Goal: Transaction & Acquisition: Obtain resource

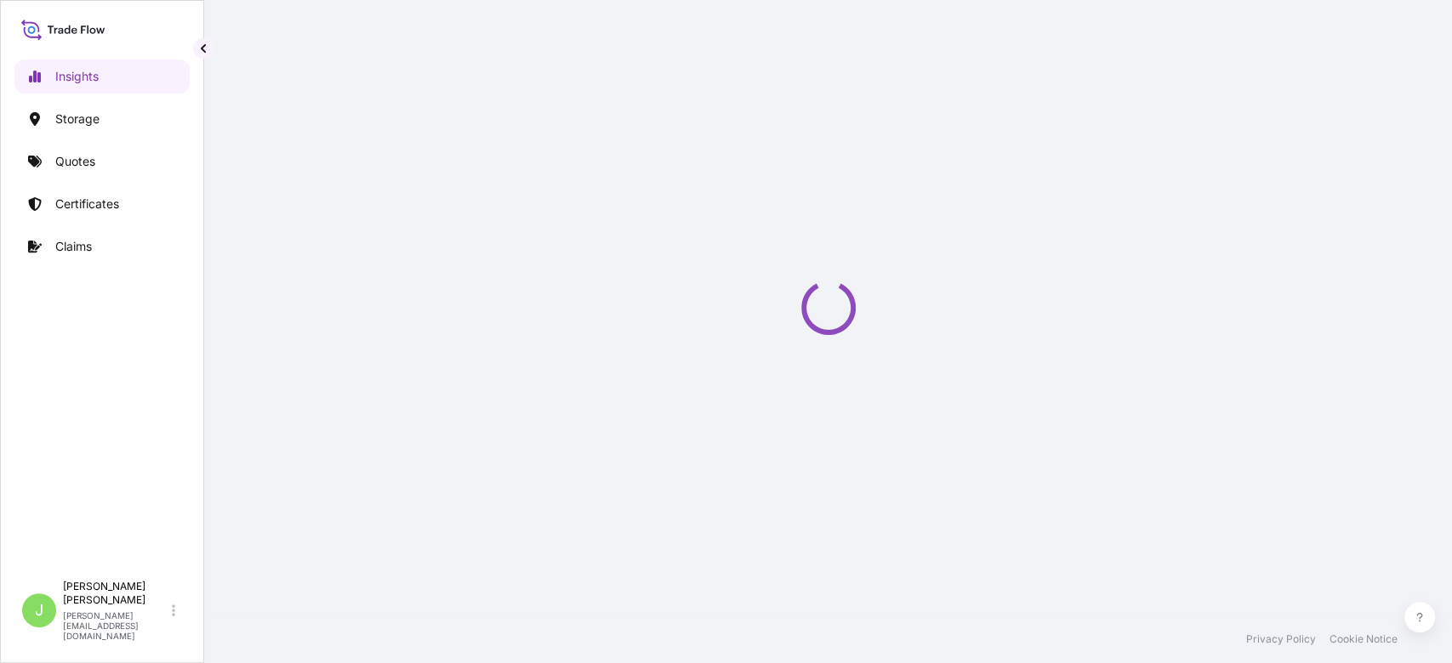
select select "2025"
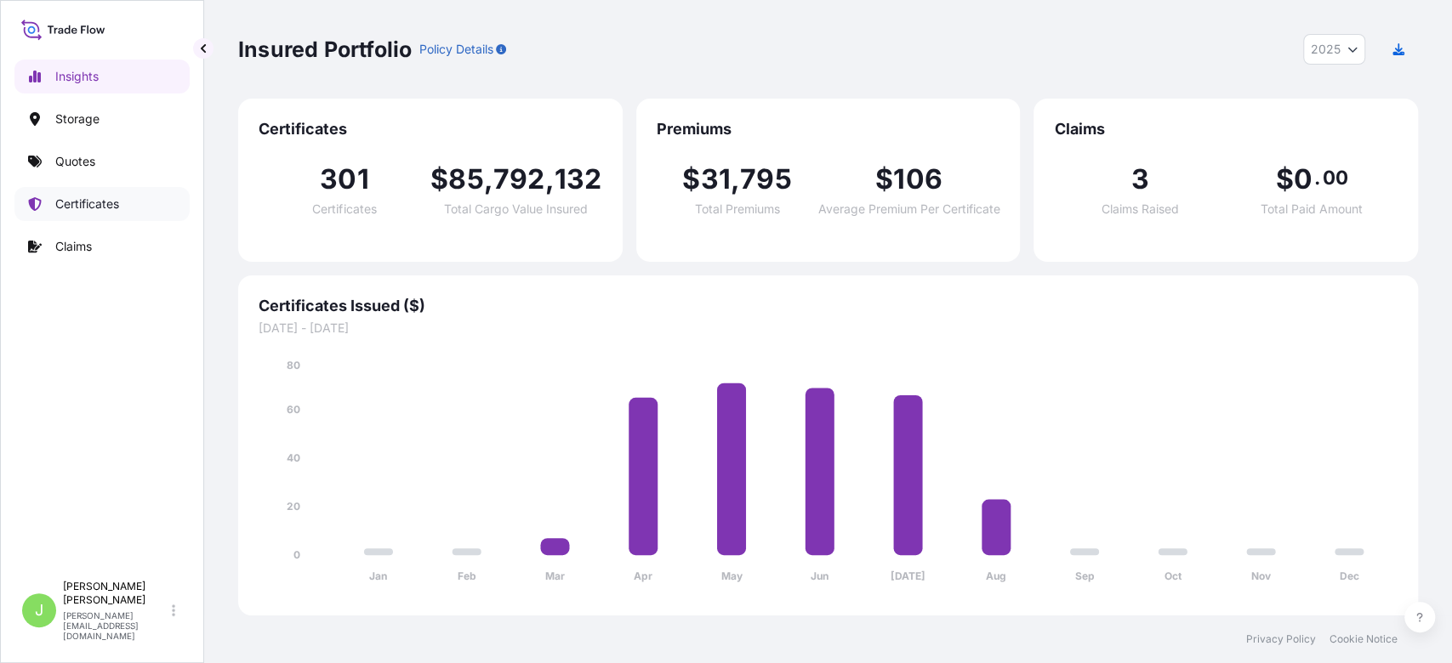
click at [110, 214] on link "Certificates" at bounding box center [101, 204] width 175 height 34
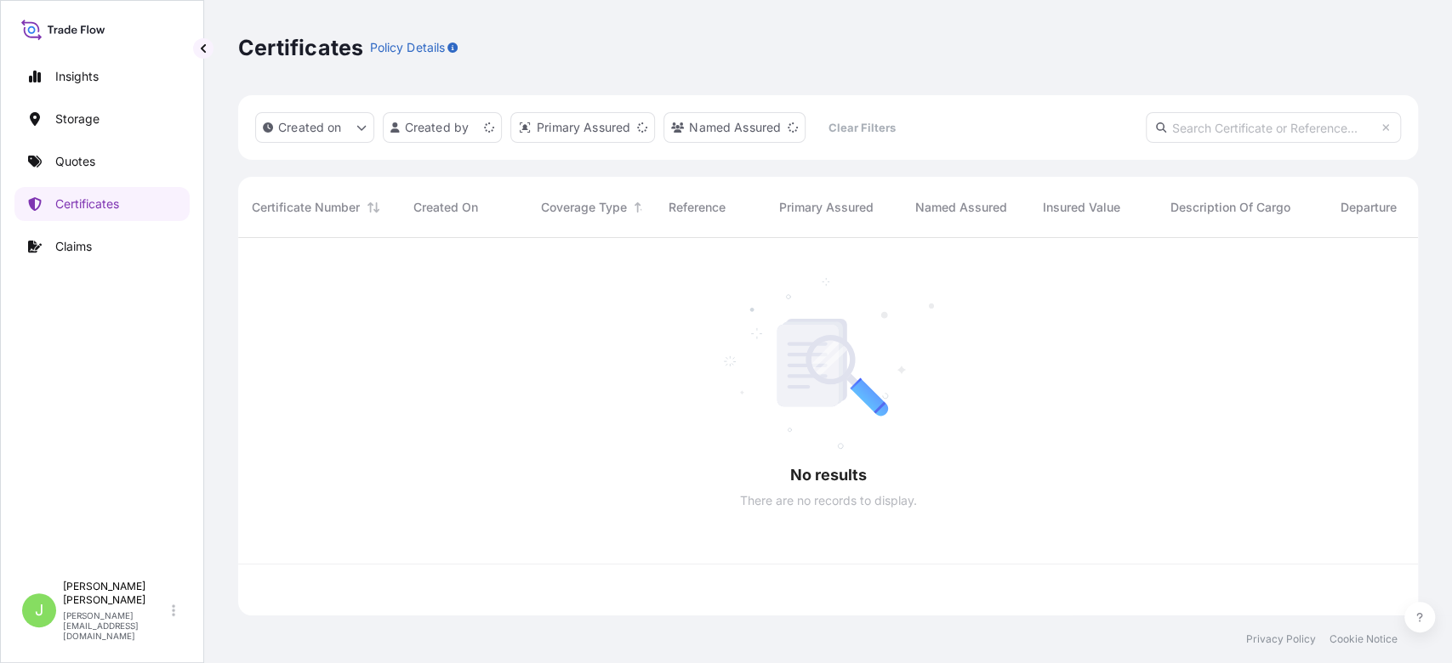
scroll to position [369, 1162]
click at [107, 174] on link "Quotes" at bounding box center [101, 162] width 175 height 34
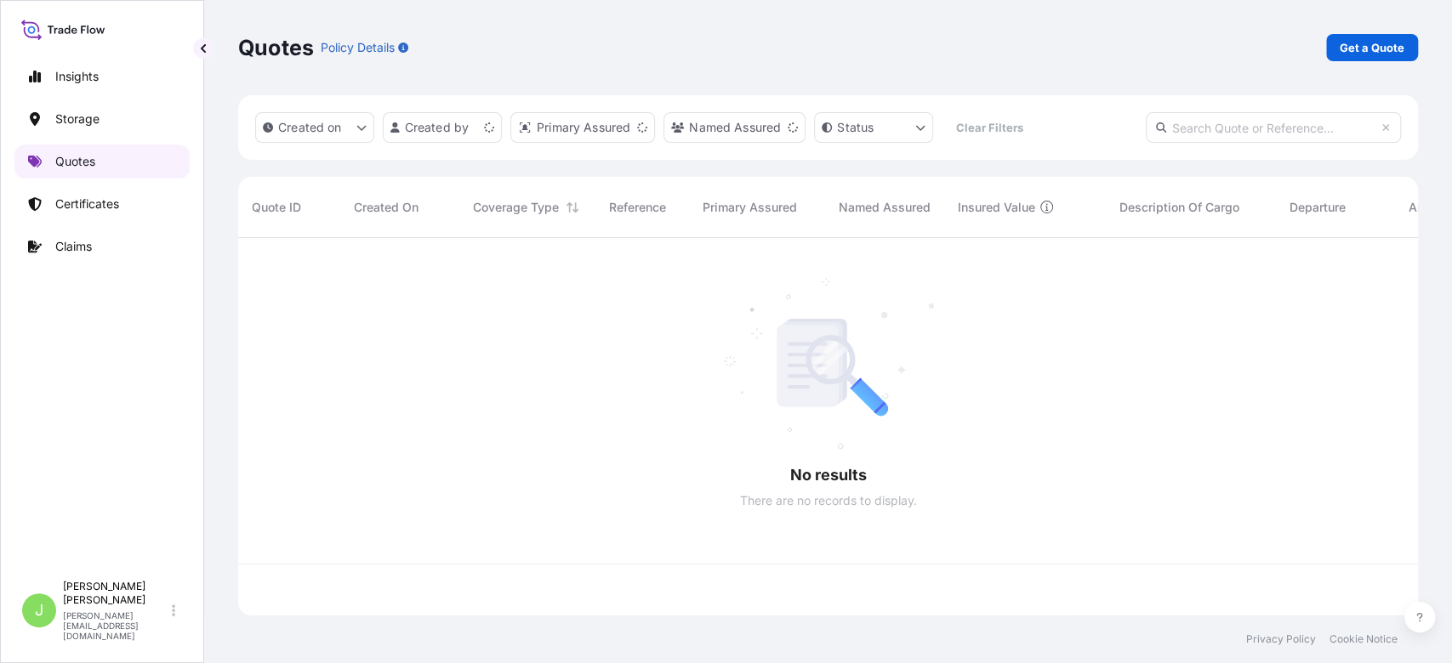
scroll to position [369, 1162]
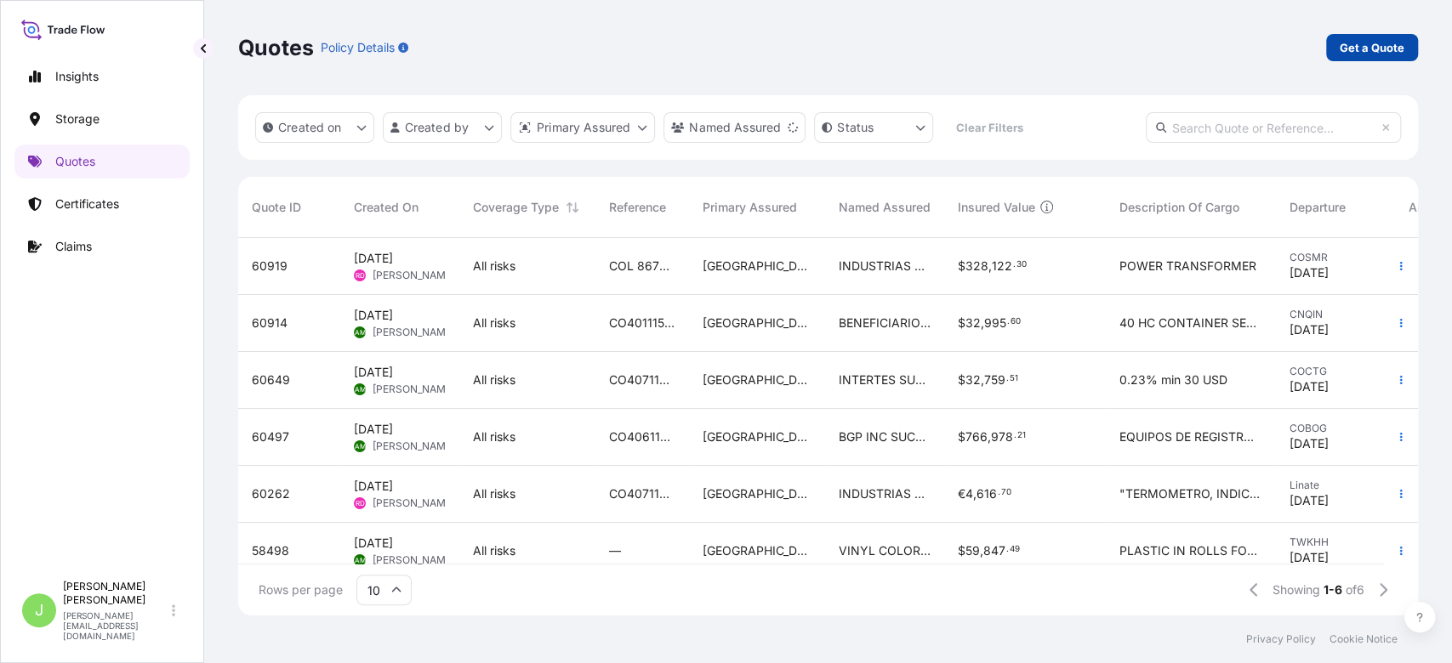
click at [1361, 43] on p "Get a Quote" at bounding box center [1372, 47] width 65 height 17
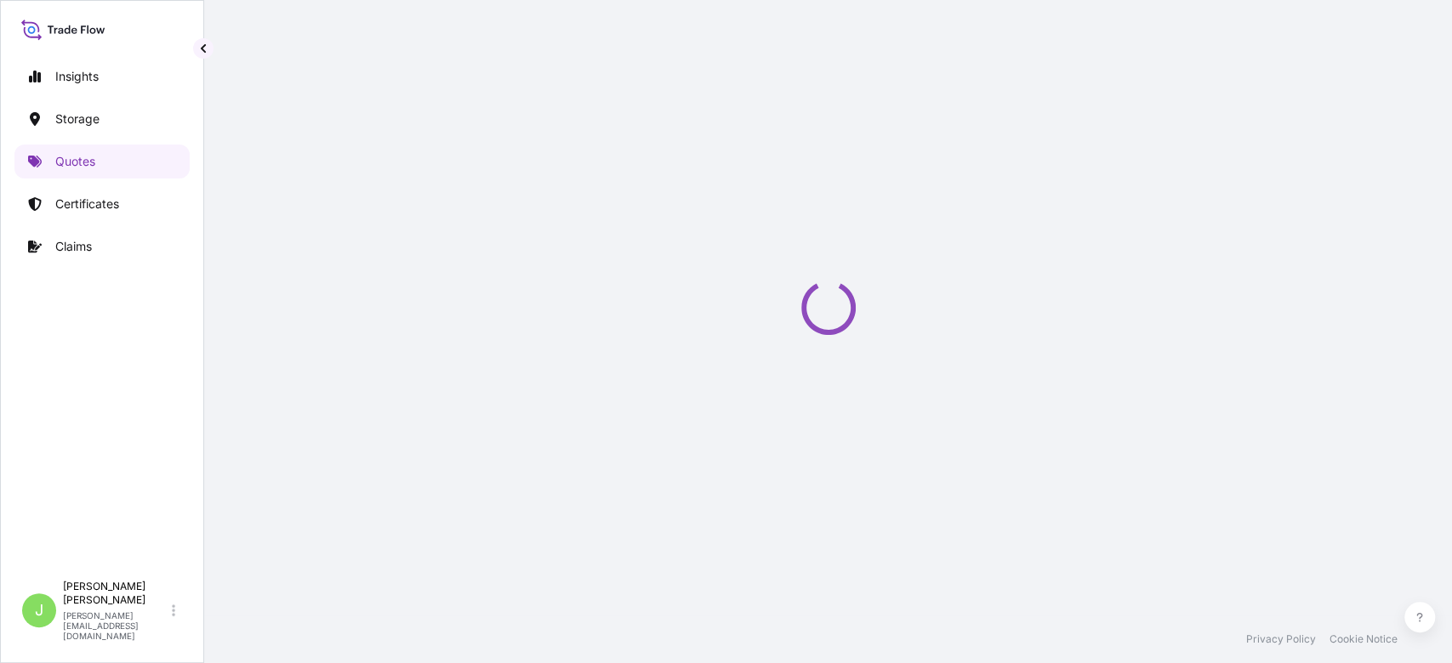
select select "Water"
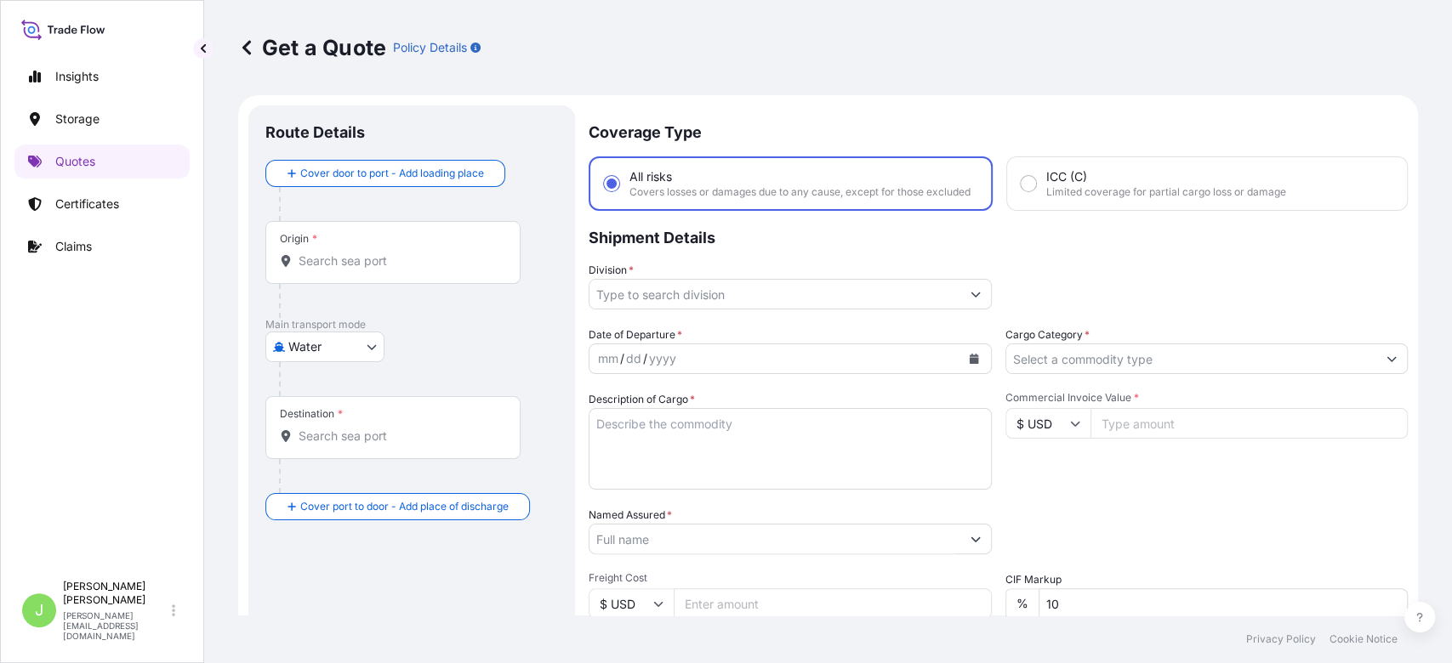
scroll to position [27, 0]
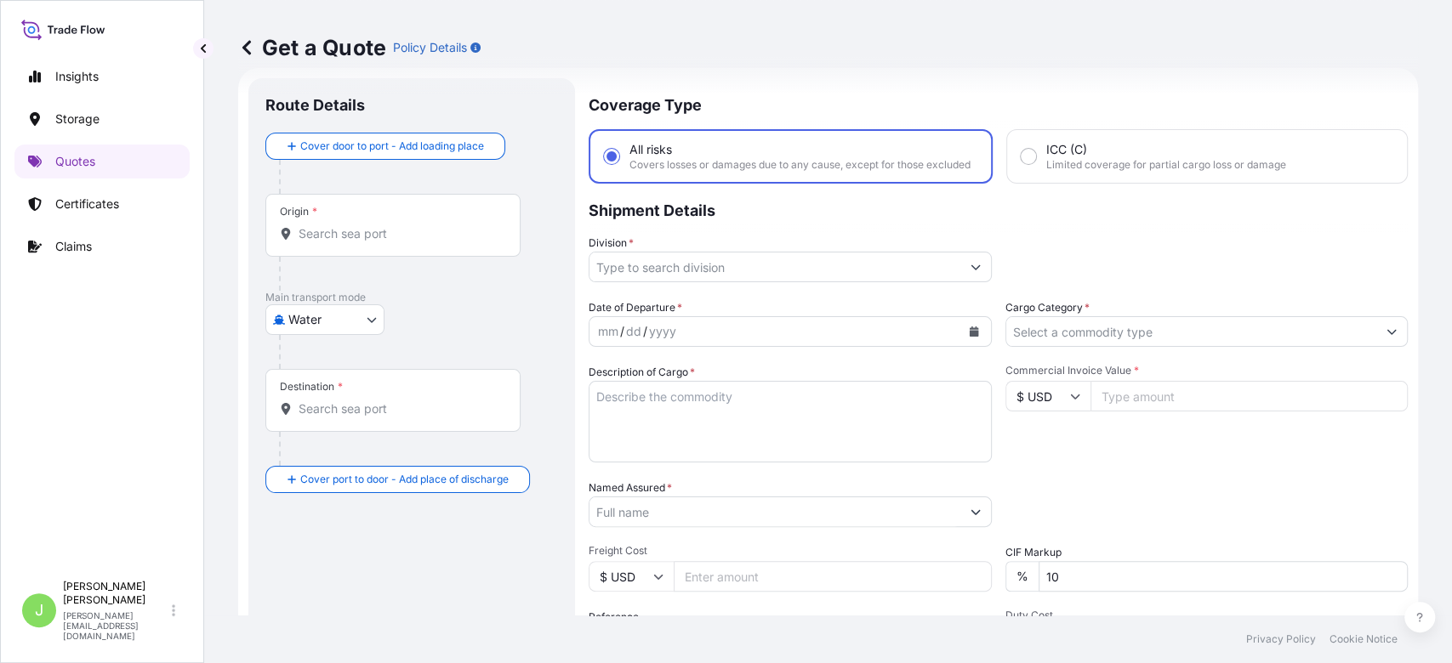
click at [381, 221] on div "Origin *" at bounding box center [392, 225] width 255 height 63
click at [381, 225] on input "Origin *" at bounding box center [399, 233] width 201 height 17
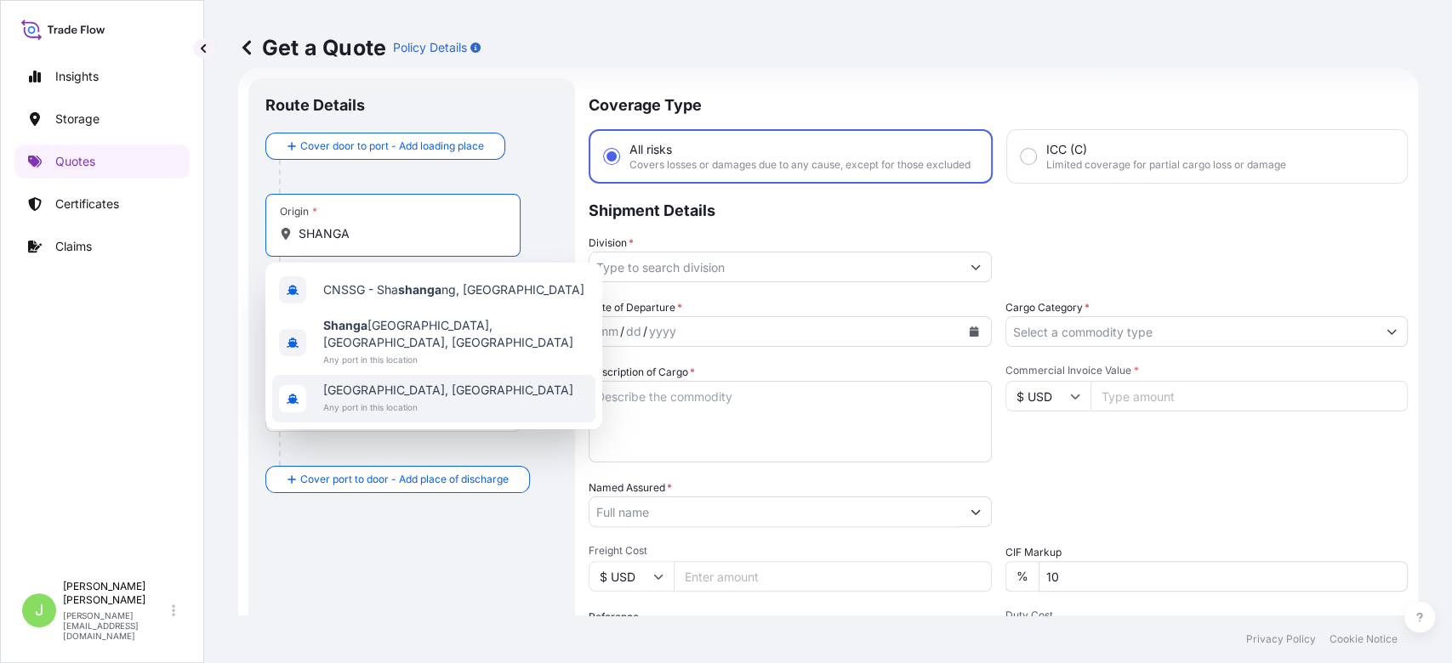
click at [390, 399] on span "Any port in this location" at bounding box center [448, 407] width 250 height 17
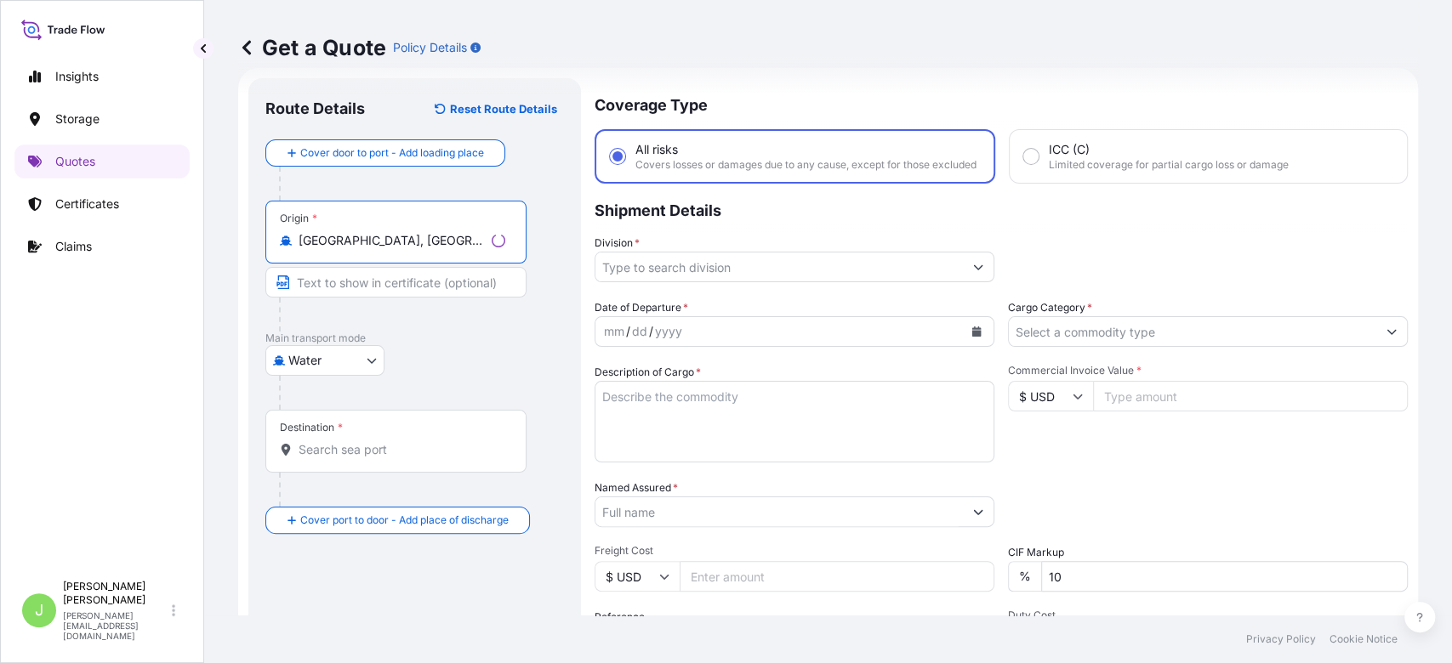
type input "[GEOGRAPHIC_DATA], [GEOGRAPHIC_DATA]"
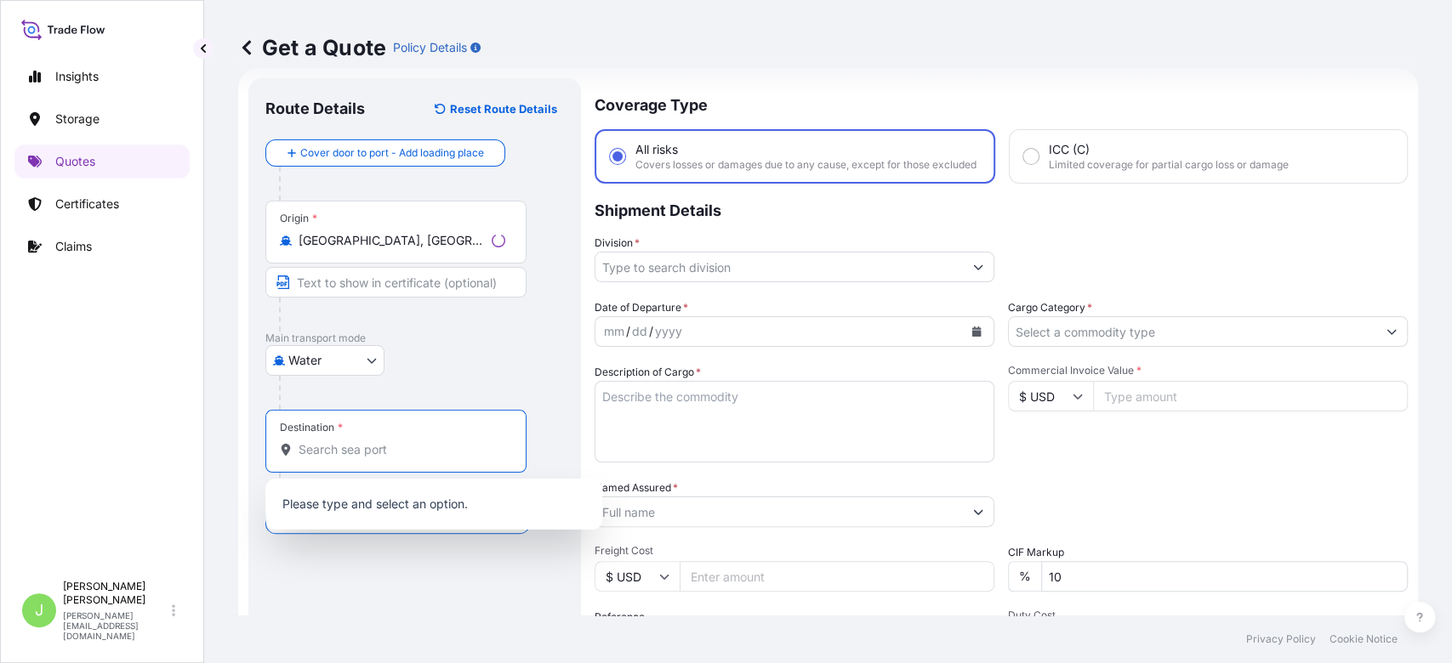
click at [340, 447] on input "Destination *" at bounding box center [402, 449] width 207 height 17
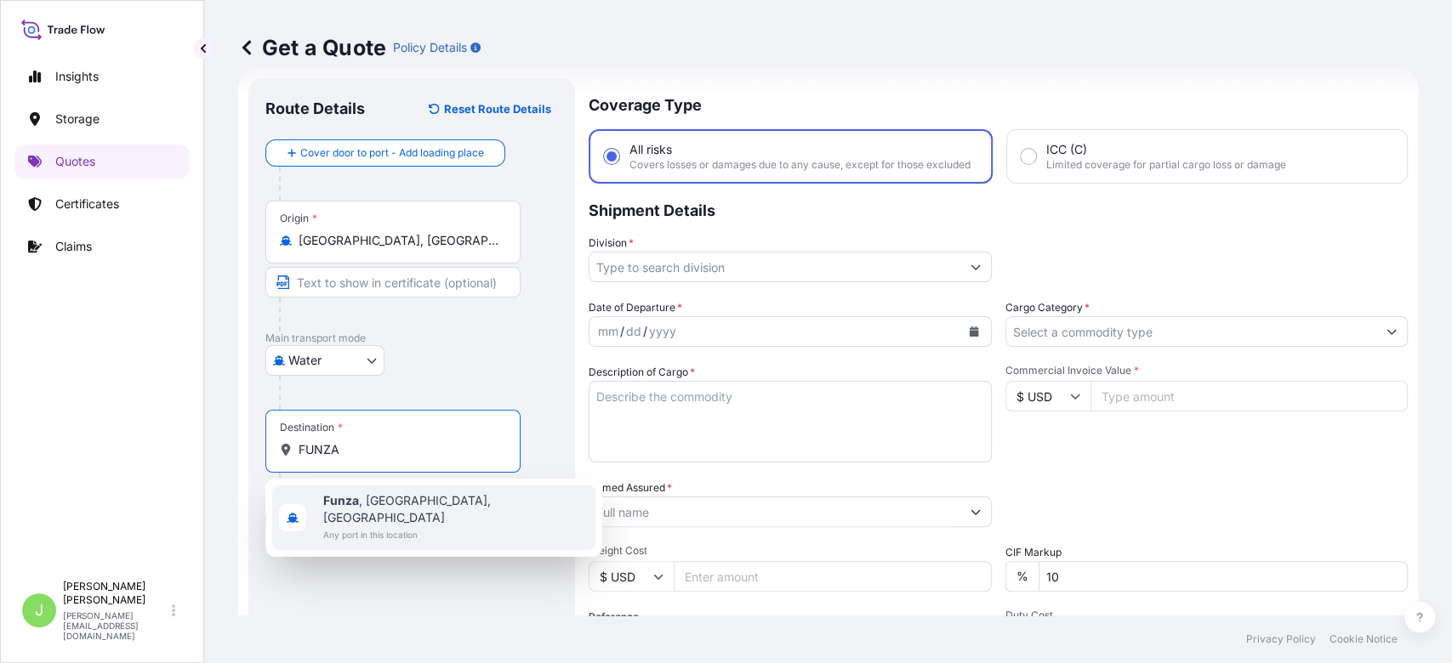
click at [351, 493] on b "Funza" at bounding box center [341, 500] width 36 height 14
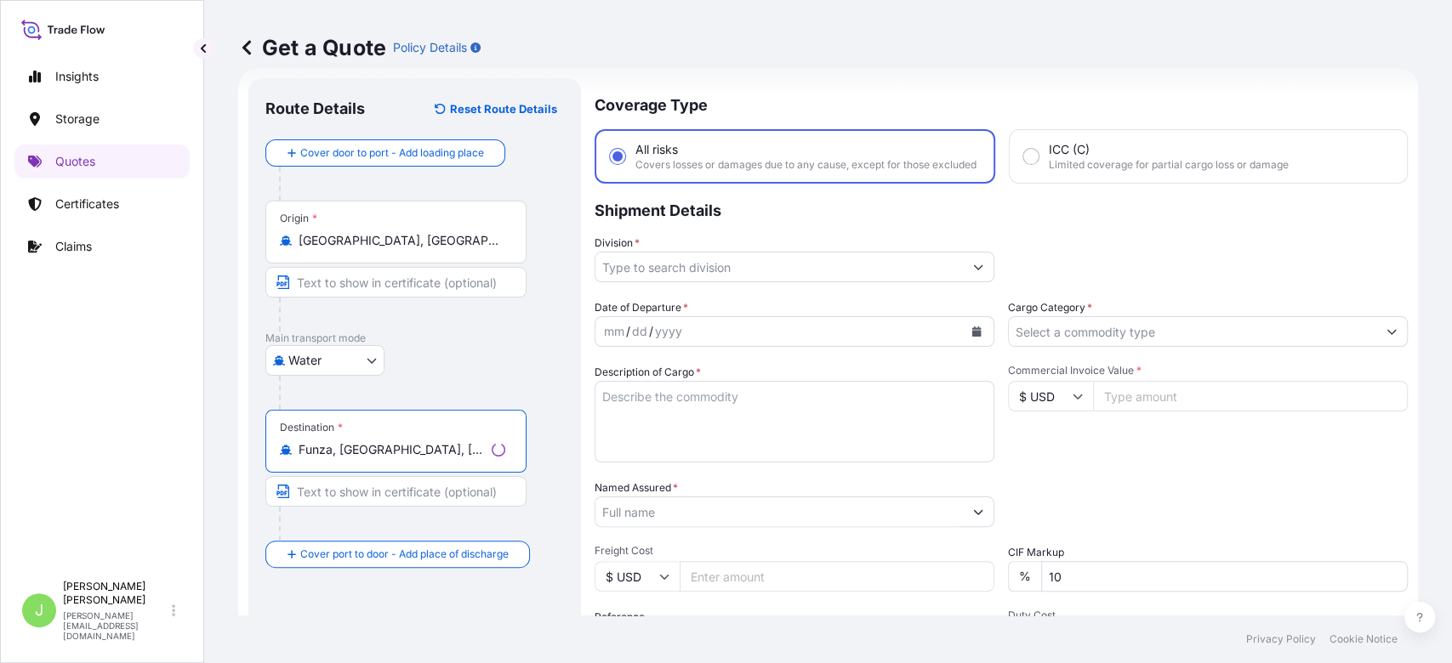
type input "Funza, [GEOGRAPHIC_DATA], [GEOGRAPHIC_DATA]"
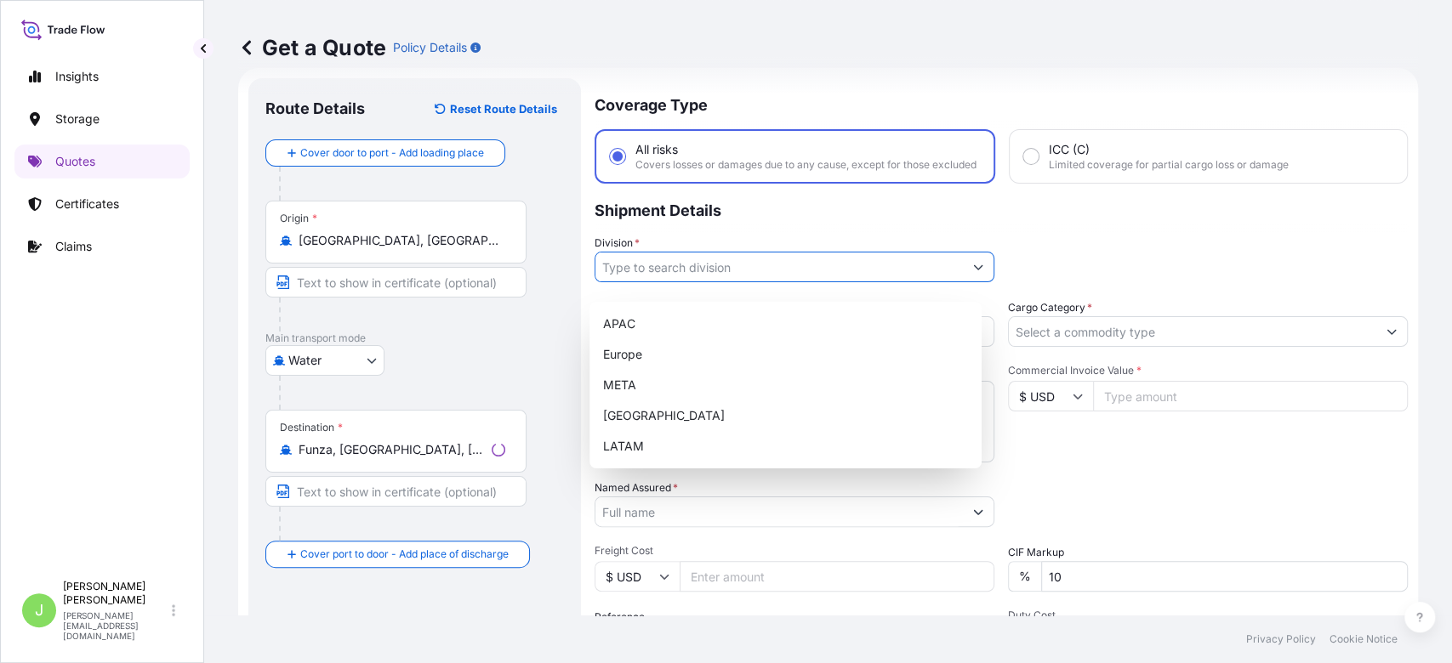
click at [645, 282] on input "Division *" at bounding box center [778, 267] width 367 height 31
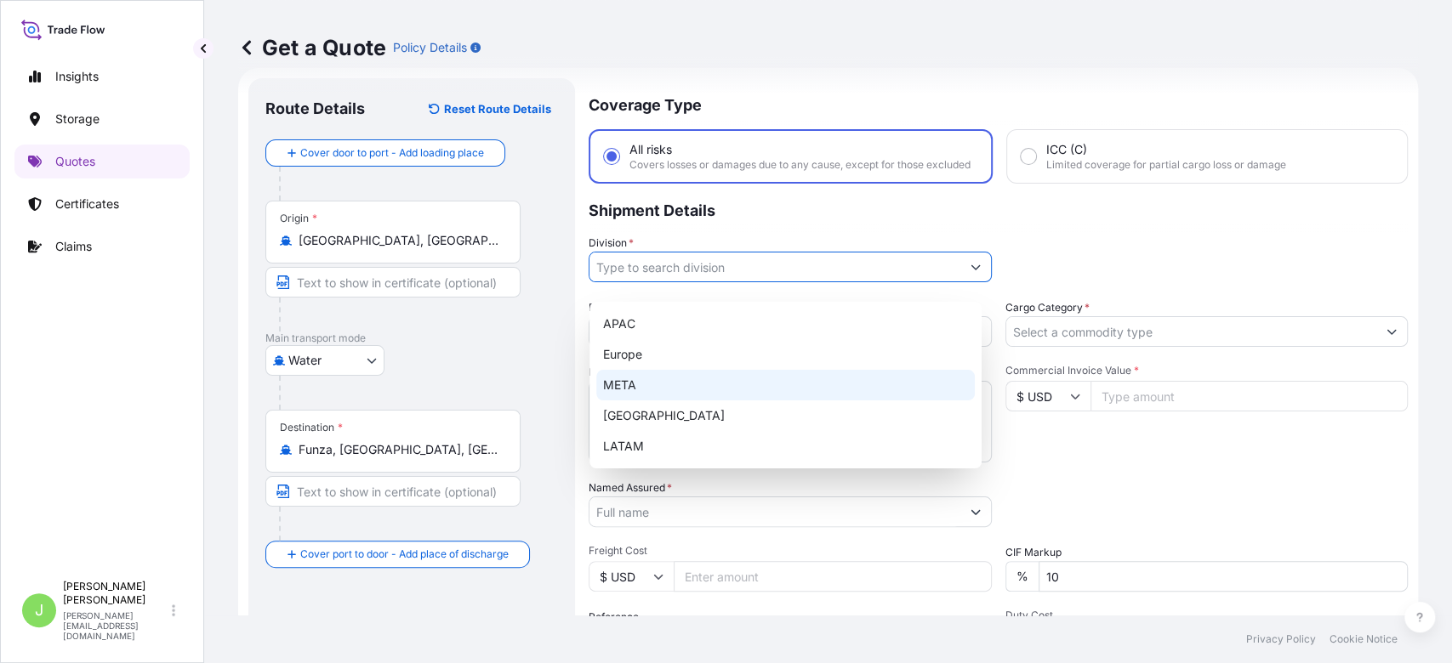
click at [638, 380] on div "META" at bounding box center [785, 385] width 379 height 31
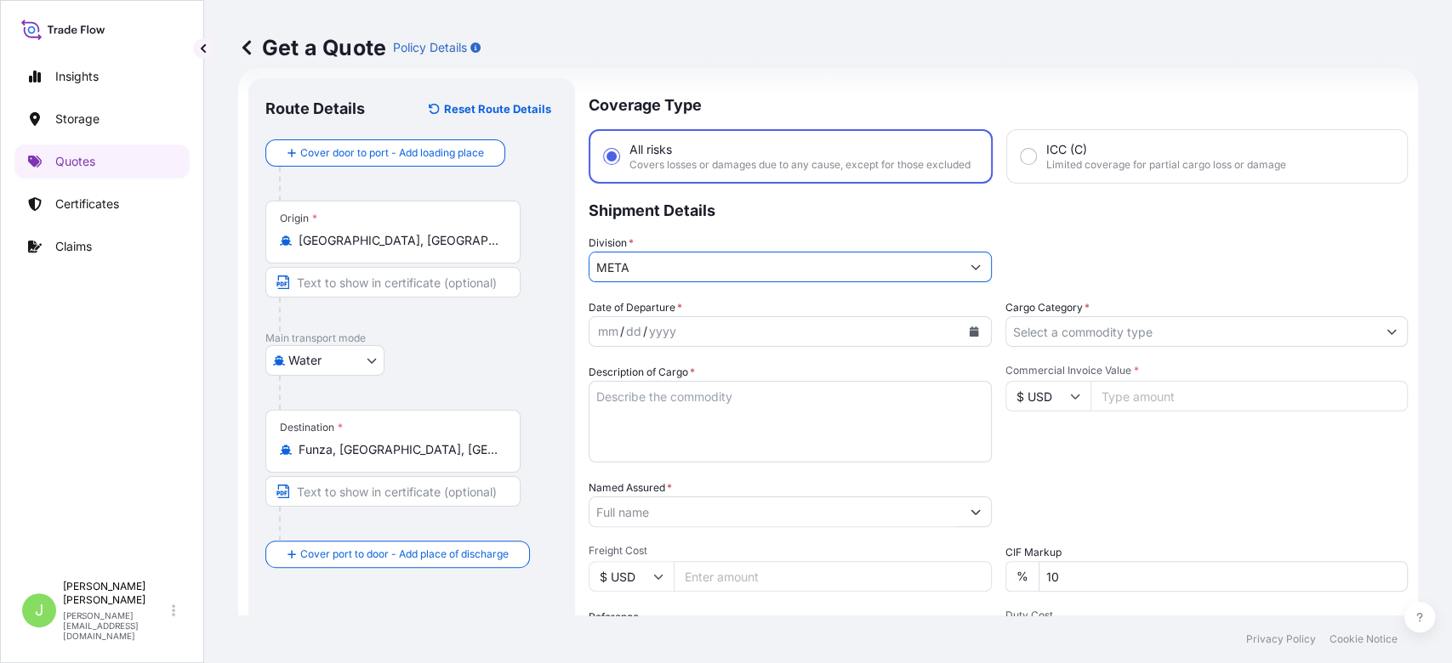
click at [960, 282] on button "Show suggestions" at bounding box center [975, 267] width 31 height 31
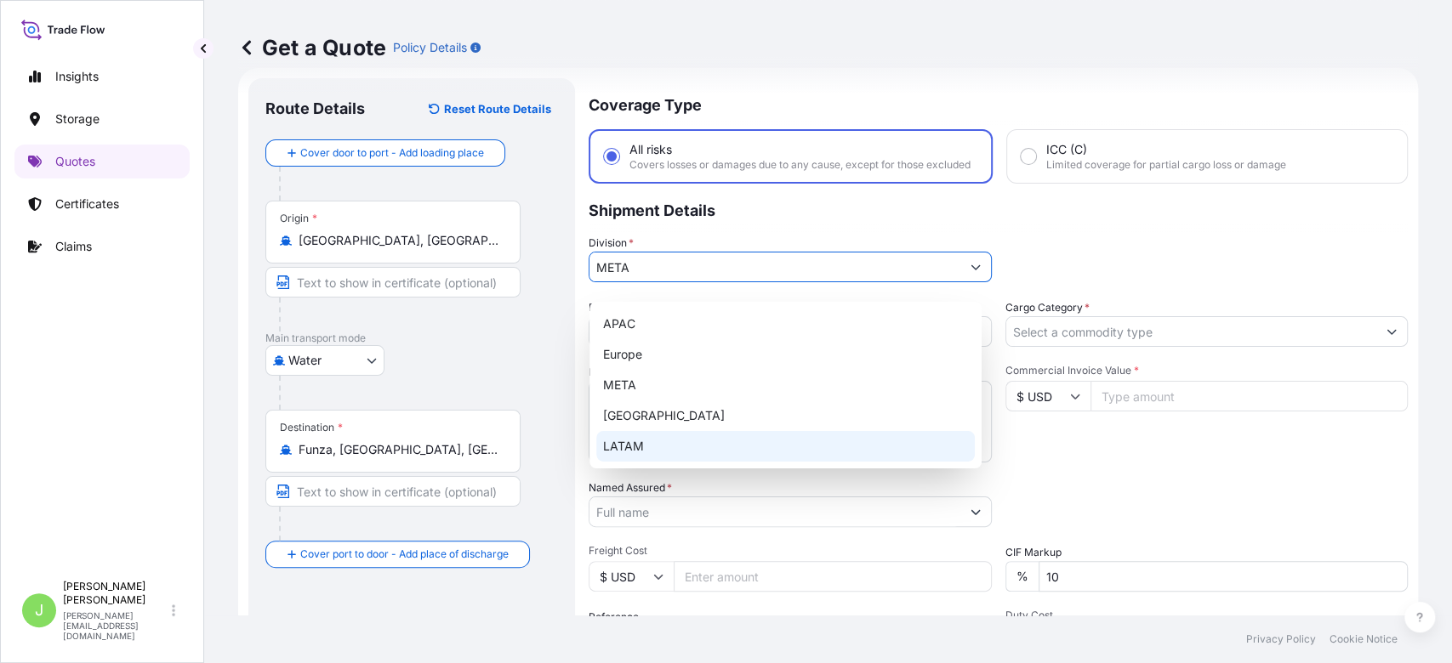
click at [683, 441] on div "LATAM" at bounding box center [785, 446] width 379 height 31
type input "LATAM"
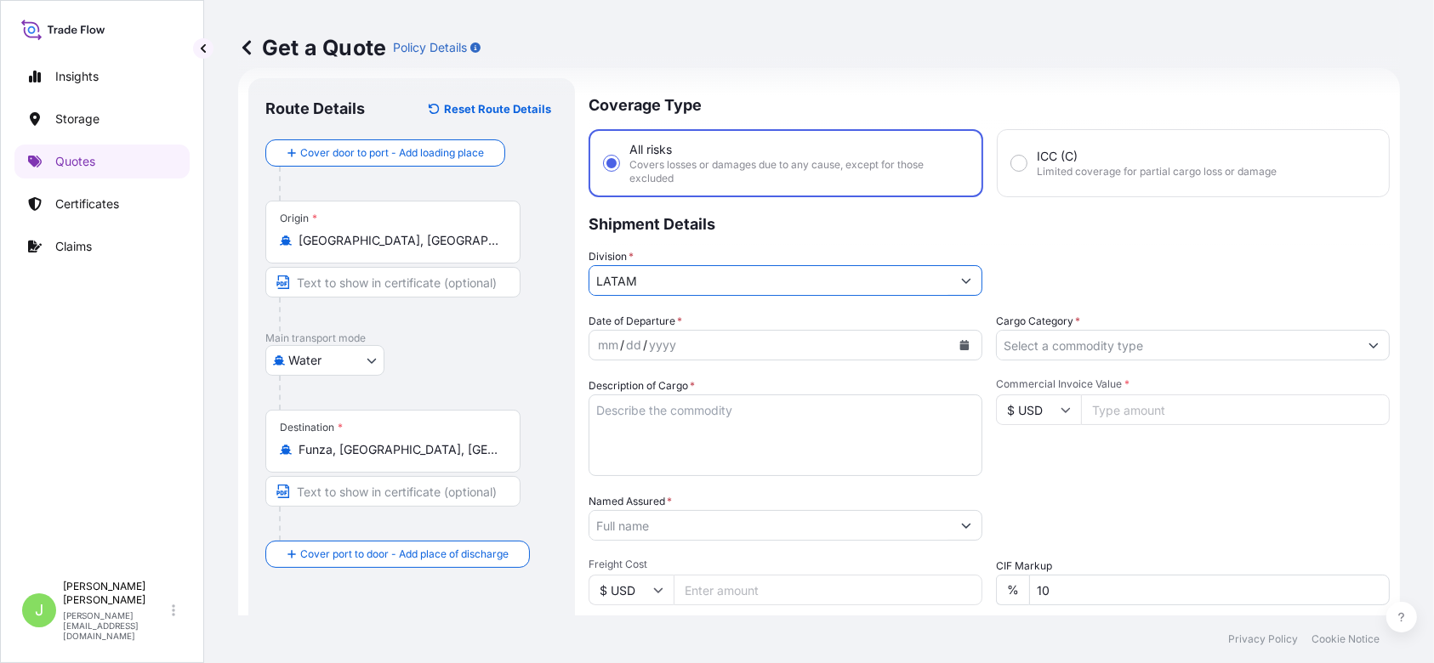
click at [1159, 341] on input "Cargo Category *" at bounding box center [1178, 345] width 362 height 31
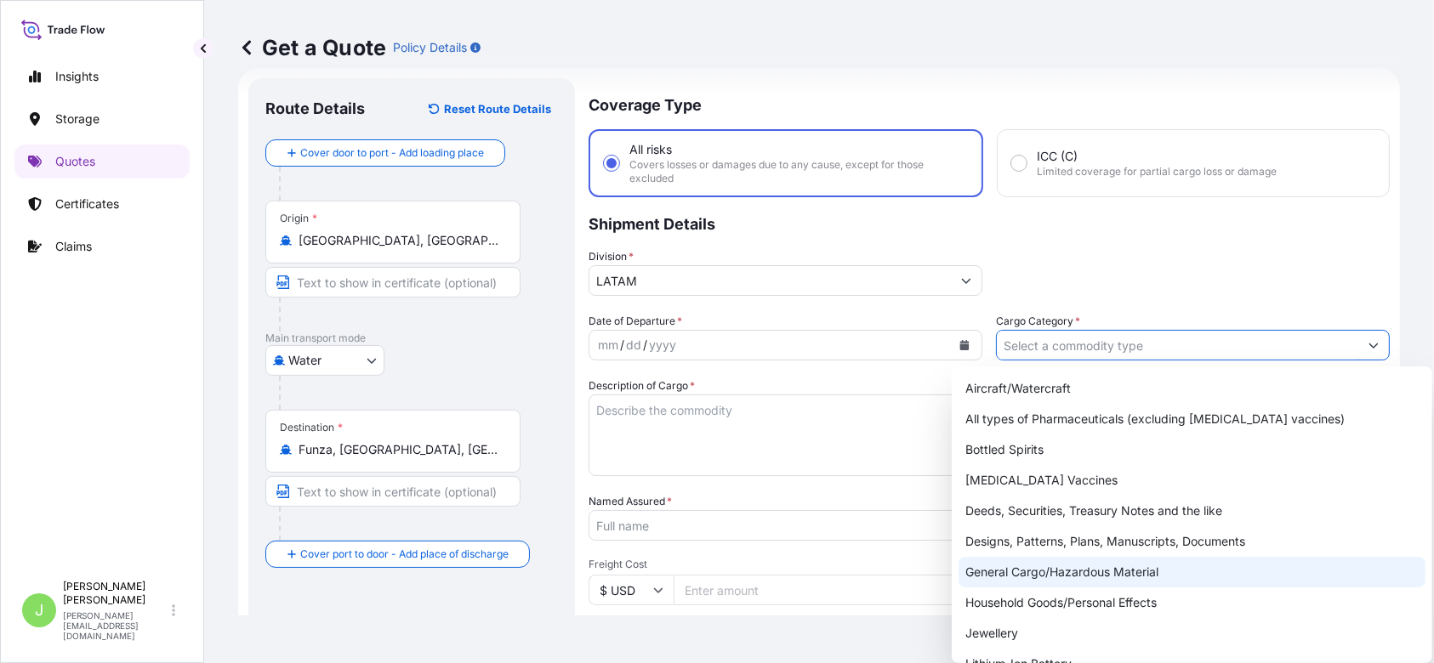
click at [1018, 572] on div "General Cargo/Hazardous Material" at bounding box center [1192, 572] width 467 height 31
type input "General Cargo/Hazardous Material"
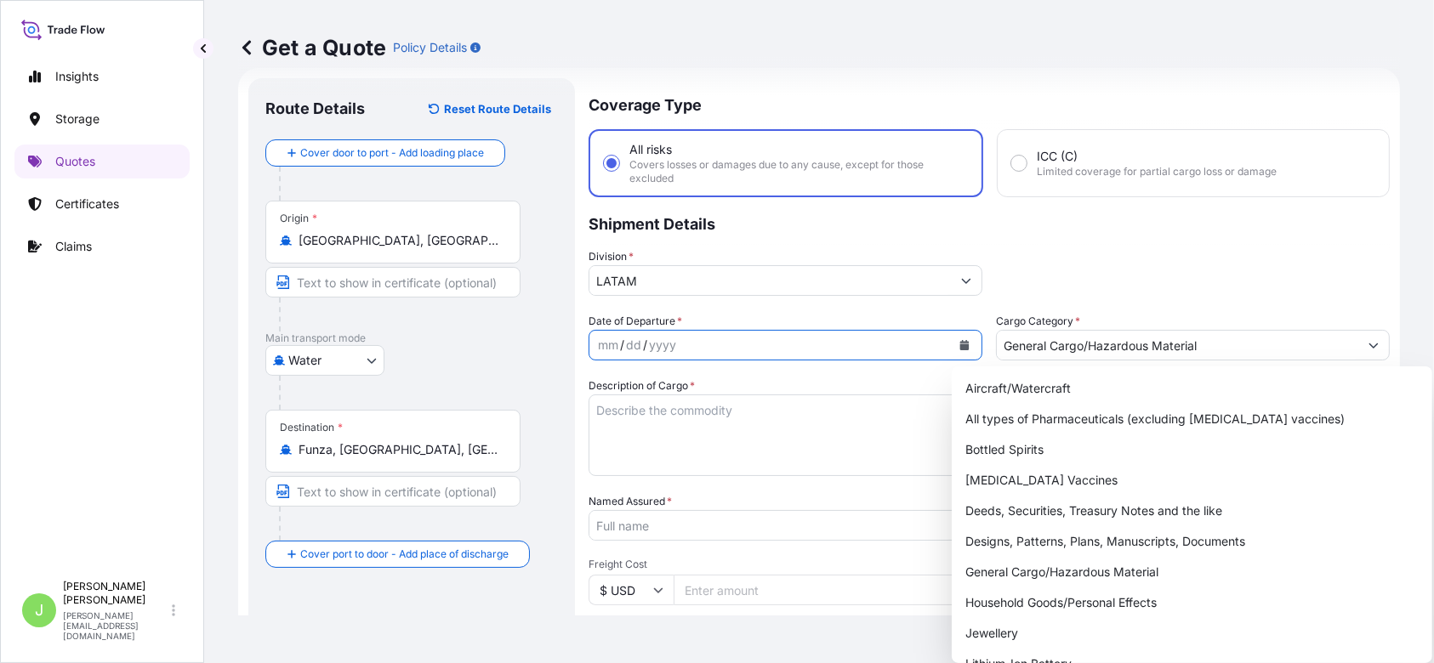
click at [951, 345] on button "Calendar" at bounding box center [964, 345] width 27 height 27
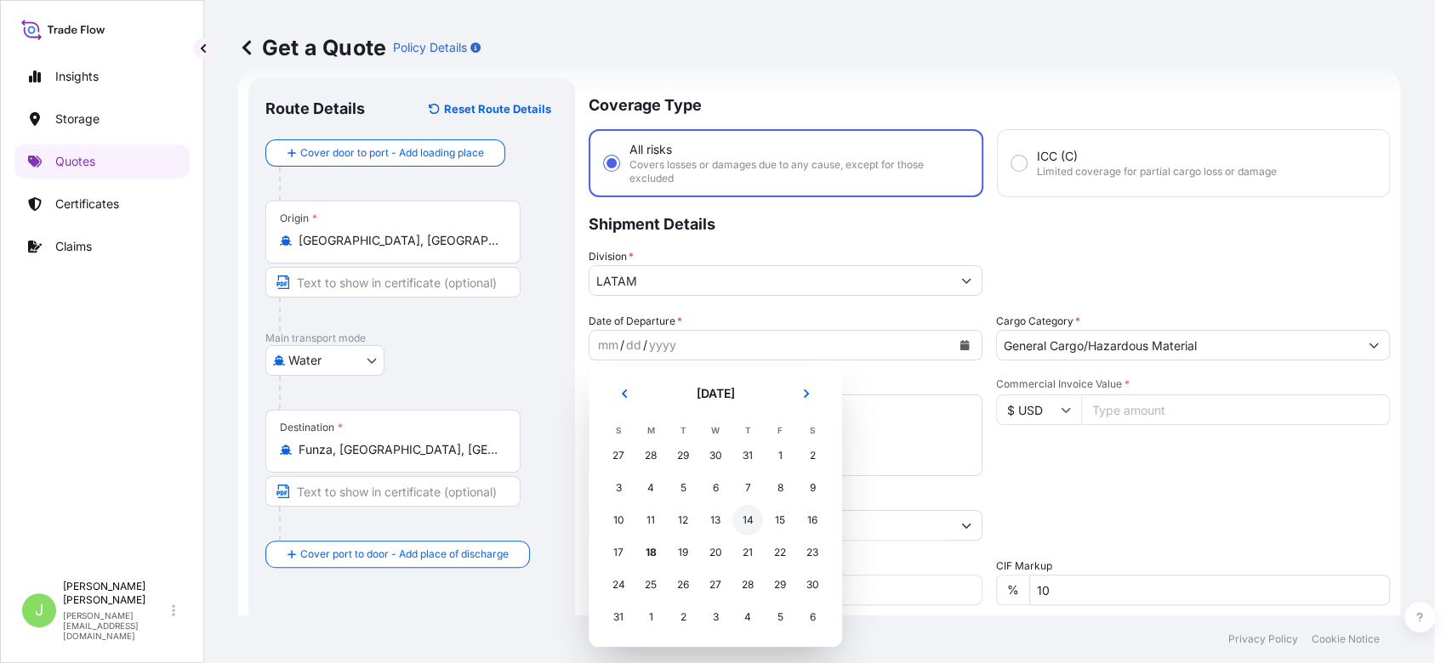
click at [754, 521] on div "14" at bounding box center [747, 520] width 31 height 31
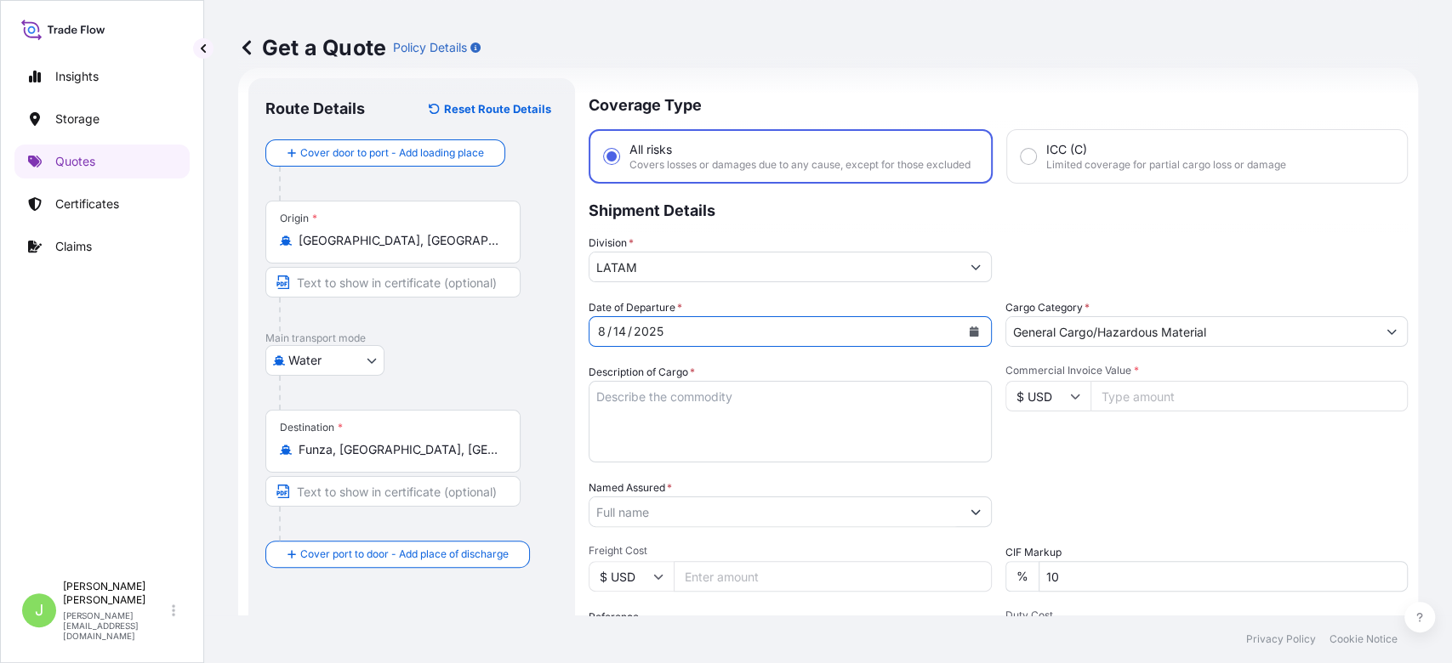
click at [972, 341] on button "Calendar" at bounding box center [973, 331] width 27 height 27
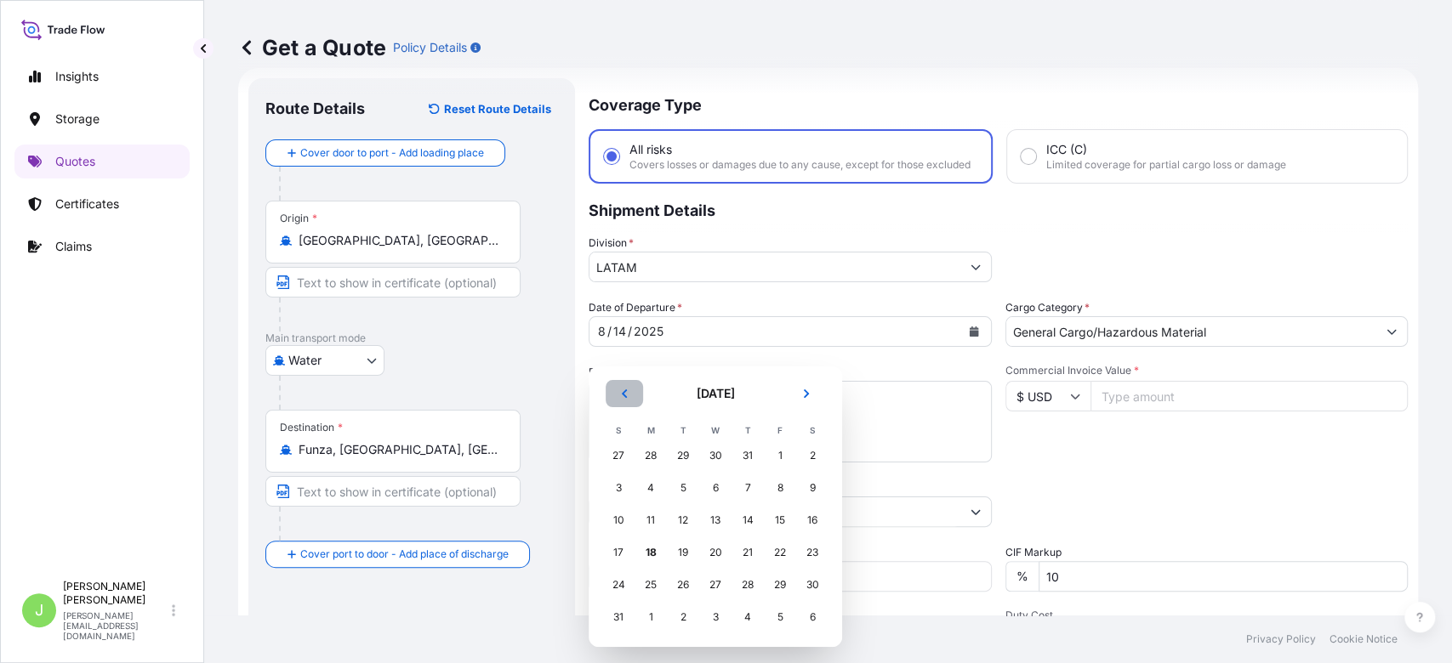
click at [627, 396] on icon "Previous" at bounding box center [624, 394] width 10 height 10
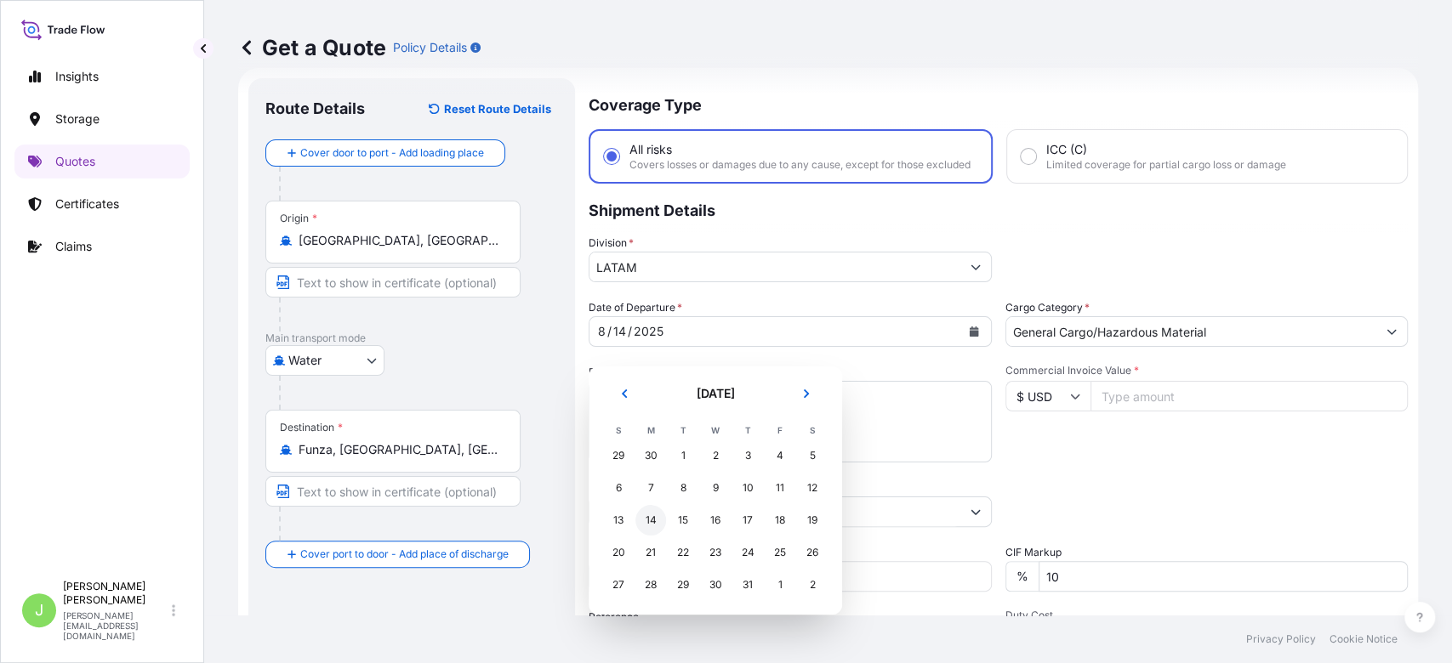
click at [656, 524] on div "14" at bounding box center [650, 520] width 31 height 31
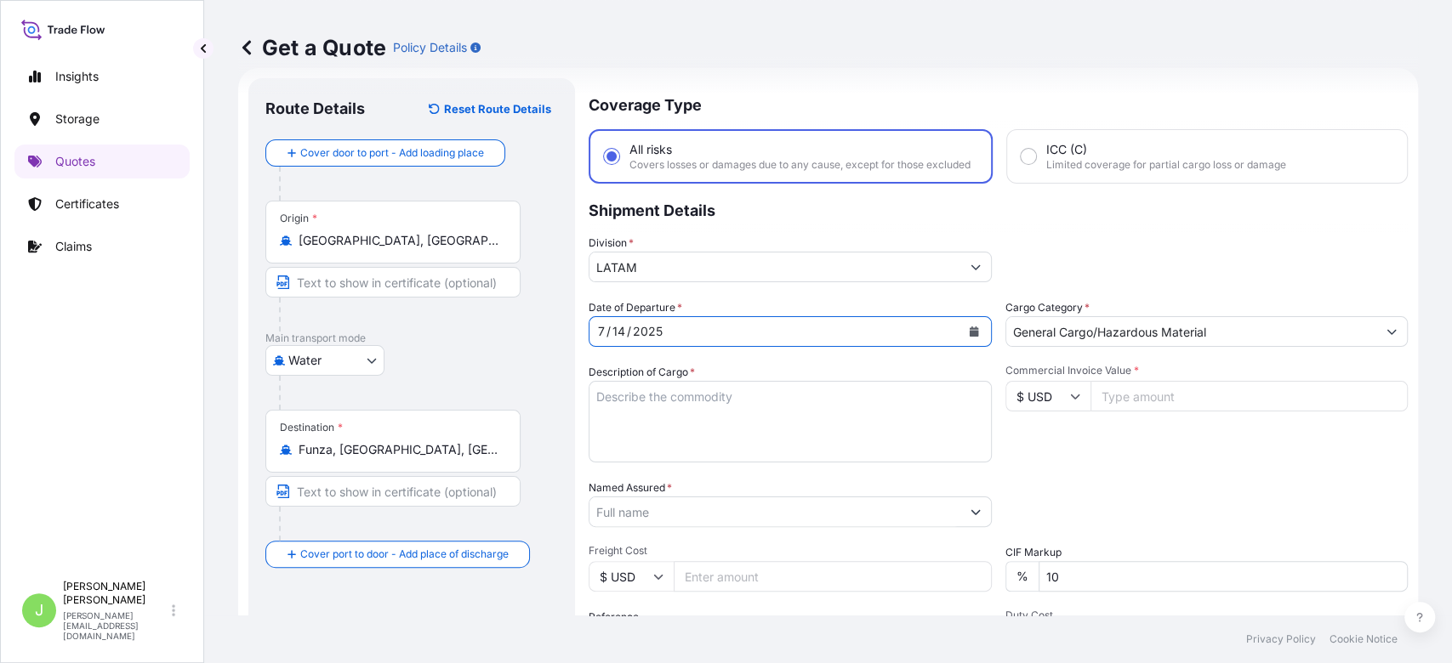
click at [642, 425] on textarea "Description of Cargo *" at bounding box center [790, 422] width 403 height 82
paste textarea "PLASTIC IN ROLLS FOR DIGITAL PRINTING"
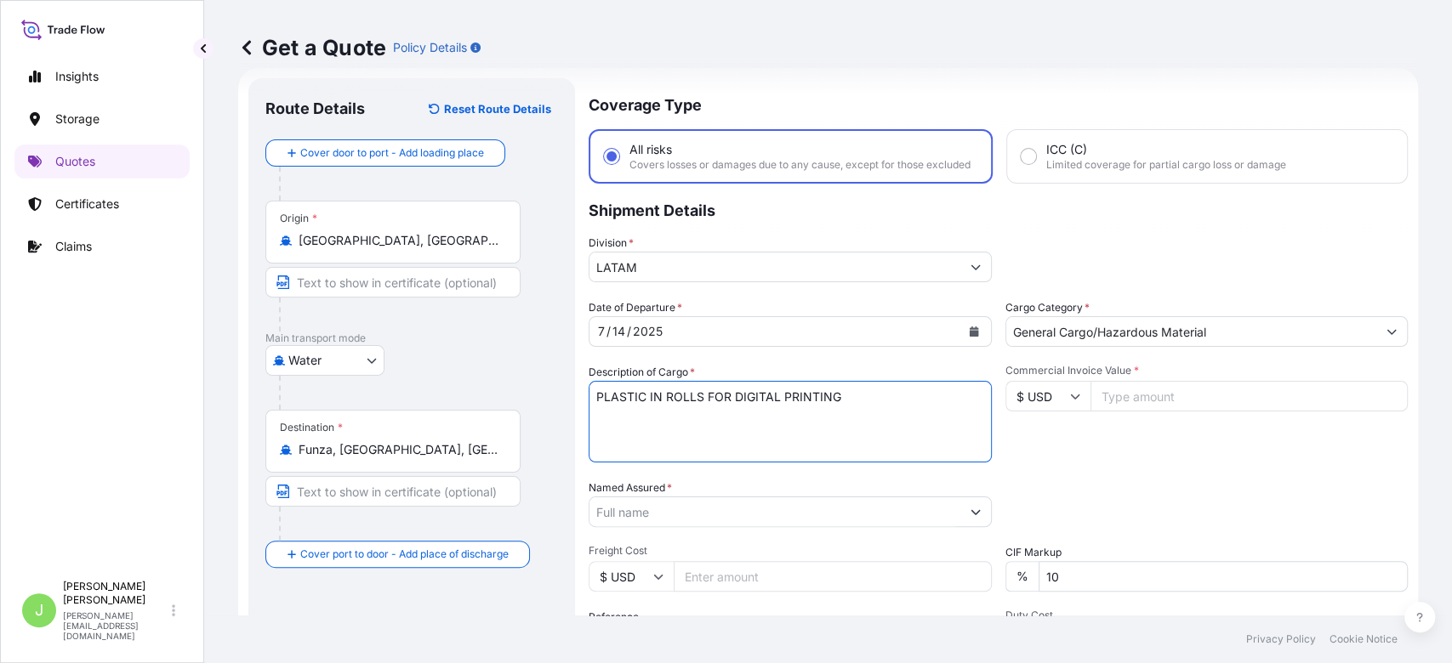
type textarea "PLASTIC IN ROLLS FOR DIGITAL PRINTING"
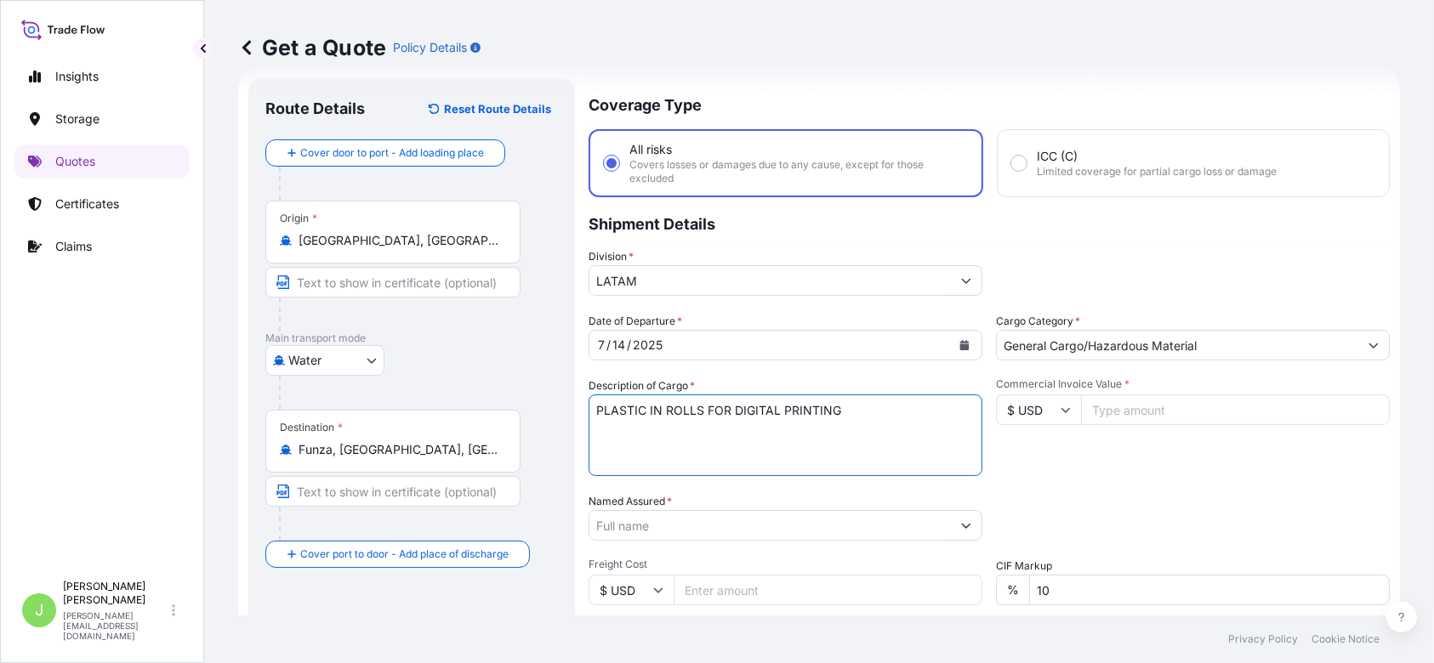
click at [633, 523] on input "Named Assured *" at bounding box center [770, 525] width 362 height 31
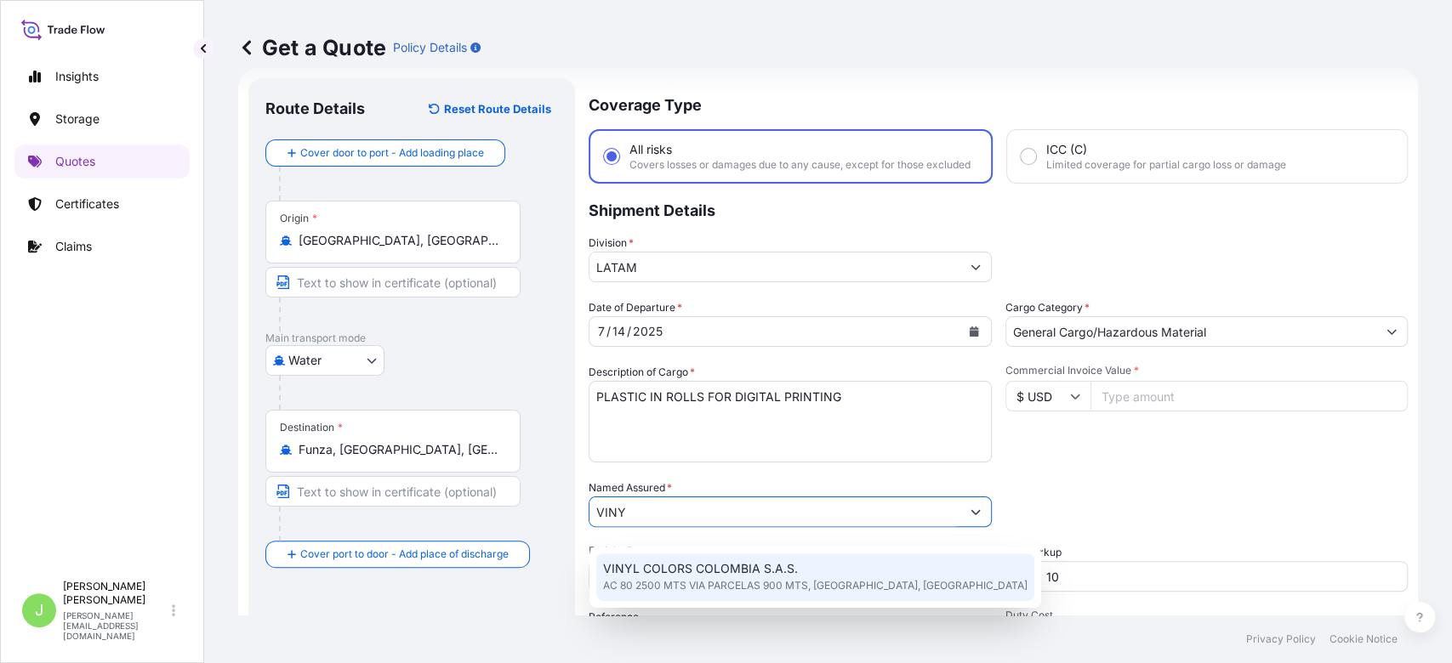
click at [777, 588] on span "AC 80 2500 MTS VIA PARCELAS 900 MTS, [GEOGRAPHIC_DATA], [GEOGRAPHIC_DATA]" at bounding box center [815, 586] width 424 height 17
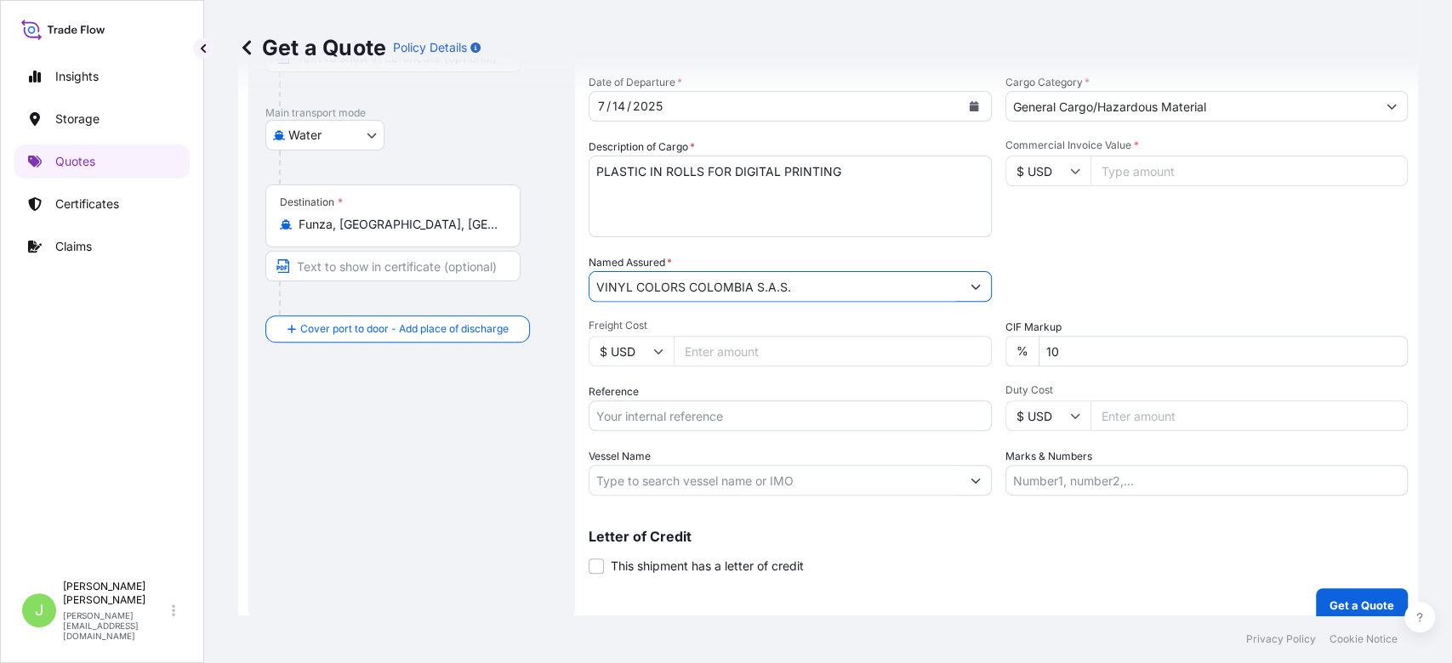
scroll to position [253, 0]
type input "VINYL COLORS COLOMBIA S.A.S."
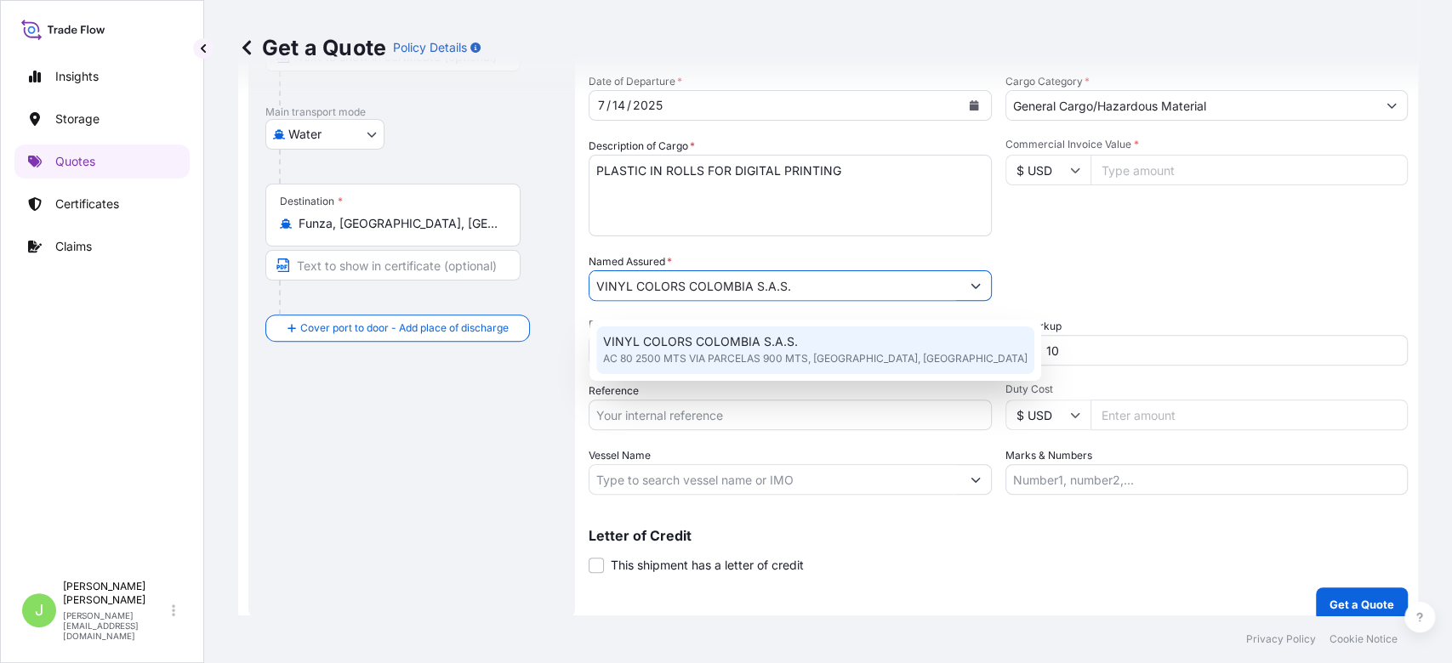
click at [608, 365] on span "AC 80 2500 MTS VIA PARCELAS 900 MTS, [GEOGRAPHIC_DATA], [GEOGRAPHIC_DATA]" at bounding box center [815, 358] width 424 height 17
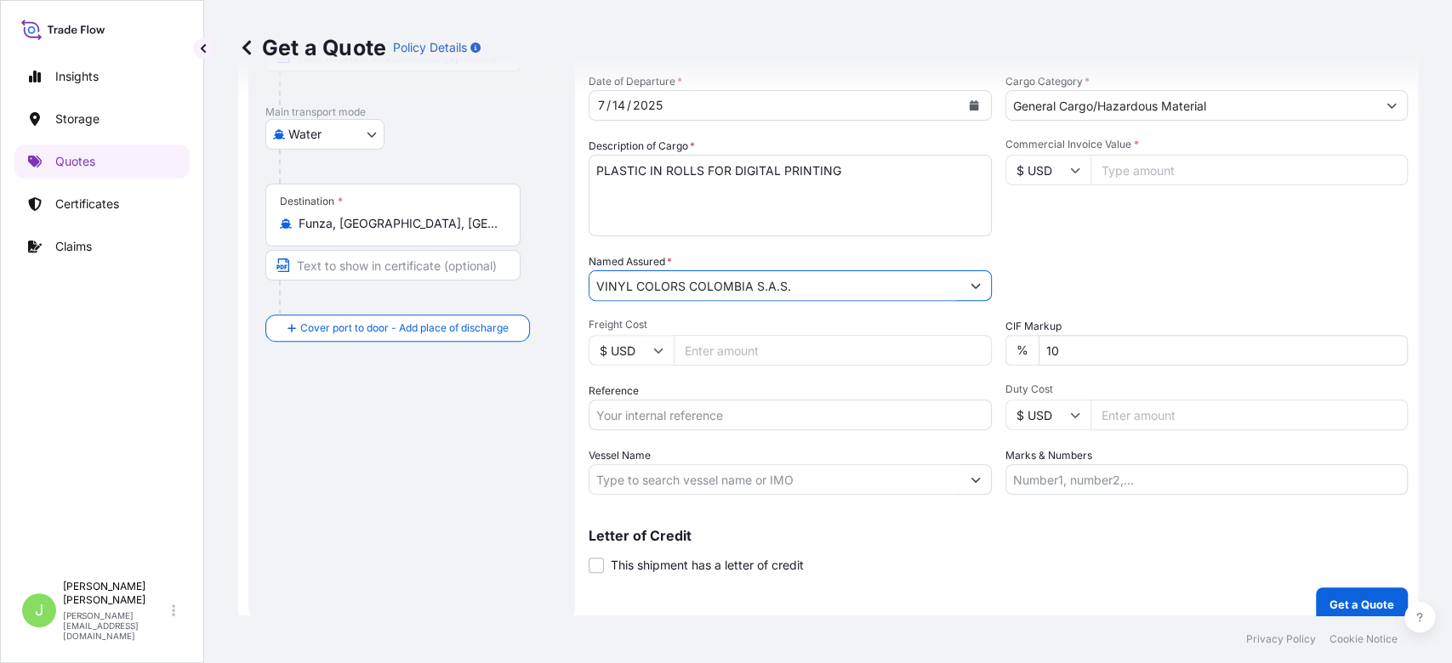
click at [706, 366] on input "Freight Cost" at bounding box center [833, 350] width 318 height 31
type input "2100"
click at [667, 430] on input "Reference" at bounding box center [790, 415] width 403 height 31
paste input "CO4031151504"
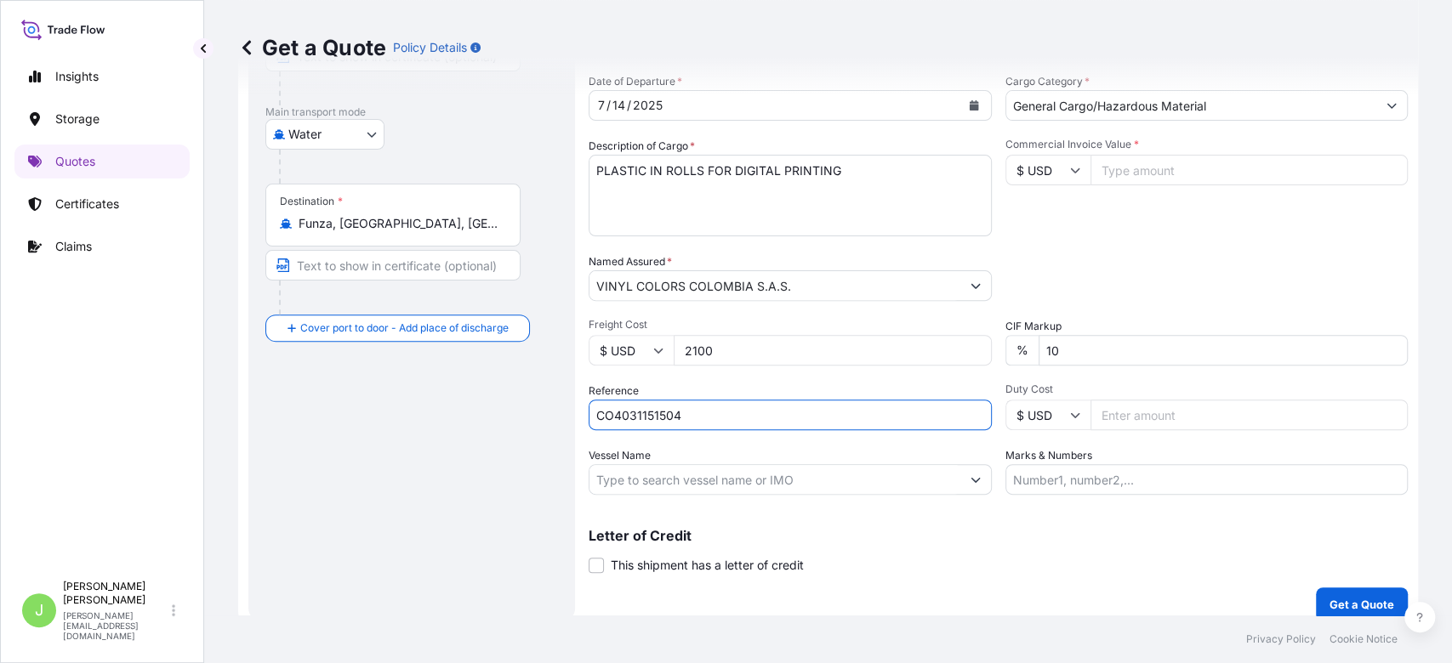
type input "CO4031151504"
click at [622, 487] on input "Vessel Name" at bounding box center [774, 479] width 371 height 31
paste input "[PERSON_NAME] - 528E"
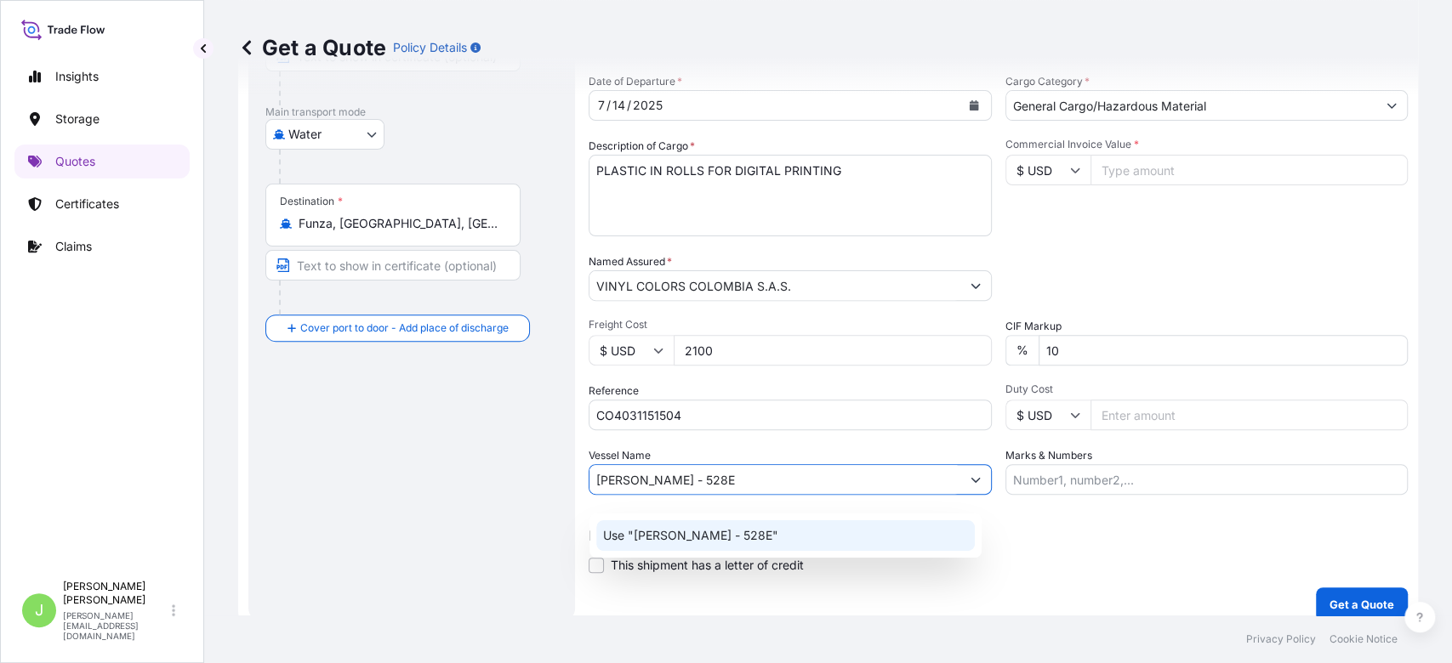
click at [720, 550] on div "Use "[PERSON_NAME] - 528E"" at bounding box center [785, 536] width 379 height 31
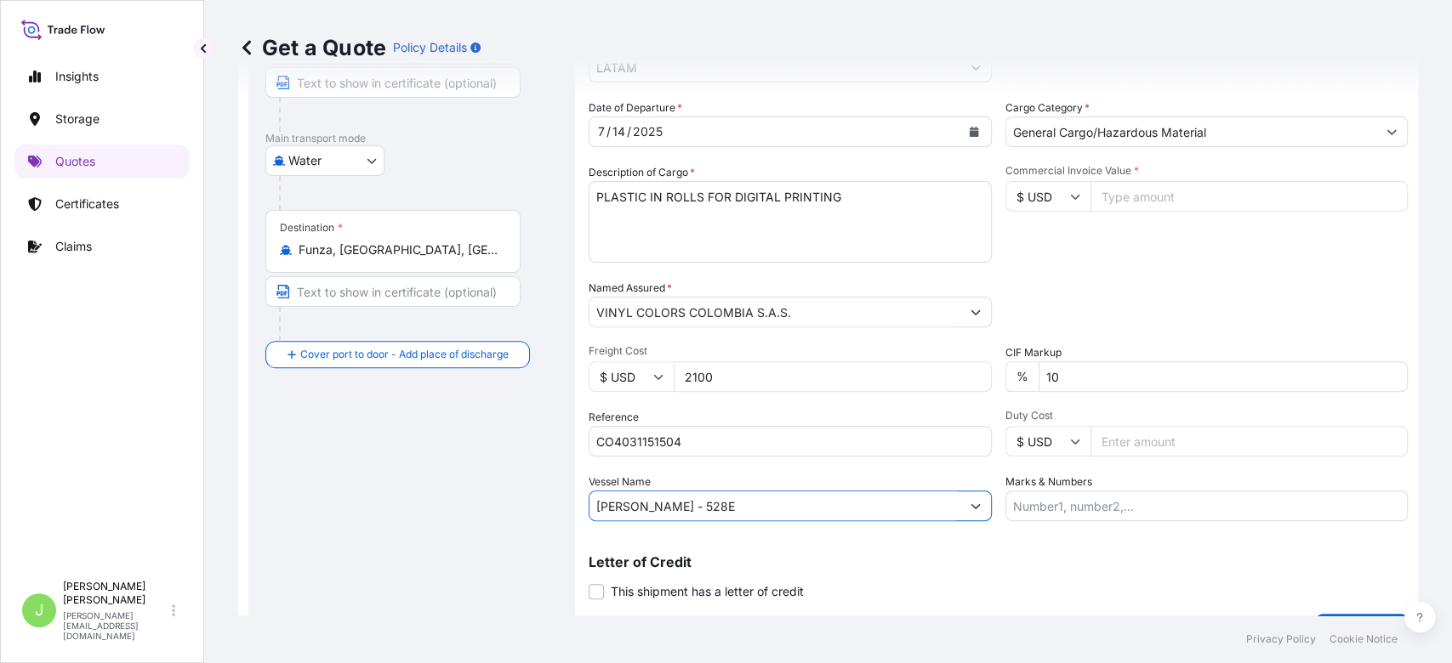
scroll to position [228, 0]
type input "[PERSON_NAME] - 528E"
click at [1122, 211] on input "Commercial Invoice Value *" at bounding box center [1250, 195] width 318 height 31
type input "25175.58"
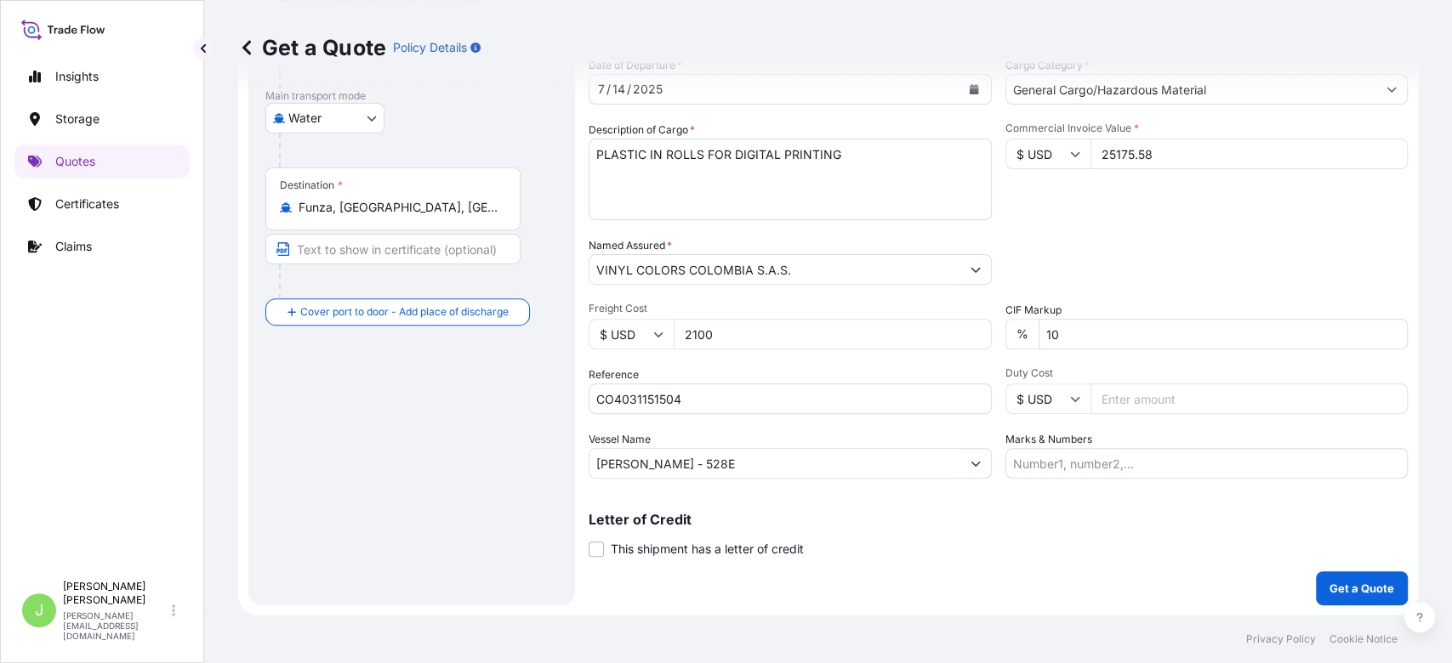
click at [1030, 452] on input "Marks & Numbers" at bounding box center [1206, 463] width 403 height 31
paste input "CSHSE0428863"
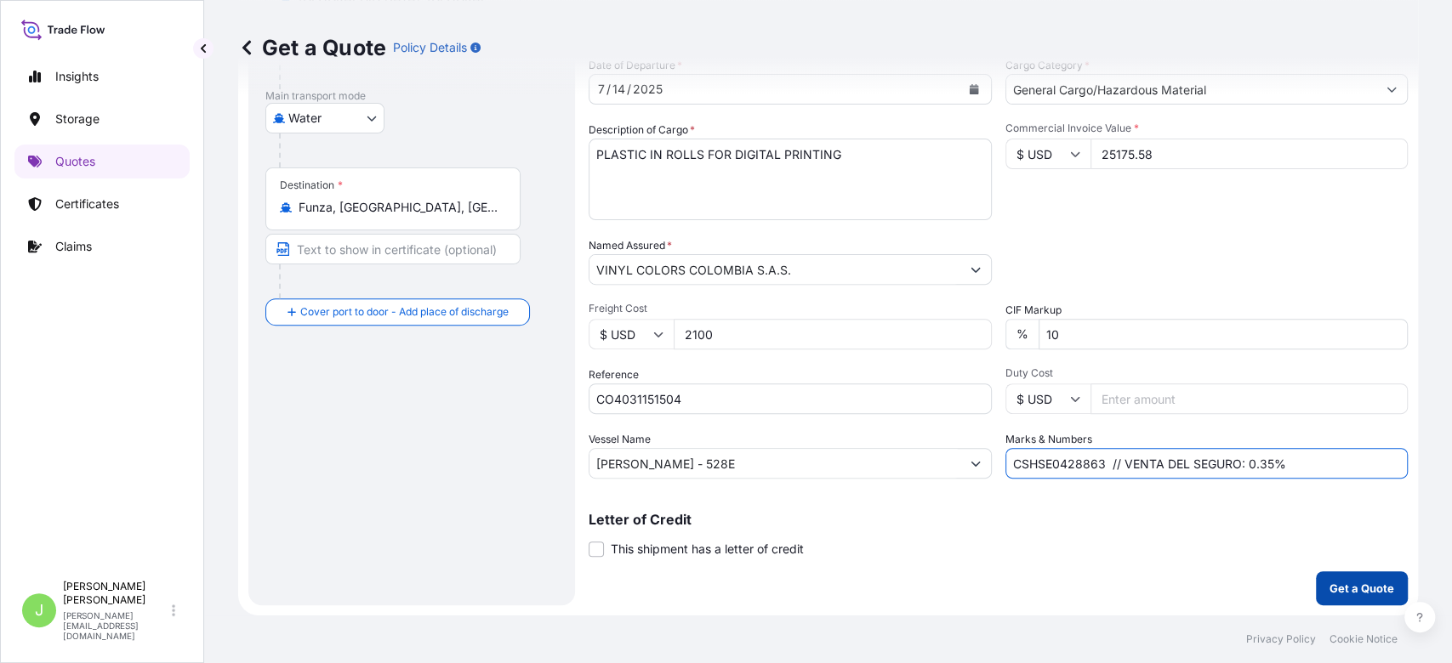
type input "CSHSE0428863 // VENTA DEL SEGURO: 0.35%"
click at [1330, 585] on p "Get a Quote" at bounding box center [1362, 588] width 65 height 17
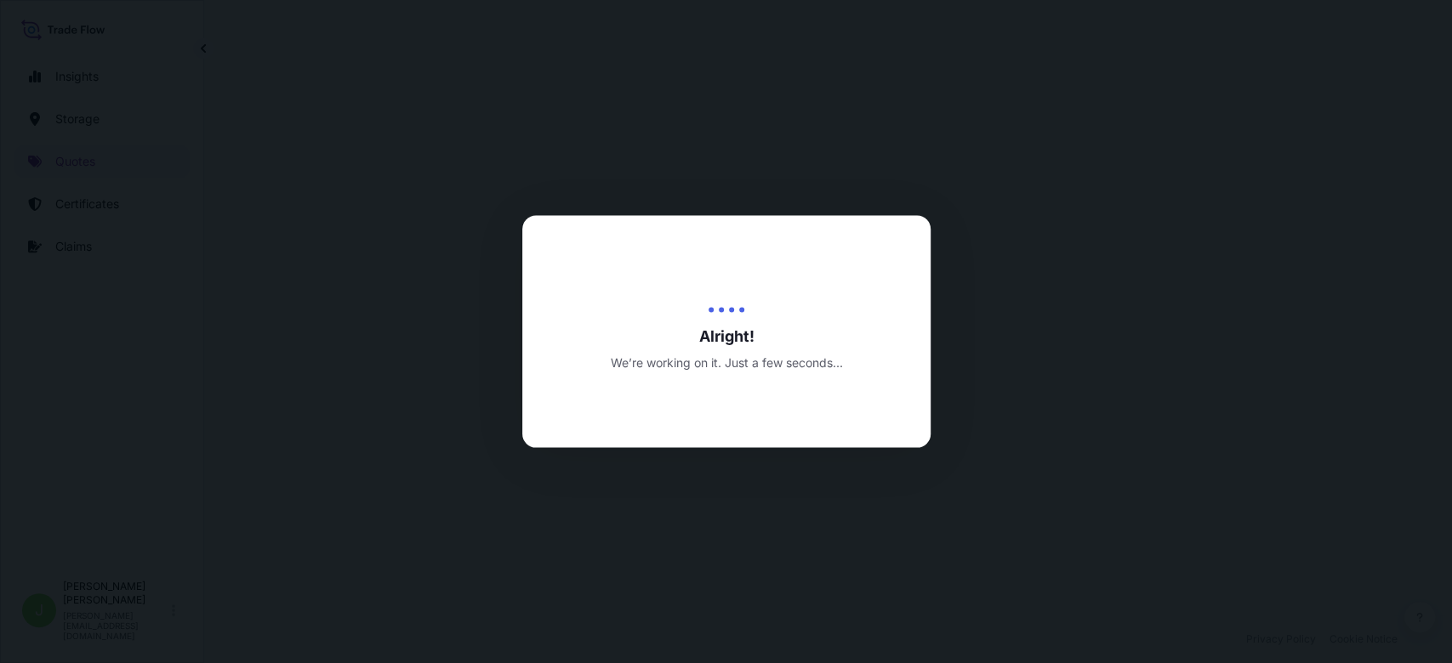
select select "Water"
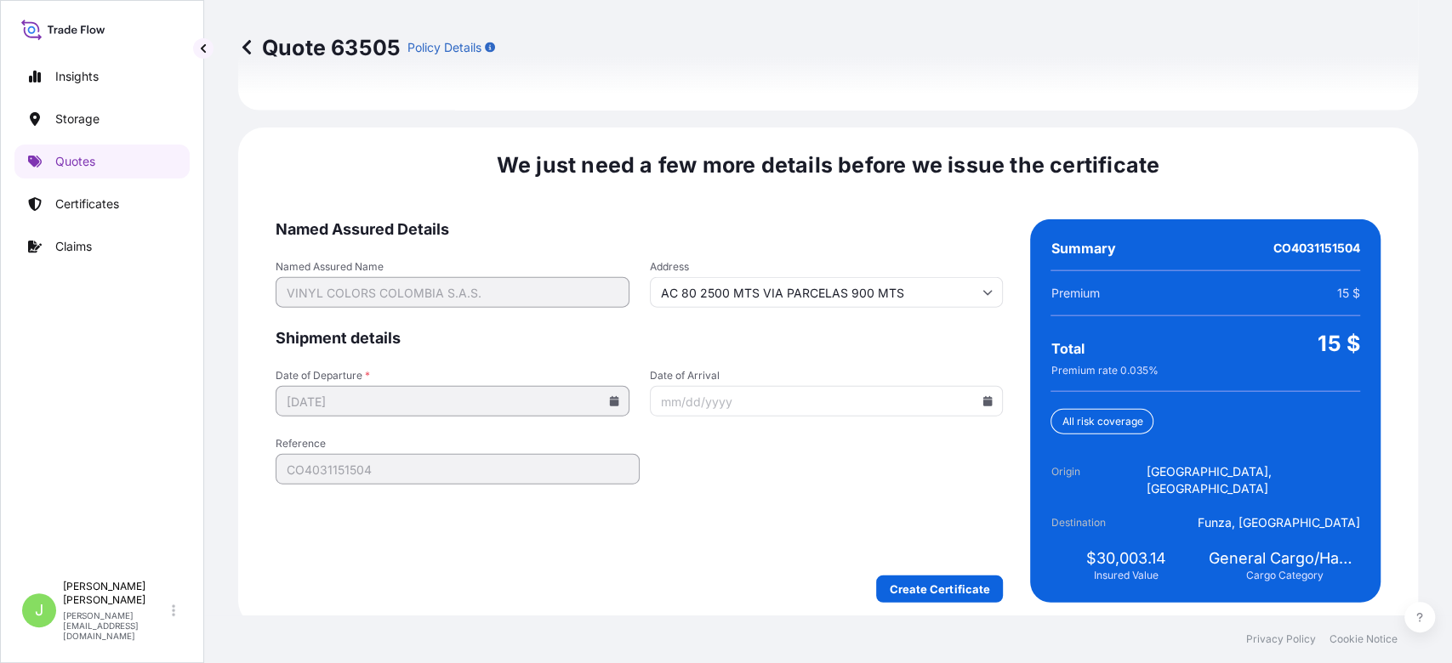
scroll to position [2585, 0]
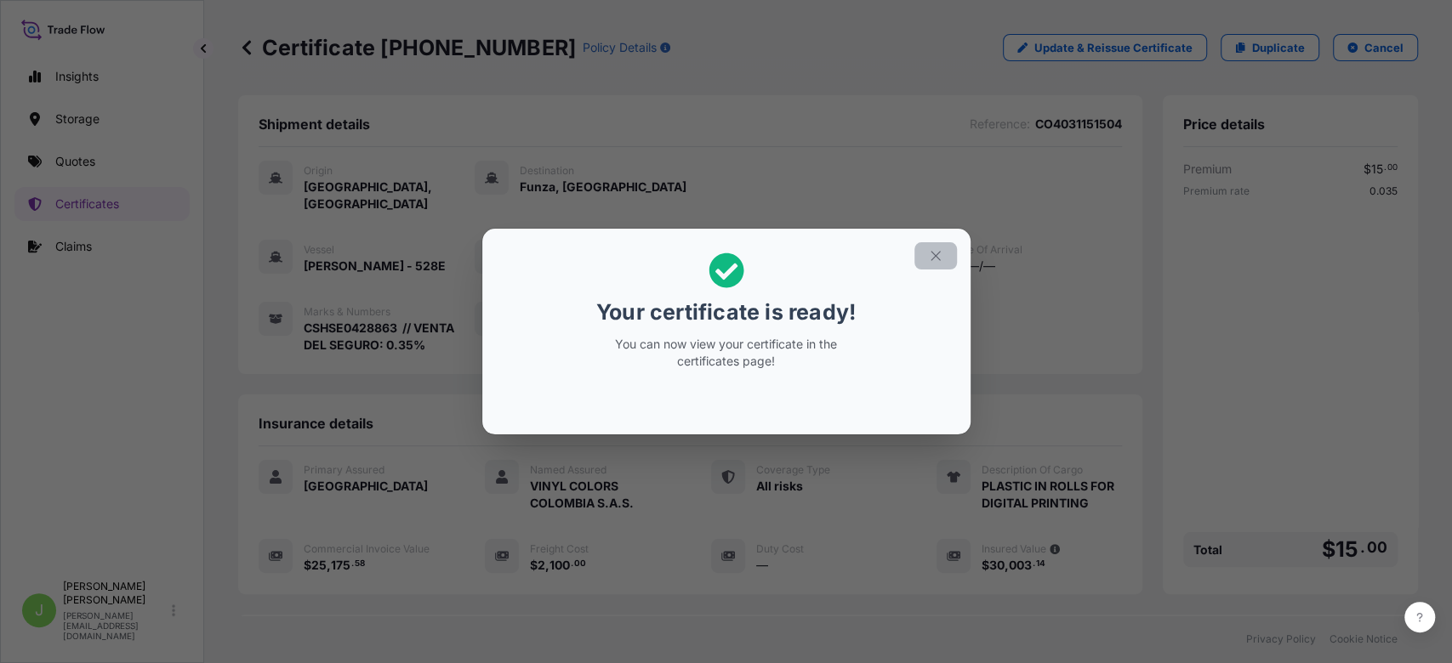
click at [940, 251] on icon "button" at bounding box center [935, 255] width 15 height 15
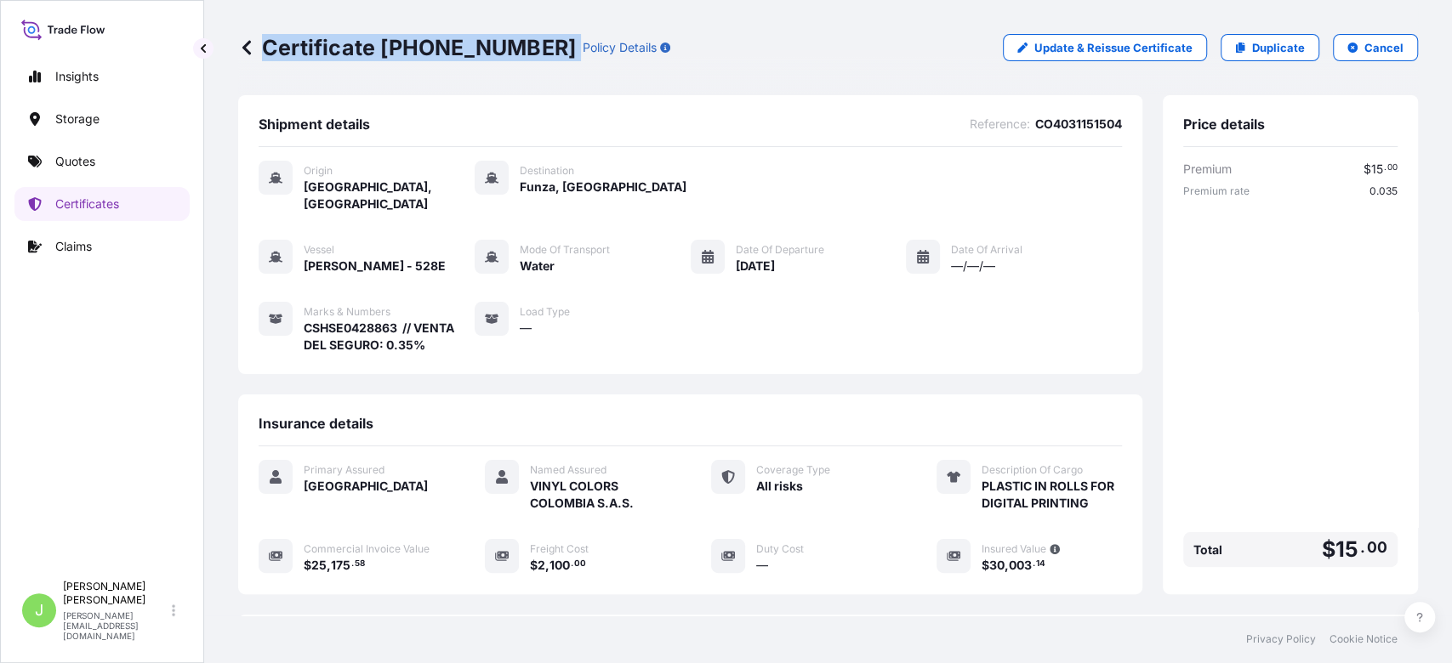
drag, startPoint x: 263, startPoint y: 41, endPoint x: 512, endPoint y: 45, distance: 249.3
click at [512, 45] on div "Certificate [PHONE_NUMBER] Policy Details" at bounding box center [454, 47] width 432 height 27
copy p "Certificate [PHONE_NUMBER]"
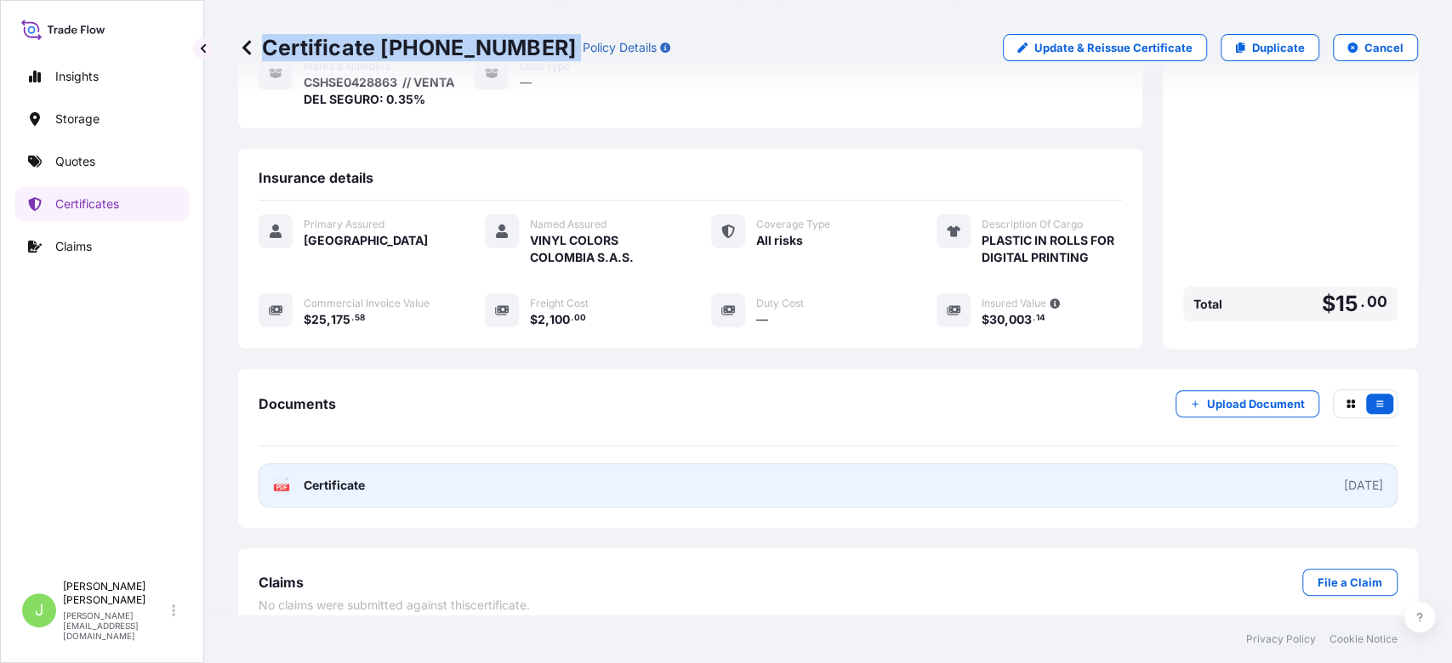
click at [469, 476] on link "PDF Certificate [DATE]" at bounding box center [828, 486] width 1139 height 44
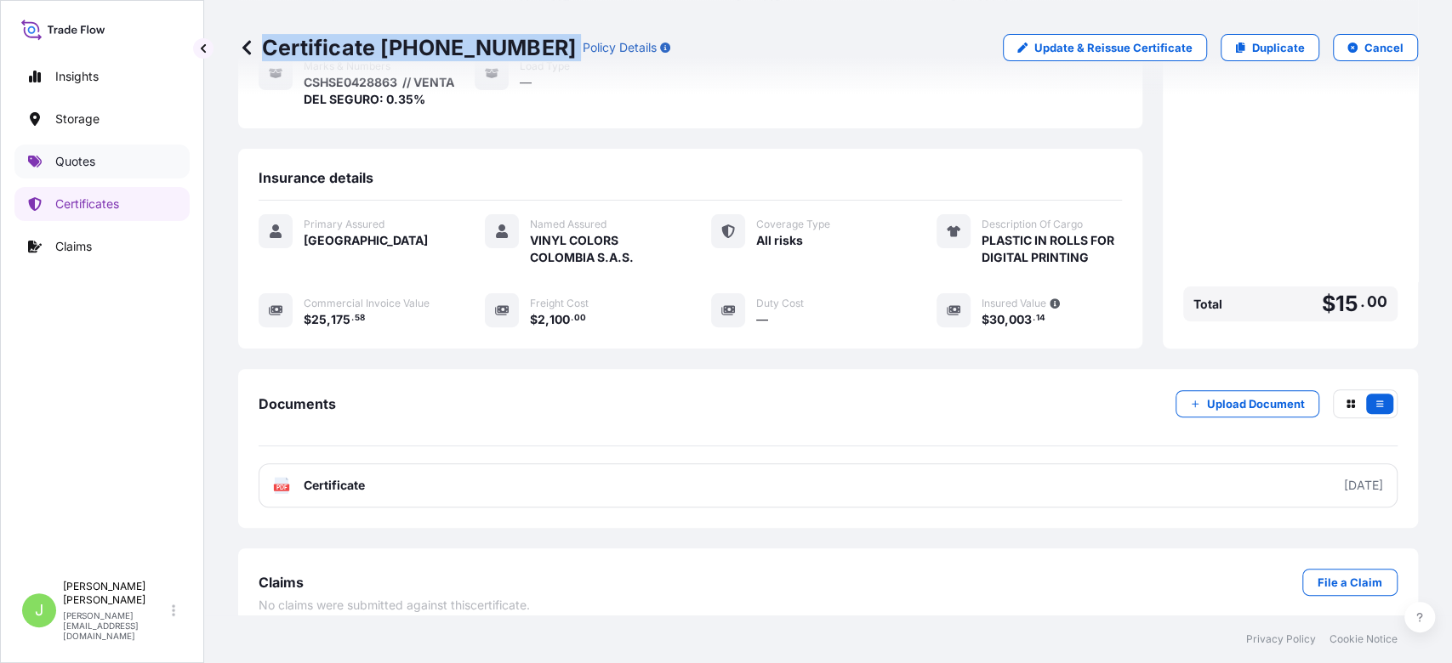
click at [71, 150] on link "Quotes" at bounding box center [101, 162] width 175 height 34
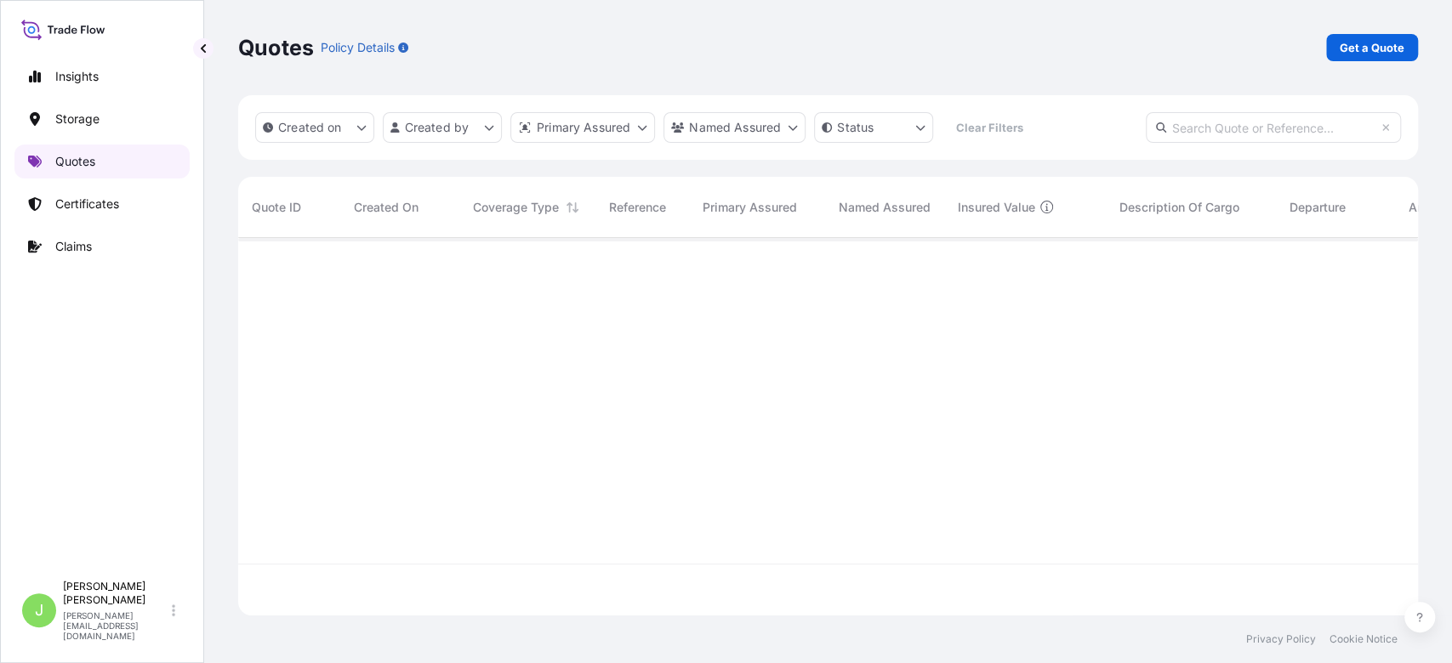
scroll to position [369, 1162]
click at [1352, 48] on p "Get a Quote" at bounding box center [1372, 47] width 65 height 17
select select "Water"
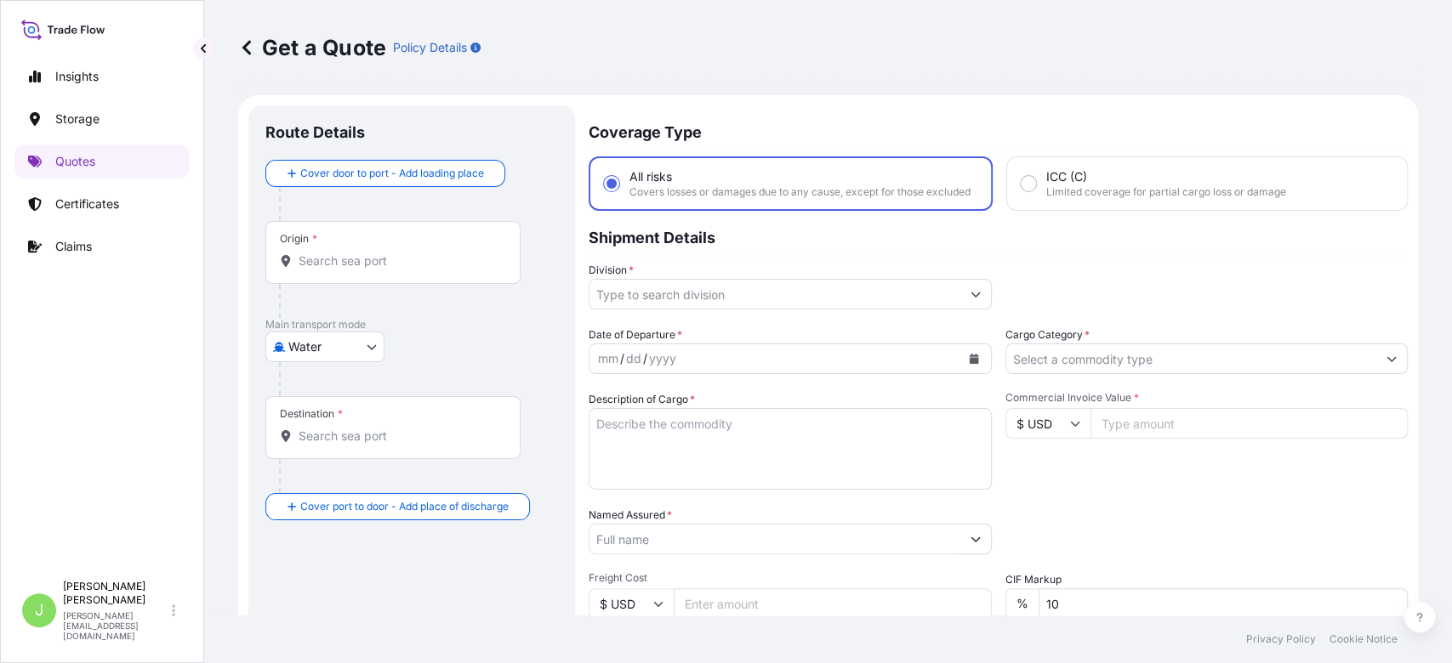
scroll to position [27, 0]
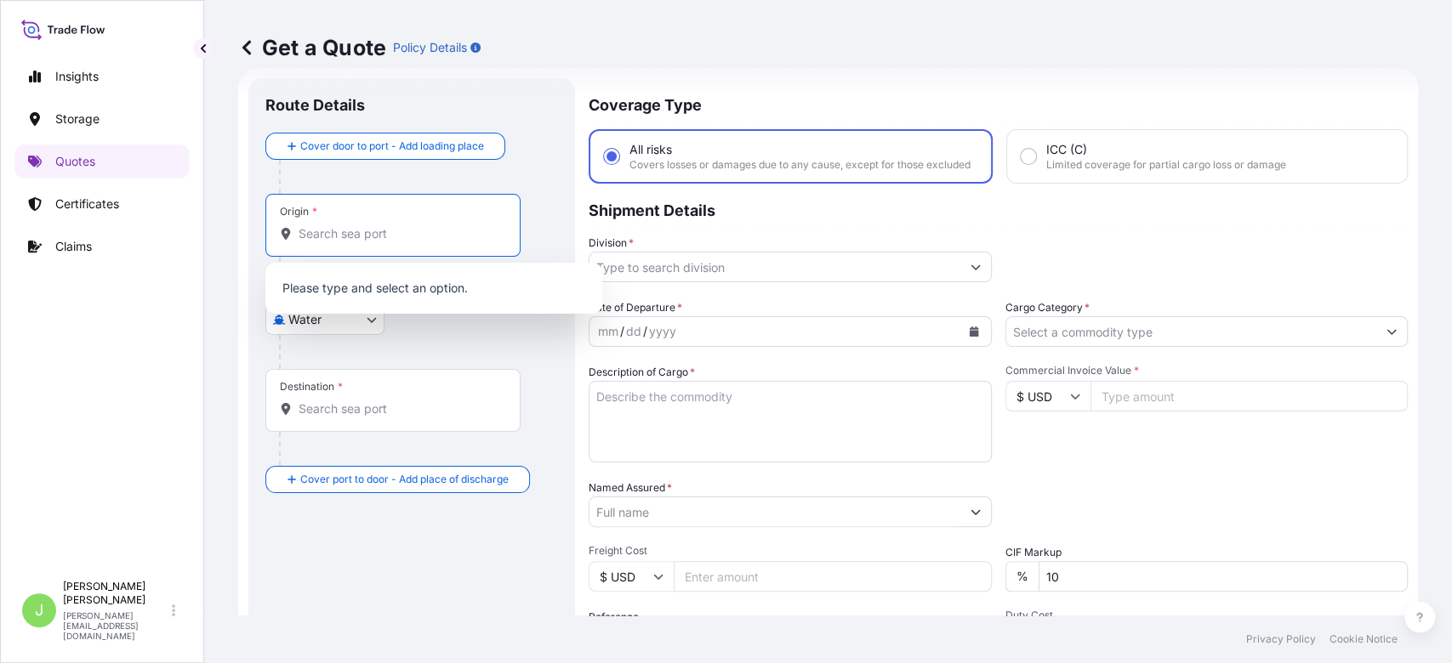
click at [396, 235] on input "Origin *" at bounding box center [399, 233] width 201 height 17
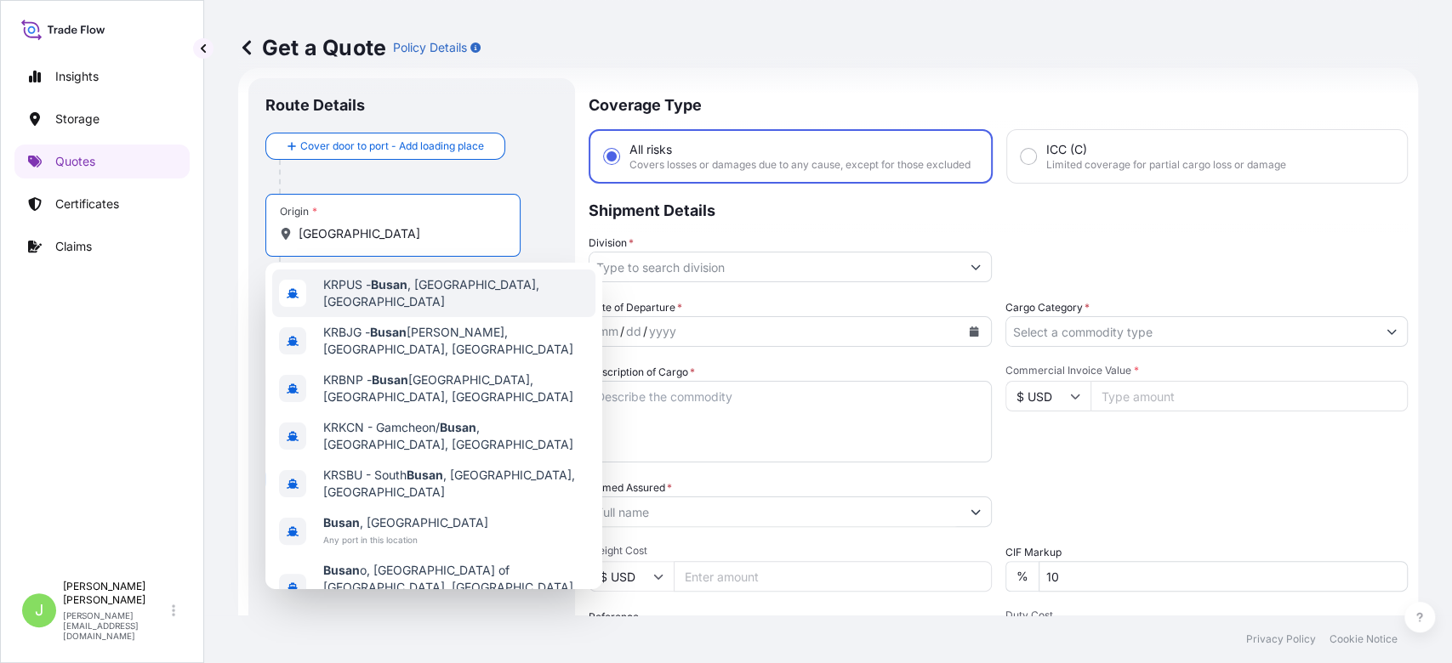
click at [428, 305] on div "KRPUS - [GEOGRAPHIC_DATA] , [GEOGRAPHIC_DATA], [GEOGRAPHIC_DATA]" at bounding box center [433, 294] width 323 height 48
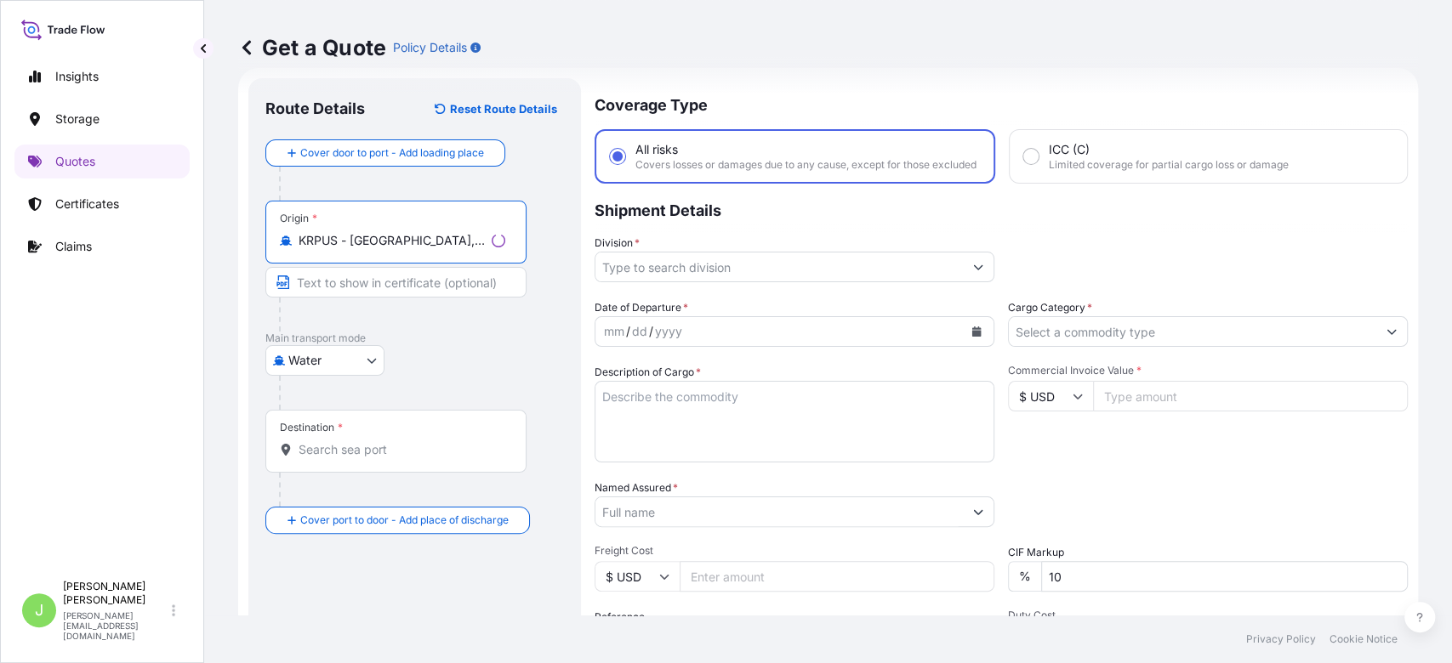
type input "KRPUS - [GEOGRAPHIC_DATA], [GEOGRAPHIC_DATA], [GEOGRAPHIC_DATA]"
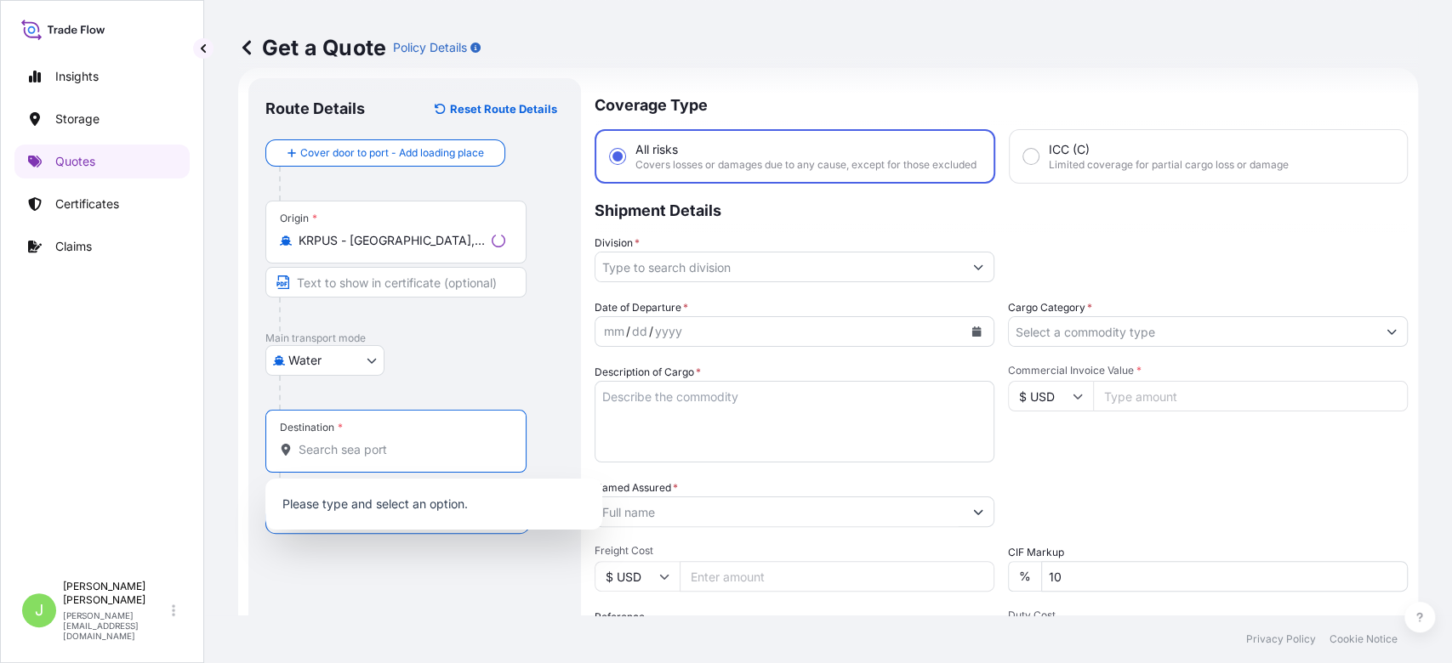
click at [356, 458] on input "Destination *" at bounding box center [402, 449] width 207 height 17
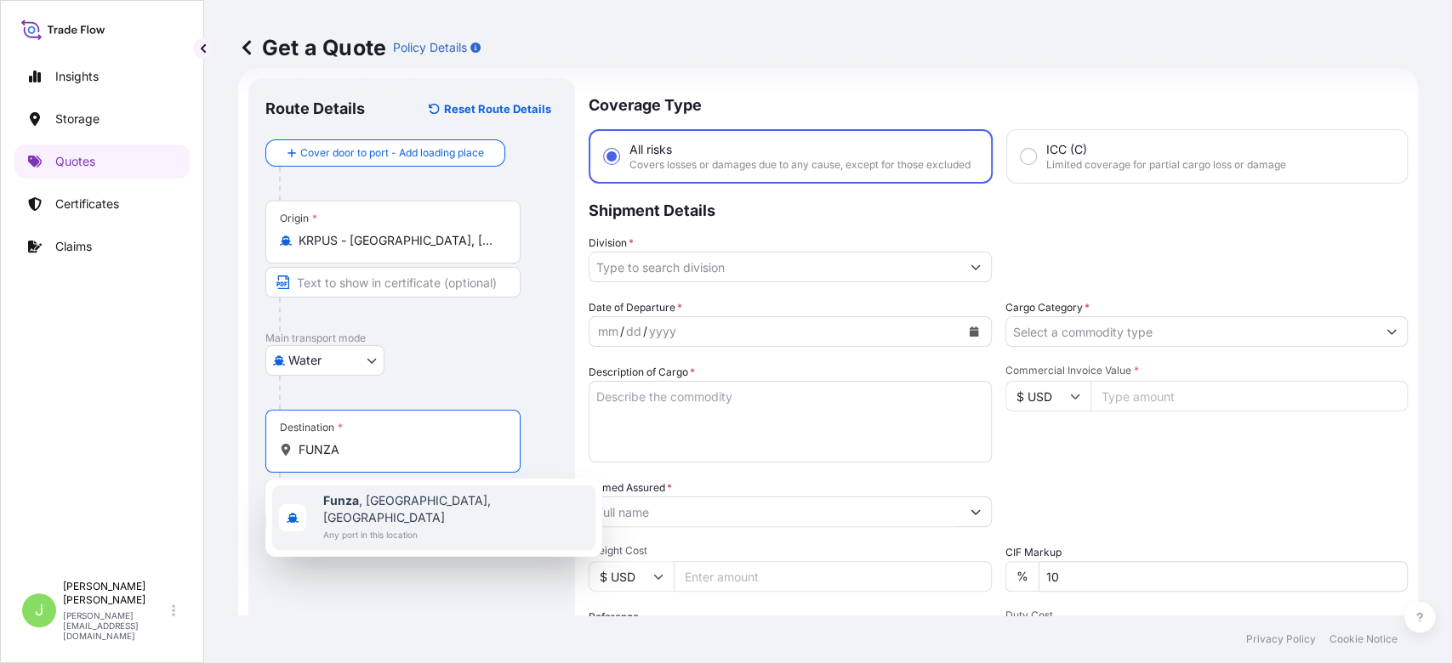
click at [372, 501] on span "Funza , [GEOGRAPHIC_DATA], [GEOGRAPHIC_DATA]" at bounding box center [455, 510] width 265 height 34
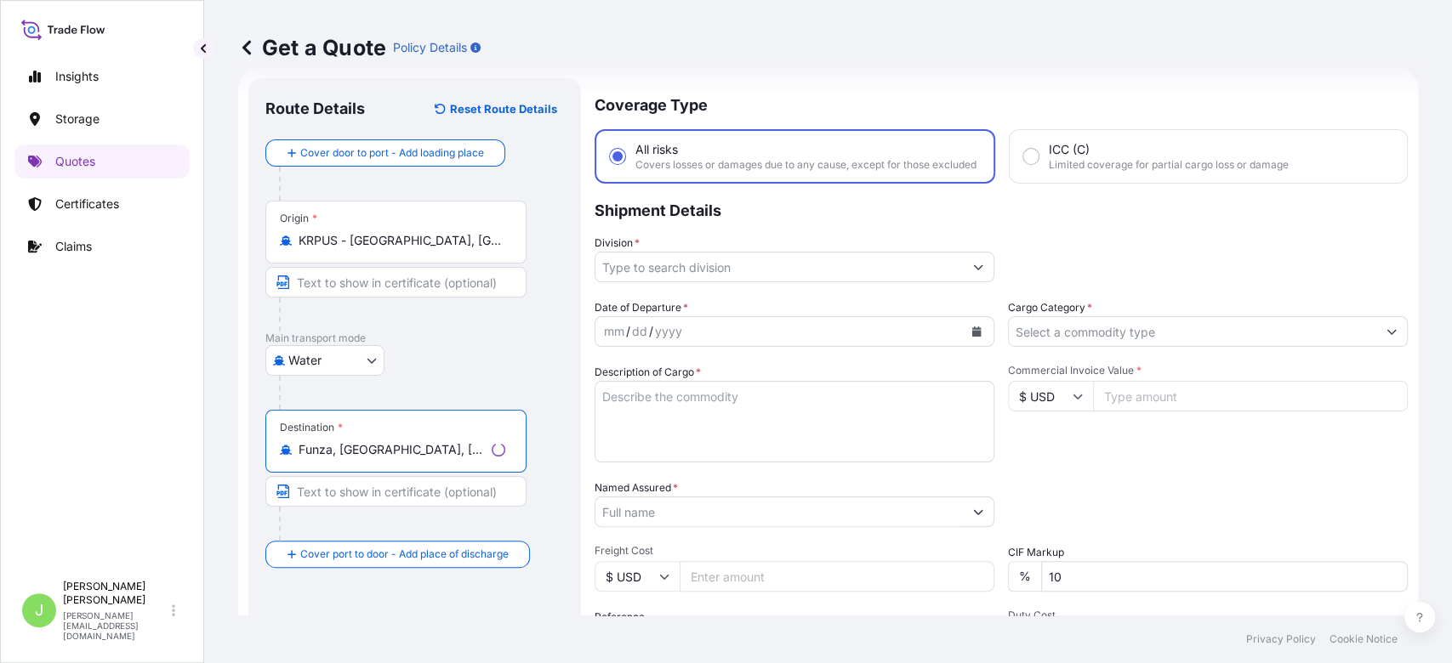
type input "Funza, [GEOGRAPHIC_DATA], [GEOGRAPHIC_DATA]"
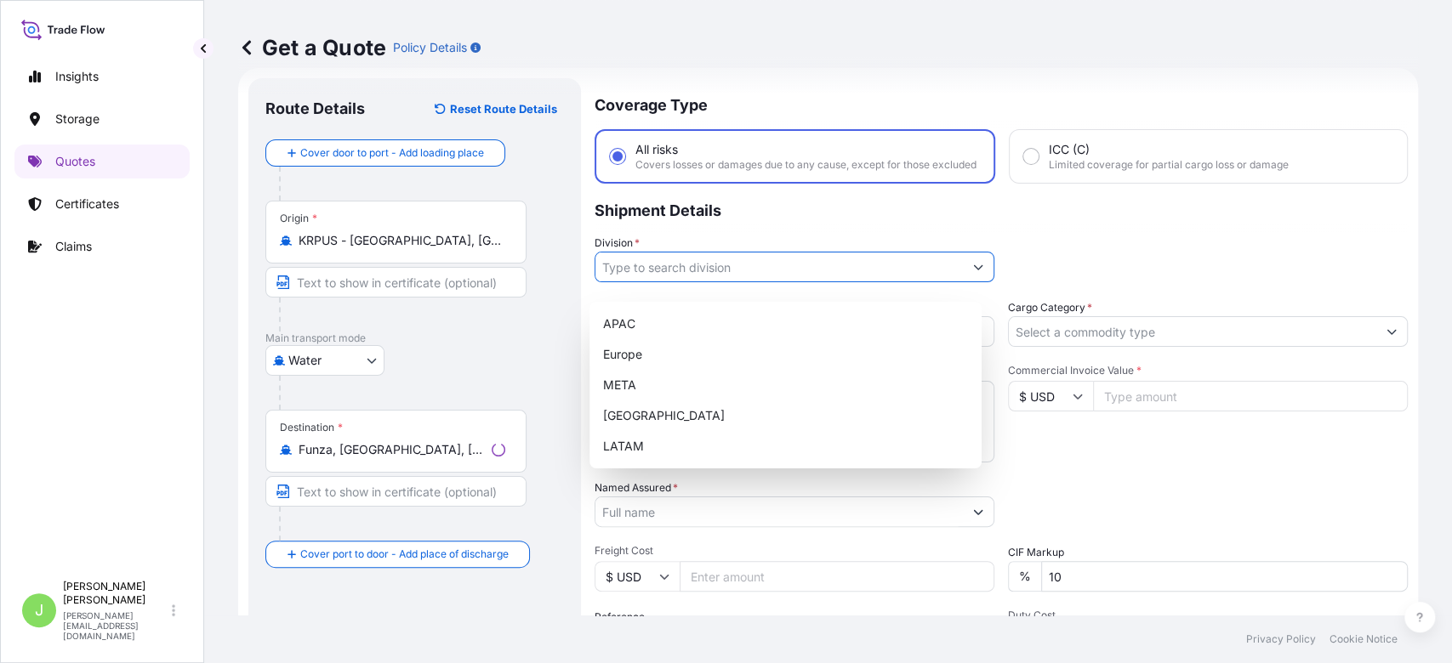
click at [663, 279] on input "Division *" at bounding box center [778, 267] width 367 height 31
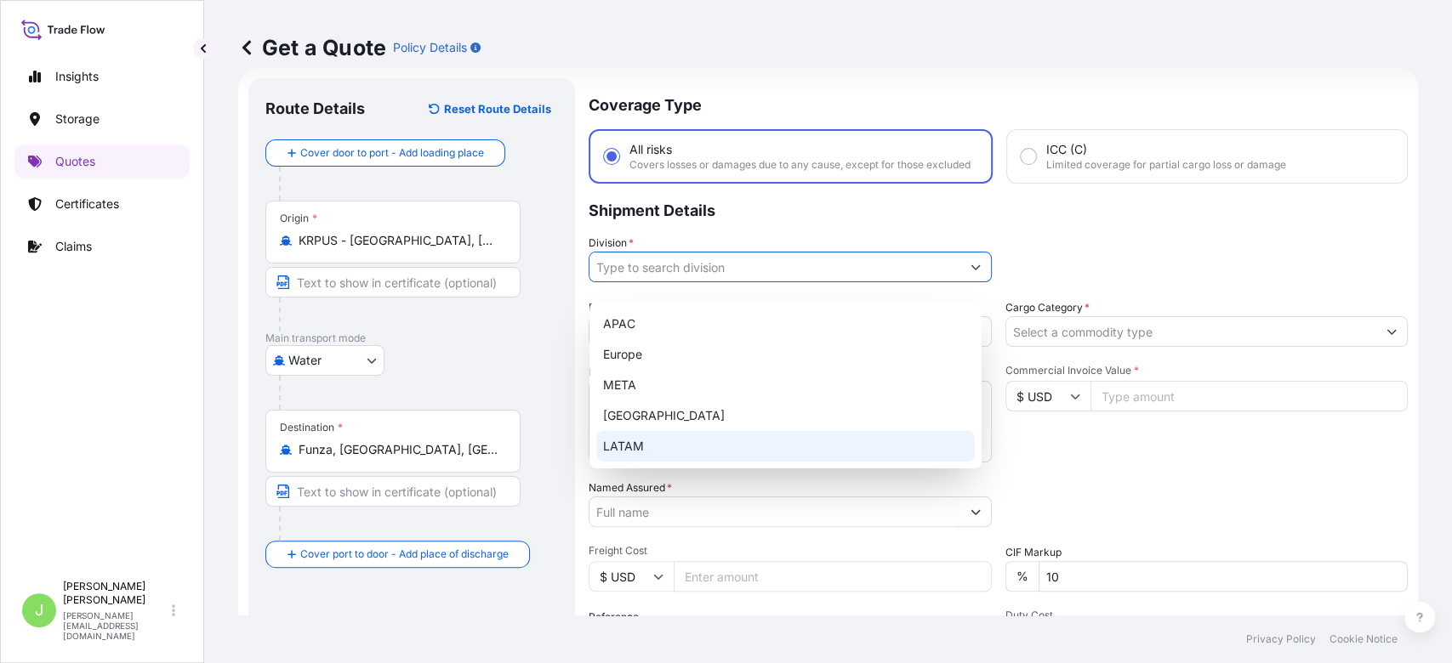
click at [640, 448] on div "LATAM" at bounding box center [785, 446] width 379 height 31
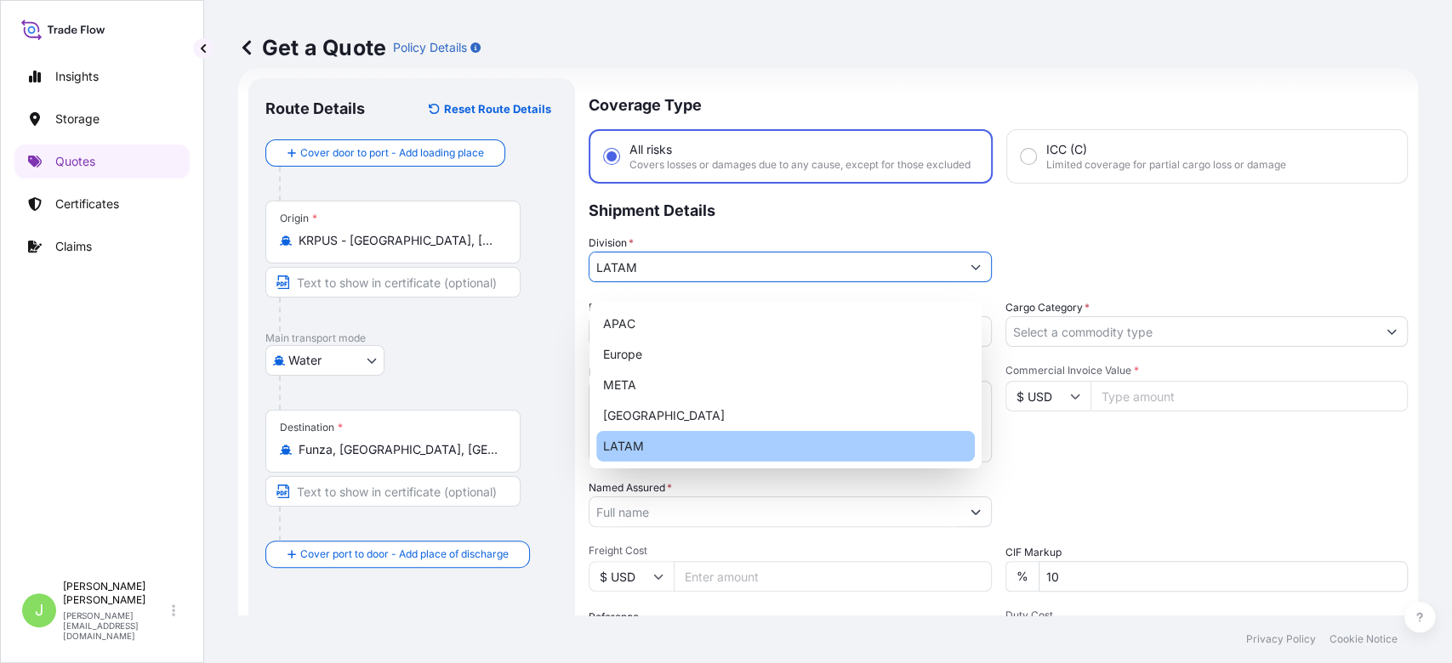
type input "LATAM"
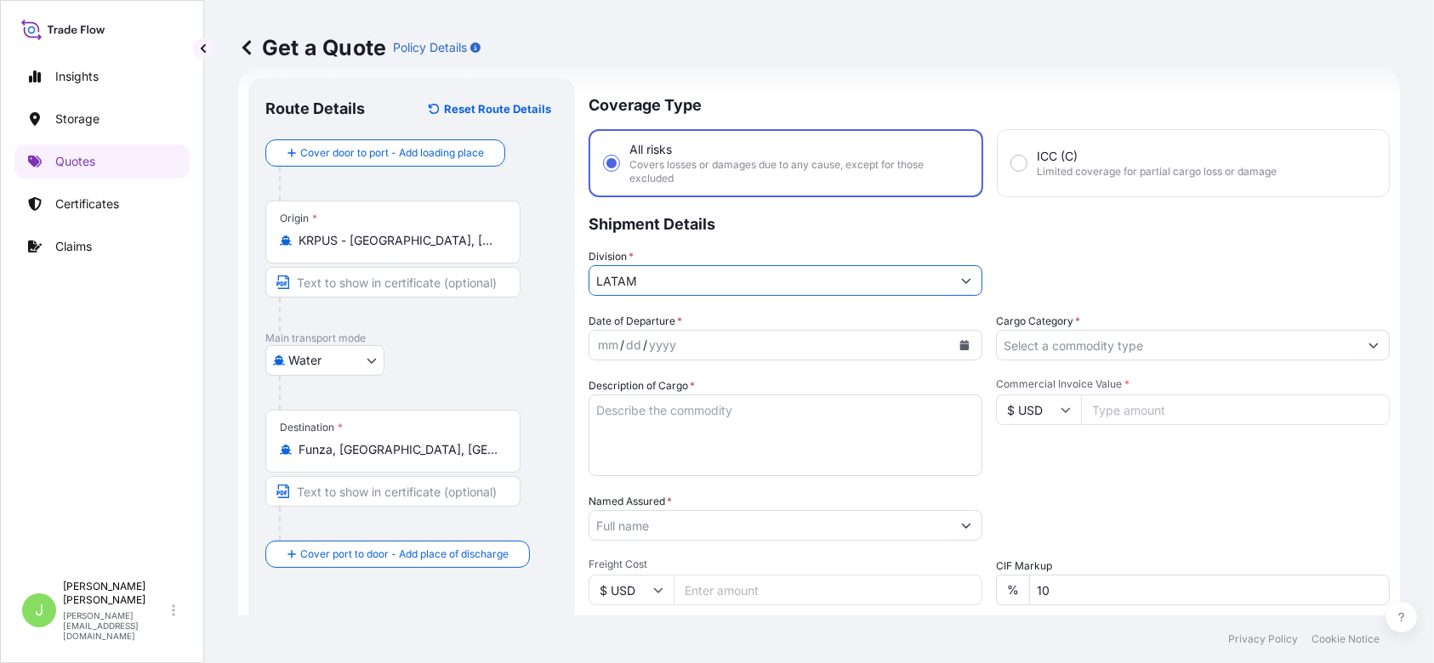
click at [1080, 344] on input "Cargo Category *" at bounding box center [1178, 345] width 362 height 31
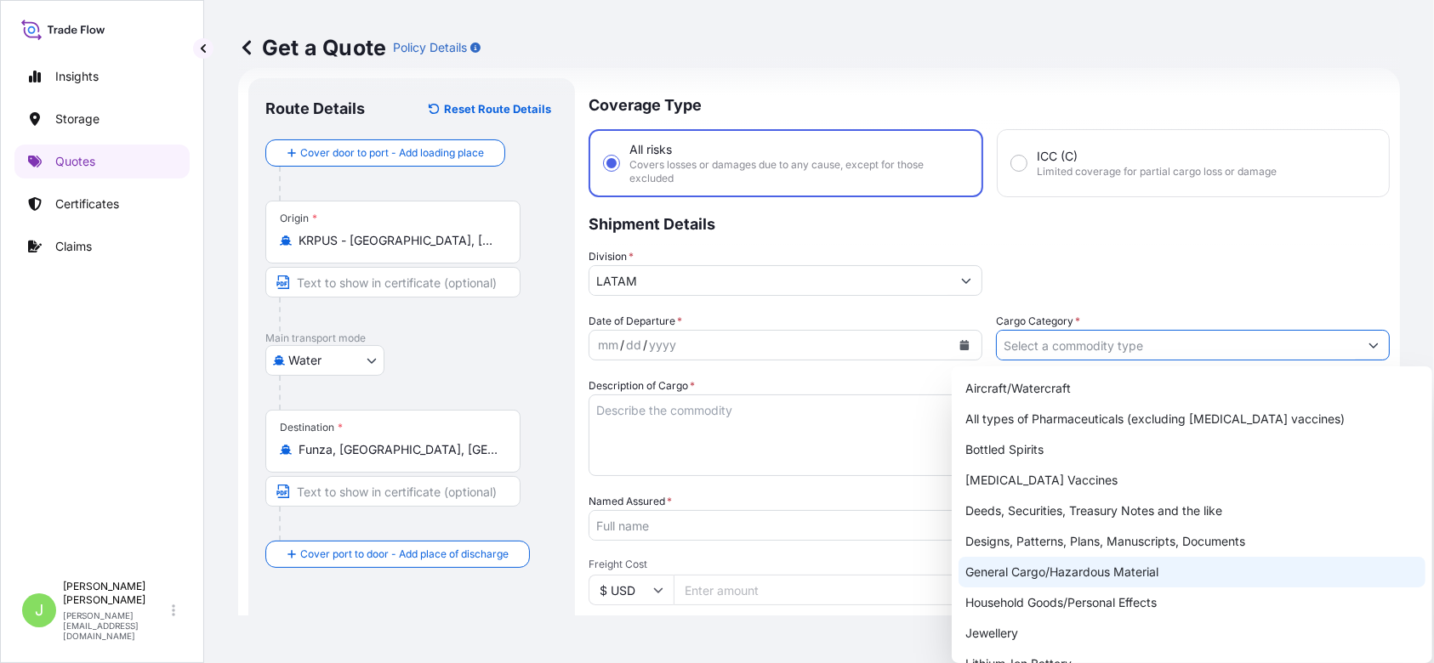
click at [1030, 569] on div "General Cargo/Hazardous Material" at bounding box center [1192, 572] width 467 height 31
type input "General Cargo/Hazardous Material"
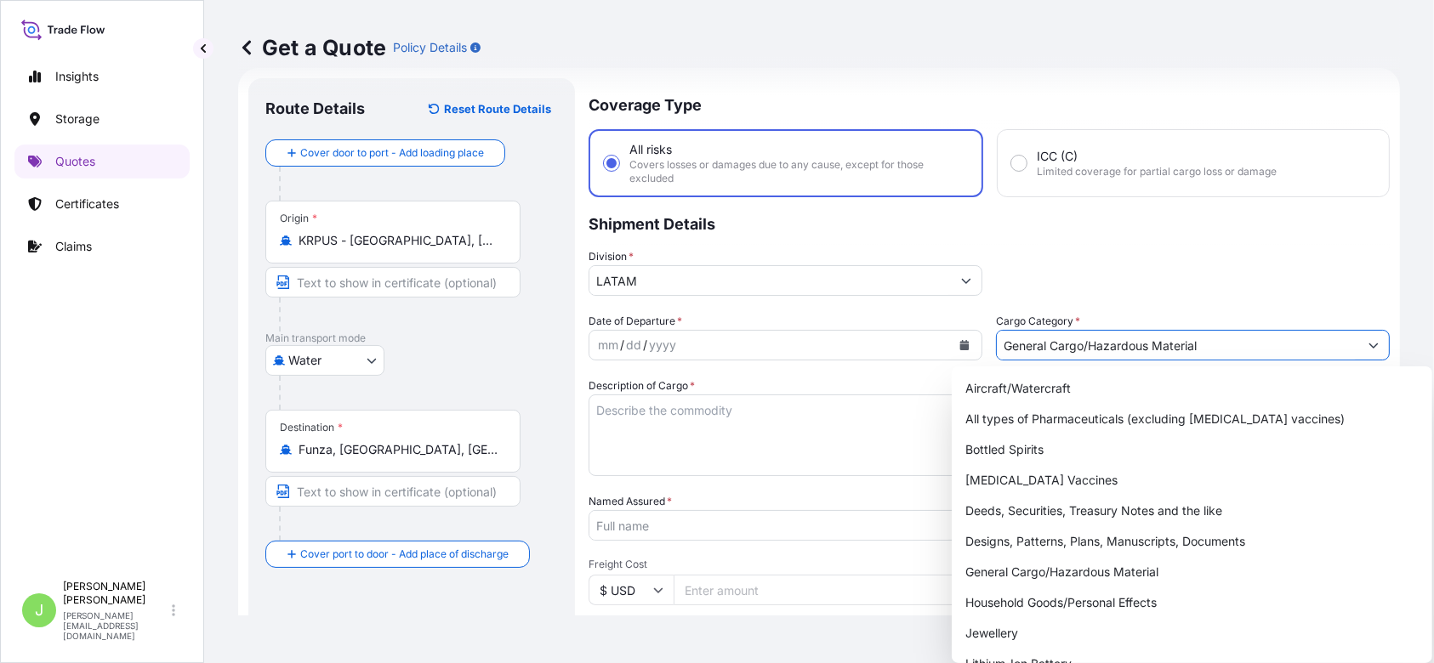
click at [951, 338] on button "Calendar" at bounding box center [964, 345] width 27 height 27
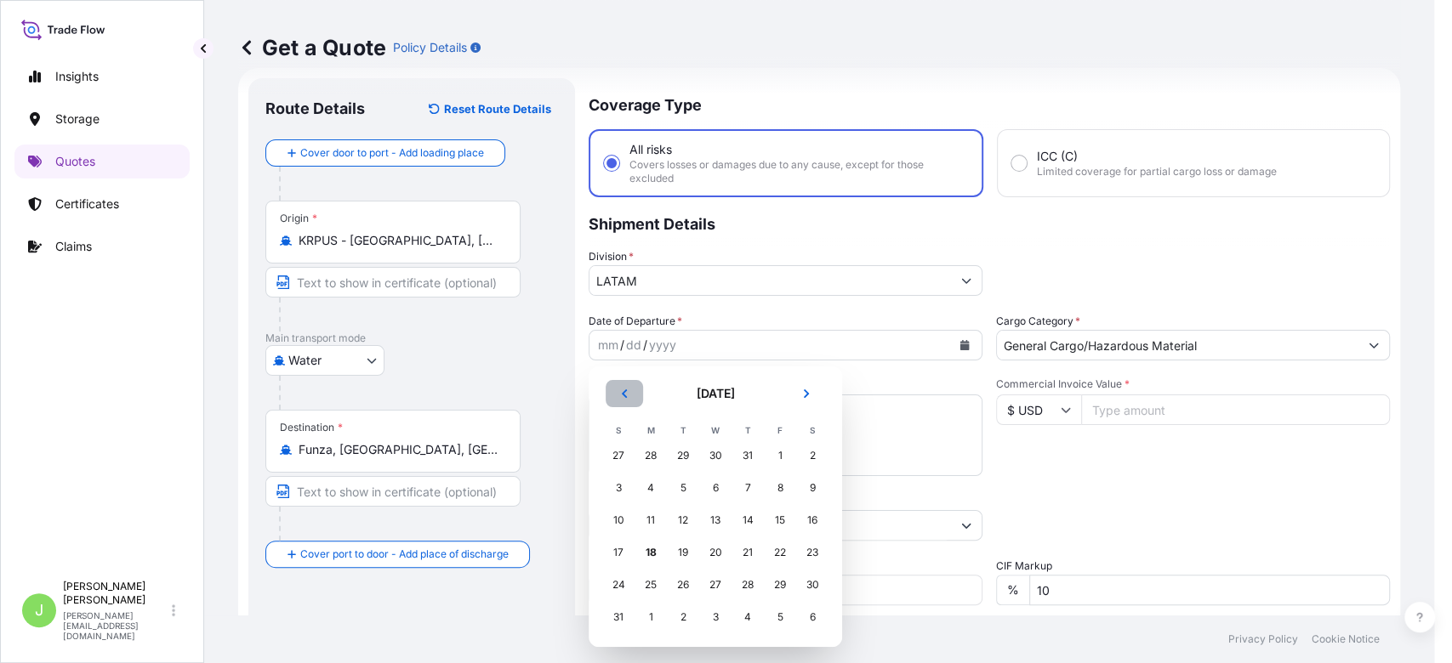
click at [619, 396] on icon "Previous" at bounding box center [624, 394] width 10 height 10
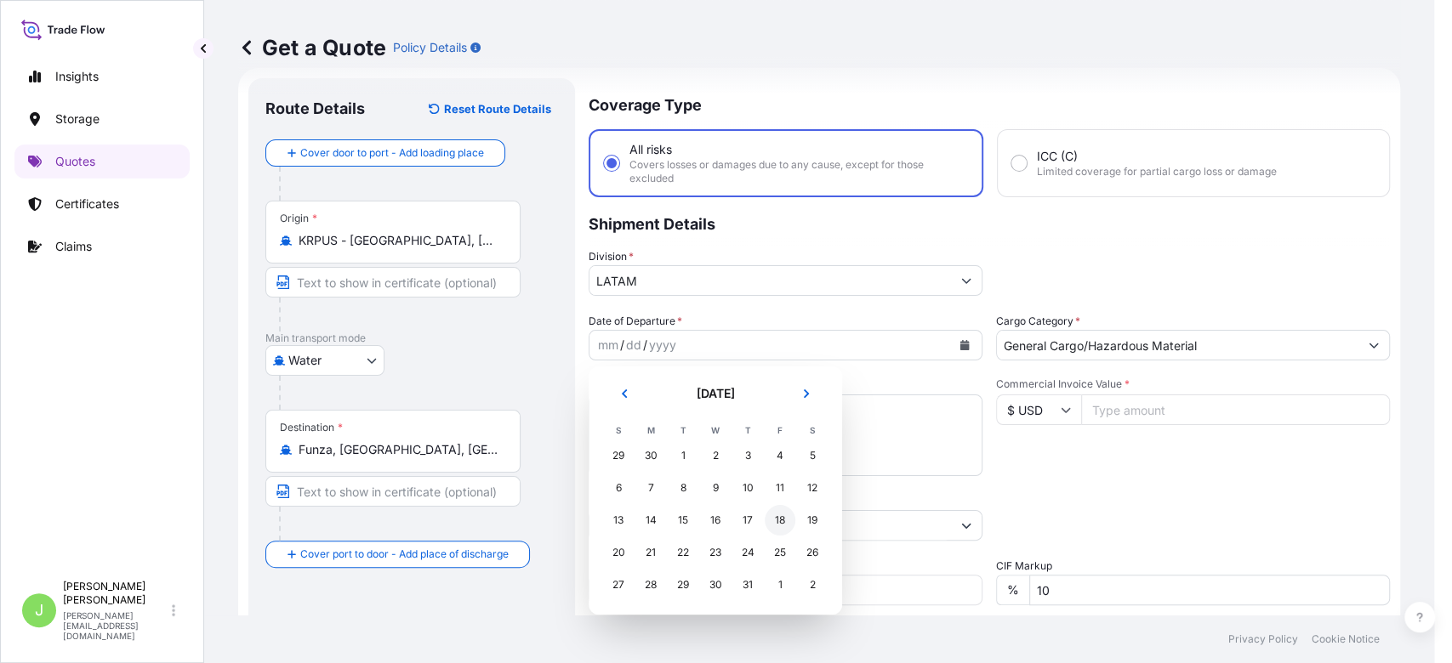
click at [783, 528] on div "18" at bounding box center [780, 520] width 31 height 31
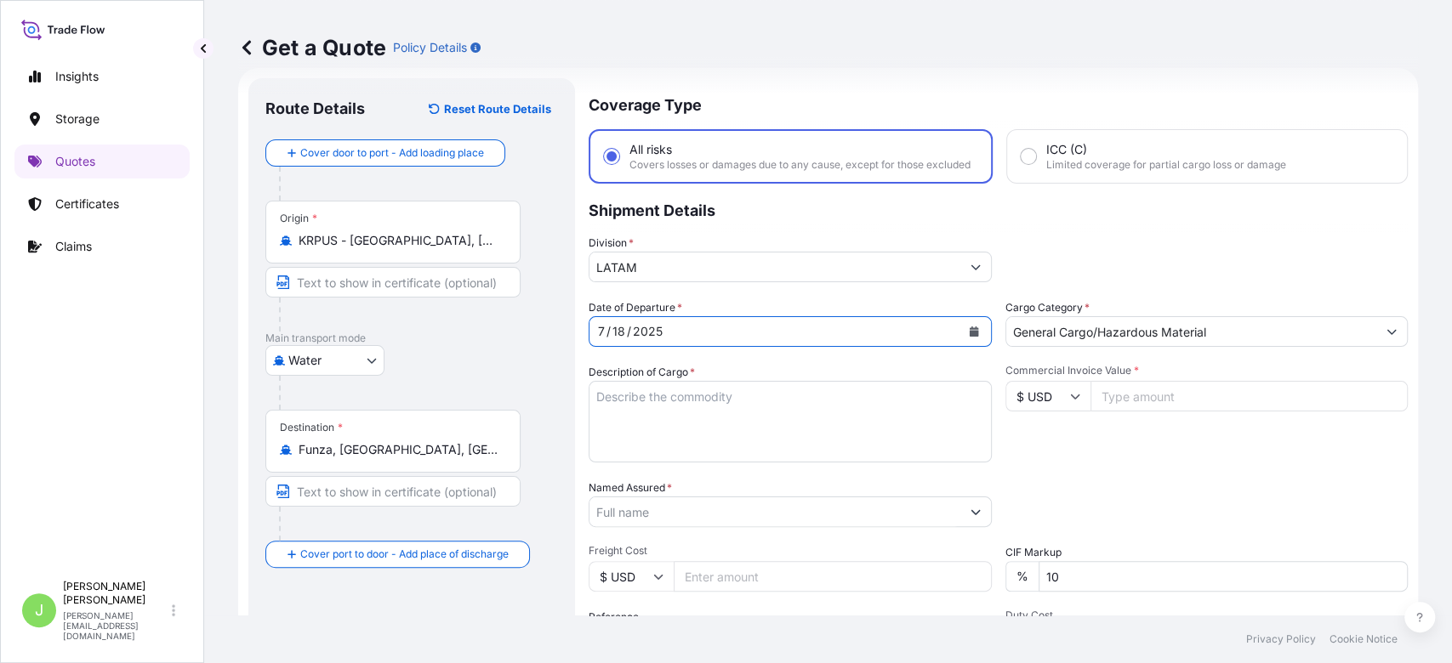
click at [649, 419] on textarea "Description of Cargo *" at bounding box center [790, 422] width 403 height 82
paste textarea "FLOCK HEAT TRANSFER FILM - GLITTER HEAT TRANSFER FILM - HOLOGRAPHIC HEAT TRANSF…"
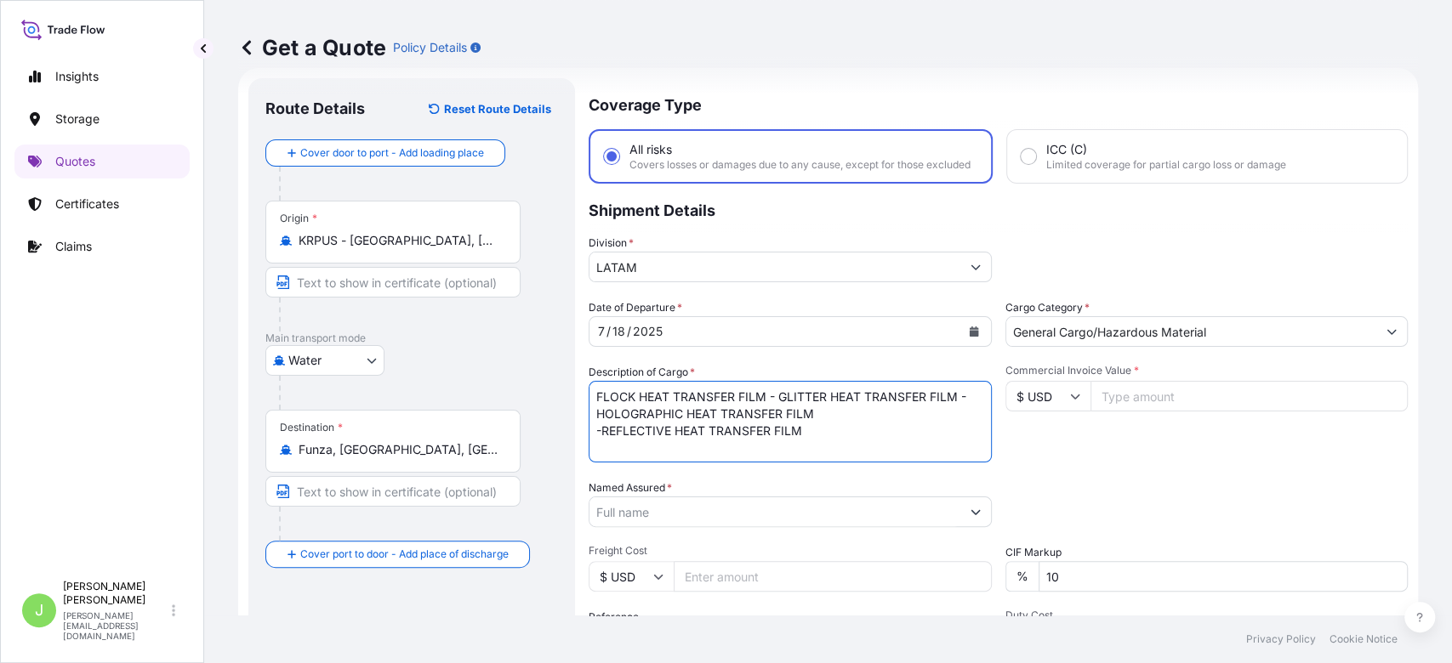
scroll to position [1, 0]
type textarea "FLOCK HEAT TRANSFER FILM - GLITTER HEAT TRANSFER FILM - HOLOGRAPHIC HEAT TRANSF…"
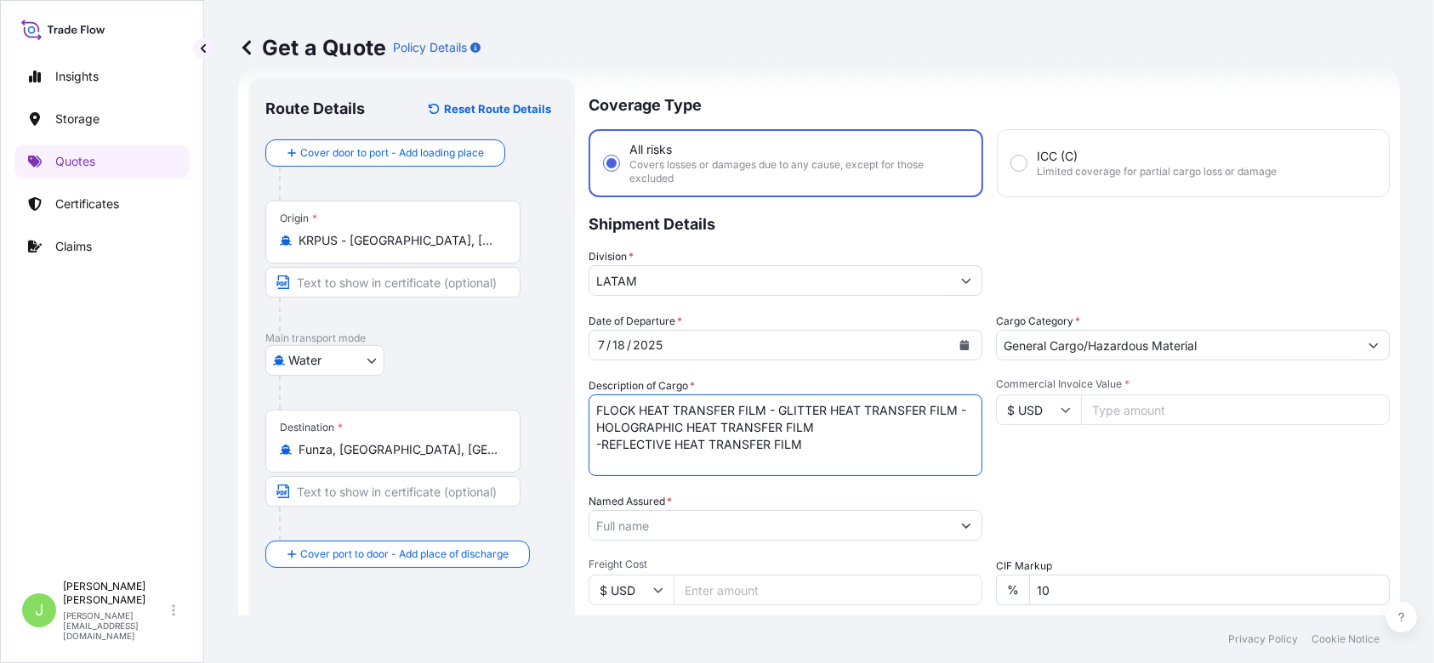
click at [653, 532] on input "Named Assured *" at bounding box center [770, 525] width 362 height 31
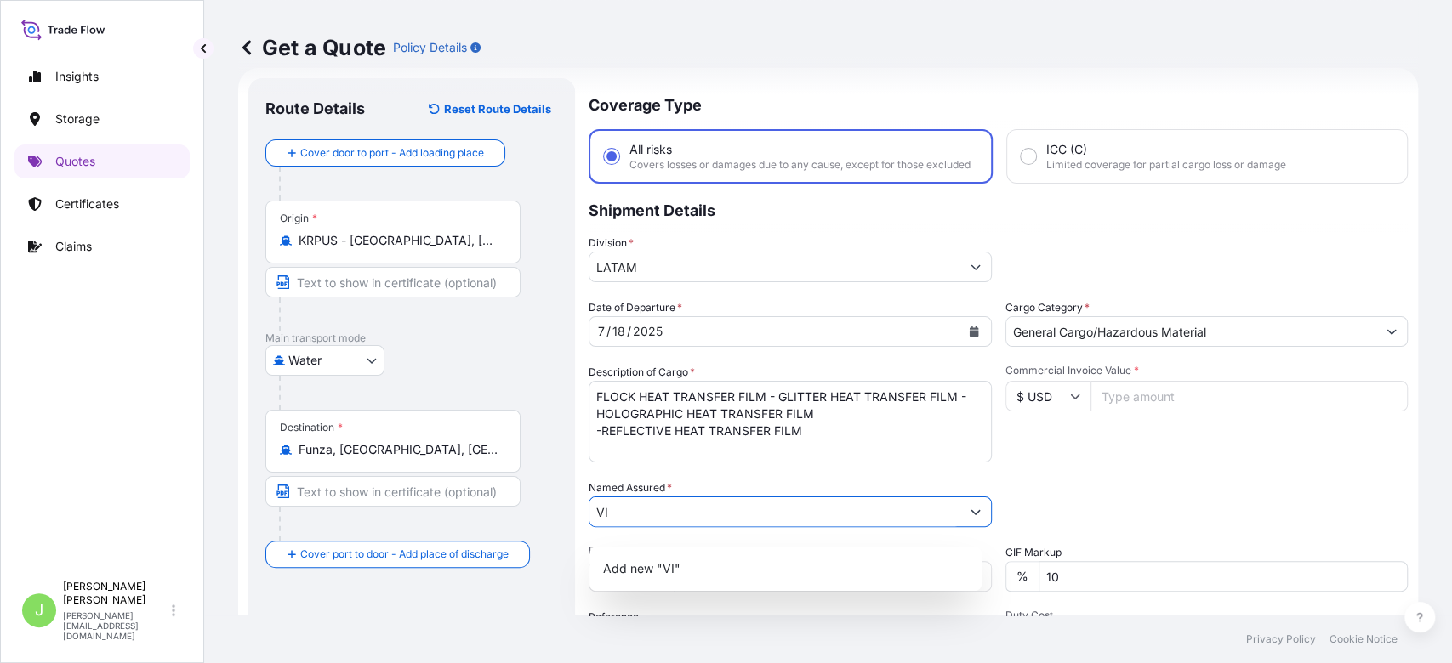
type input "V"
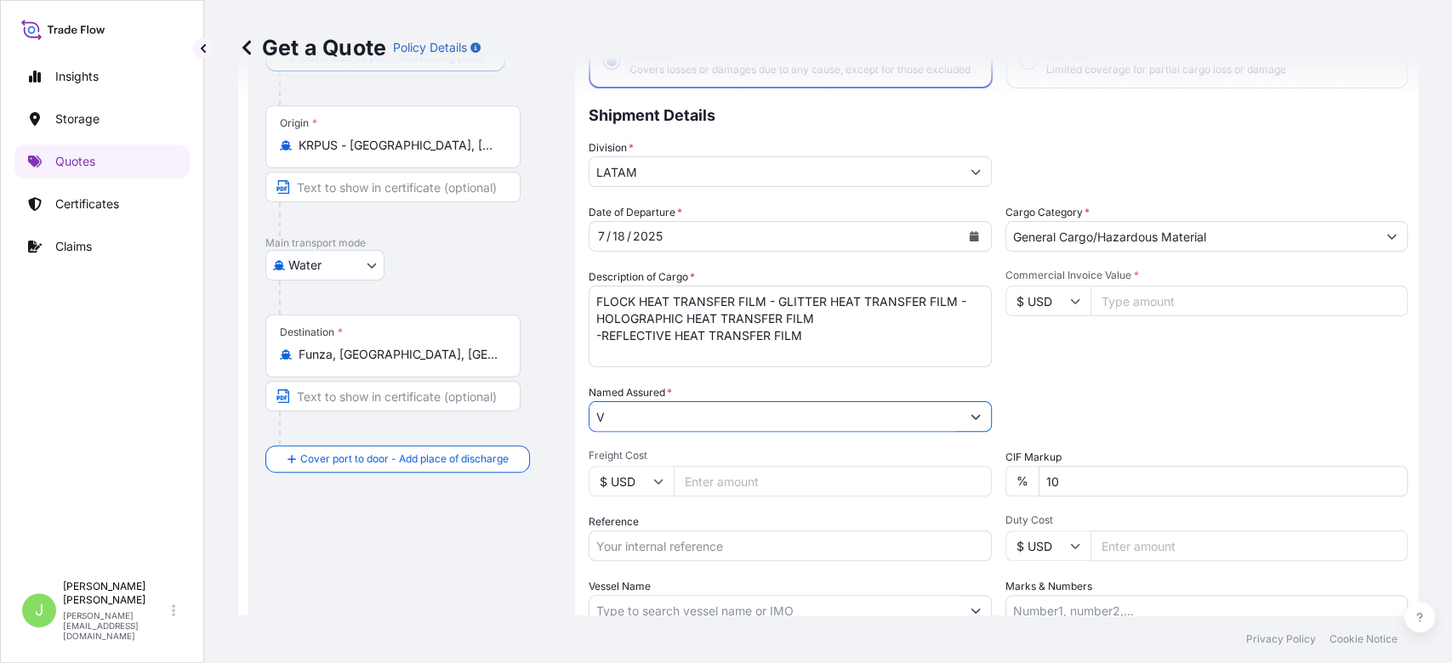
scroll to position [122, 0]
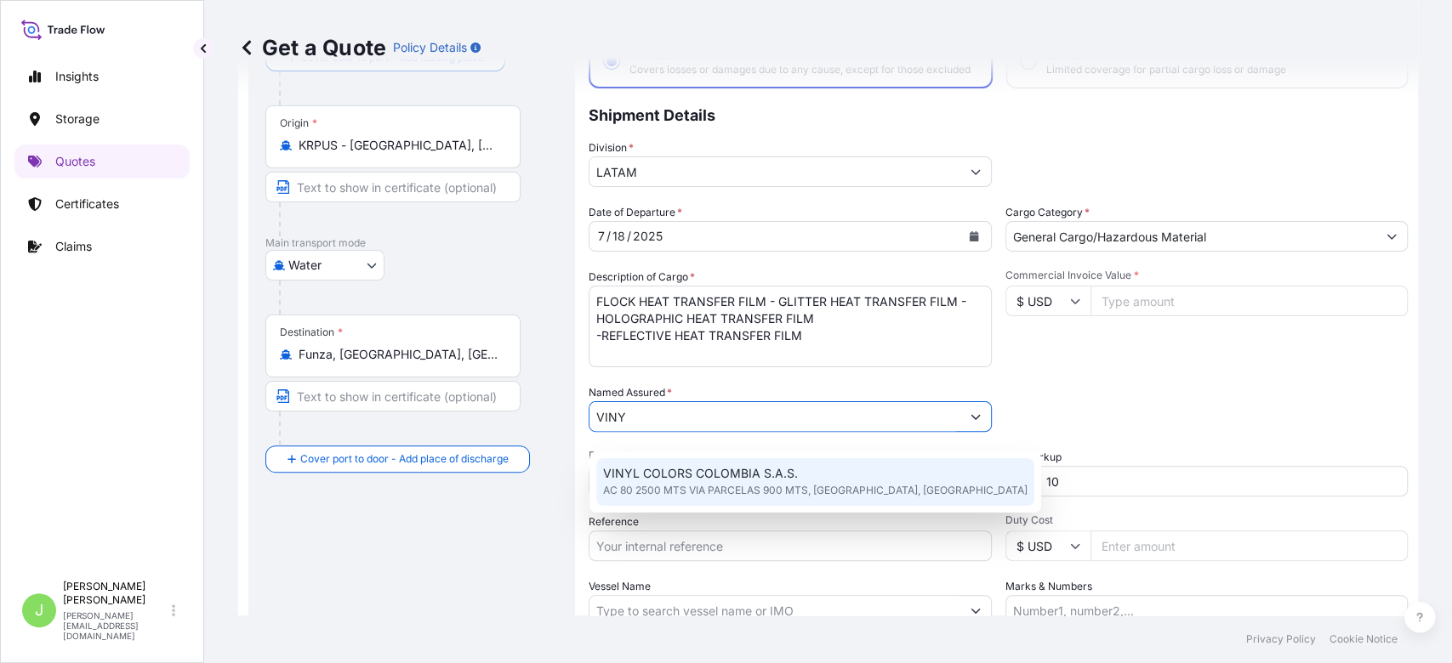
click at [688, 479] on span "VINYL COLORS COLOMBIA S.A.S." at bounding box center [700, 473] width 195 height 17
type input "VINYL COLORS COLOMBIA S.A.S."
click at [694, 493] on span "AC 80 2500 MTS VIA PARCELAS 900 MTS, [GEOGRAPHIC_DATA], [GEOGRAPHIC_DATA]" at bounding box center [815, 490] width 424 height 17
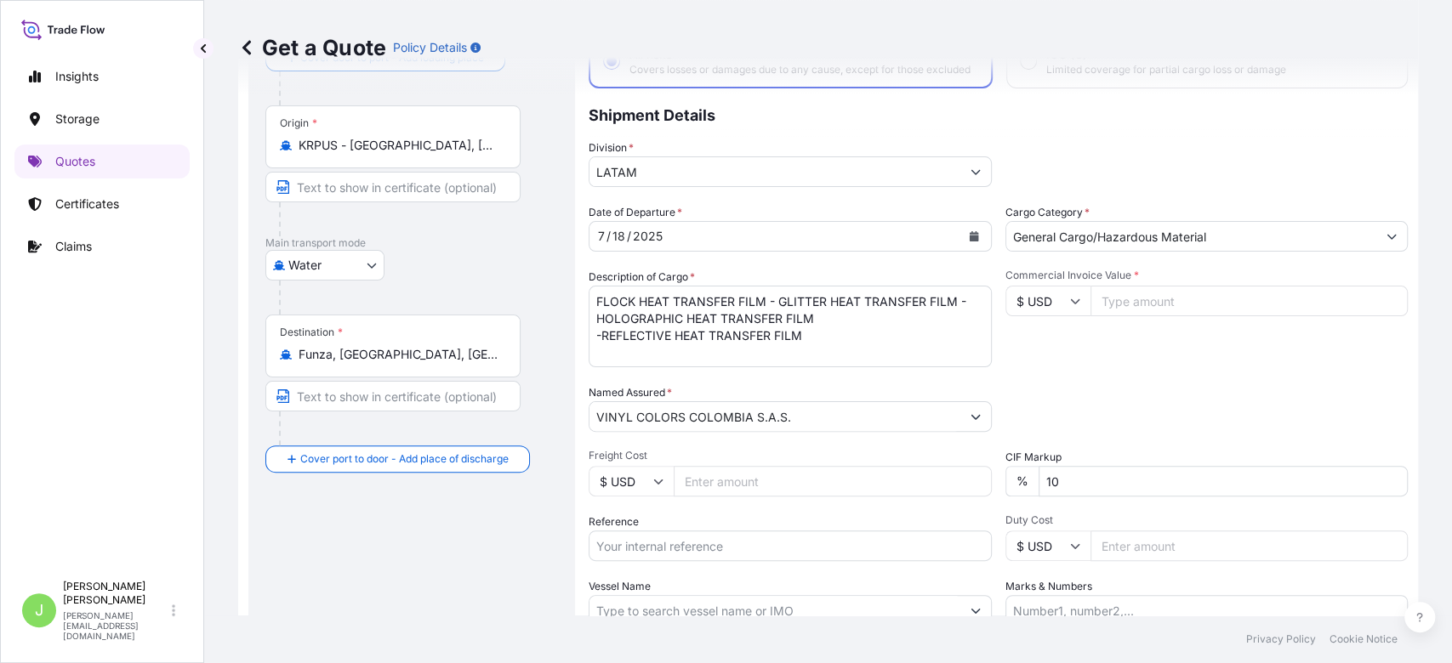
click at [692, 491] on input "Freight Cost" at bounding box center [833, 481] width 318 height 31
type input "28350"
click at [687, 550] on input "Reference" at bounding box center [790, 546] width 403 height 31
paste input "CO4031151498"
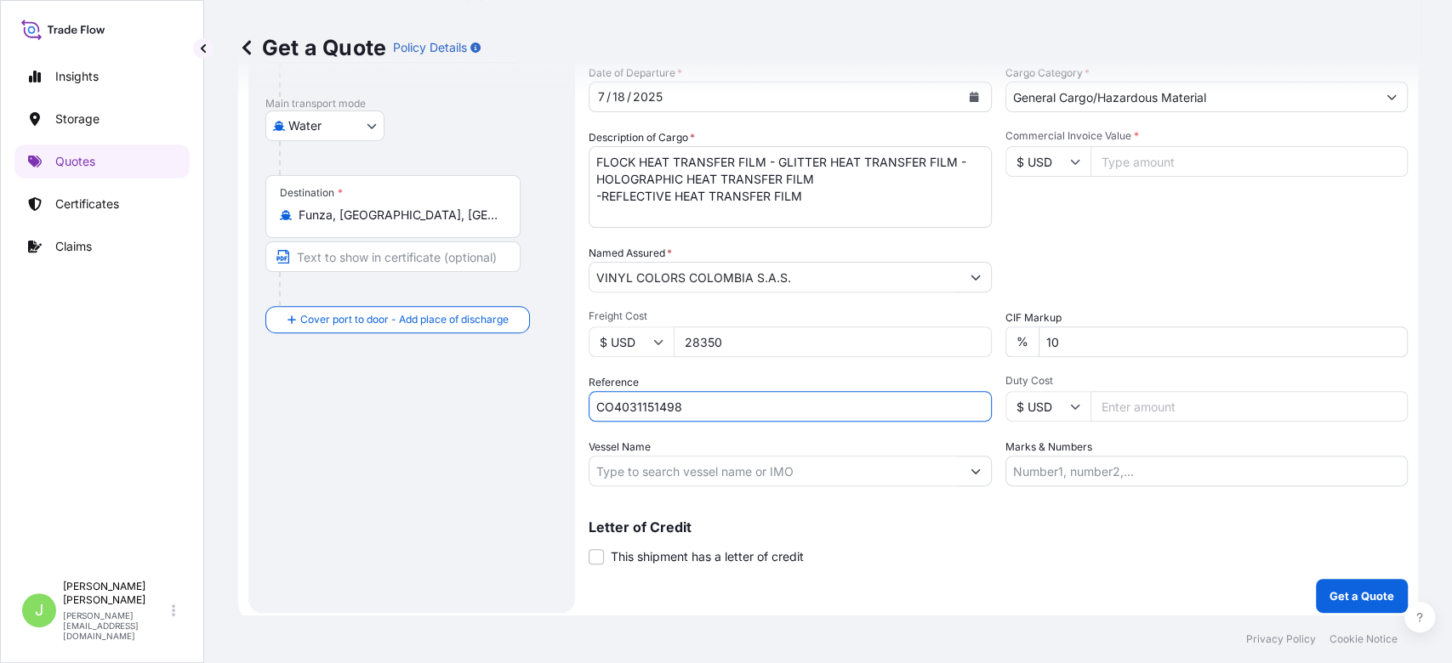
scroll to position [273, 0]
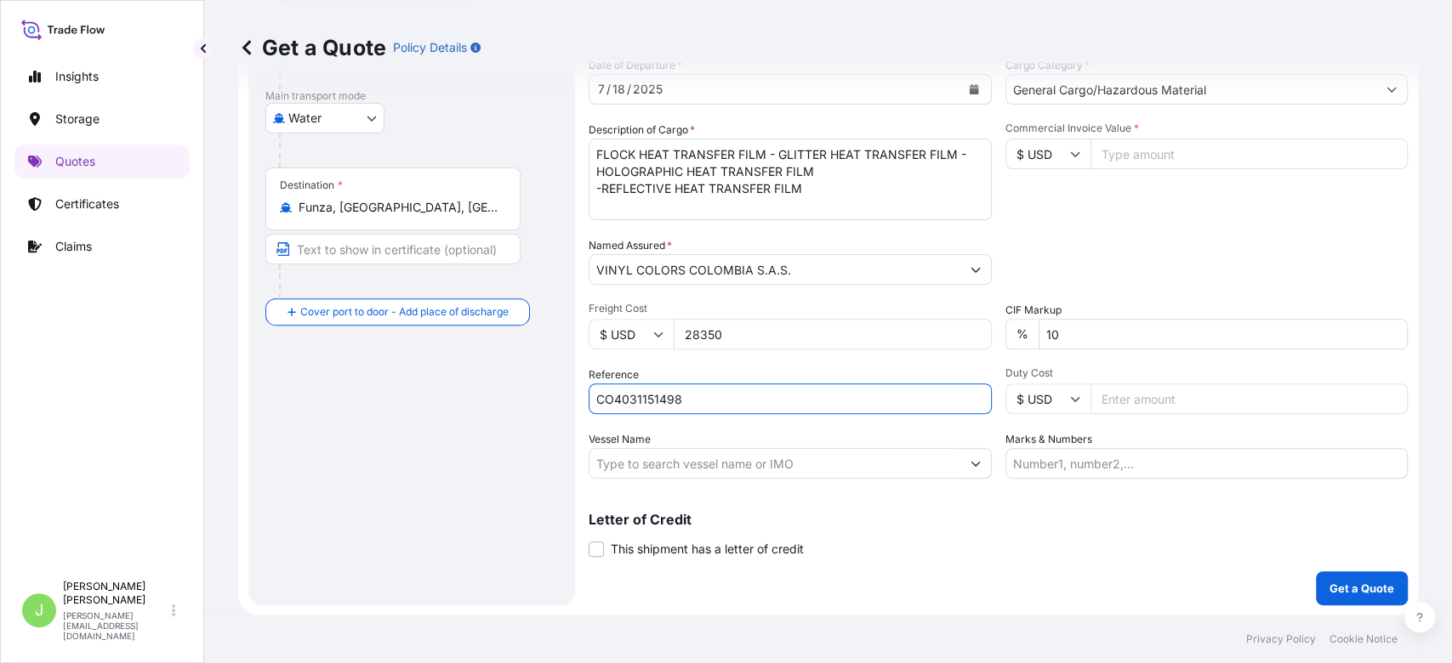
type input "CO4031151498"
click at [633, 472] on input "Vessel Name" at bounding box center [774, 463] width 371 height 31
paste input "CMA [MEDICAL_DATA] BIG SUR Voyage No: 0WUR7E2MA"
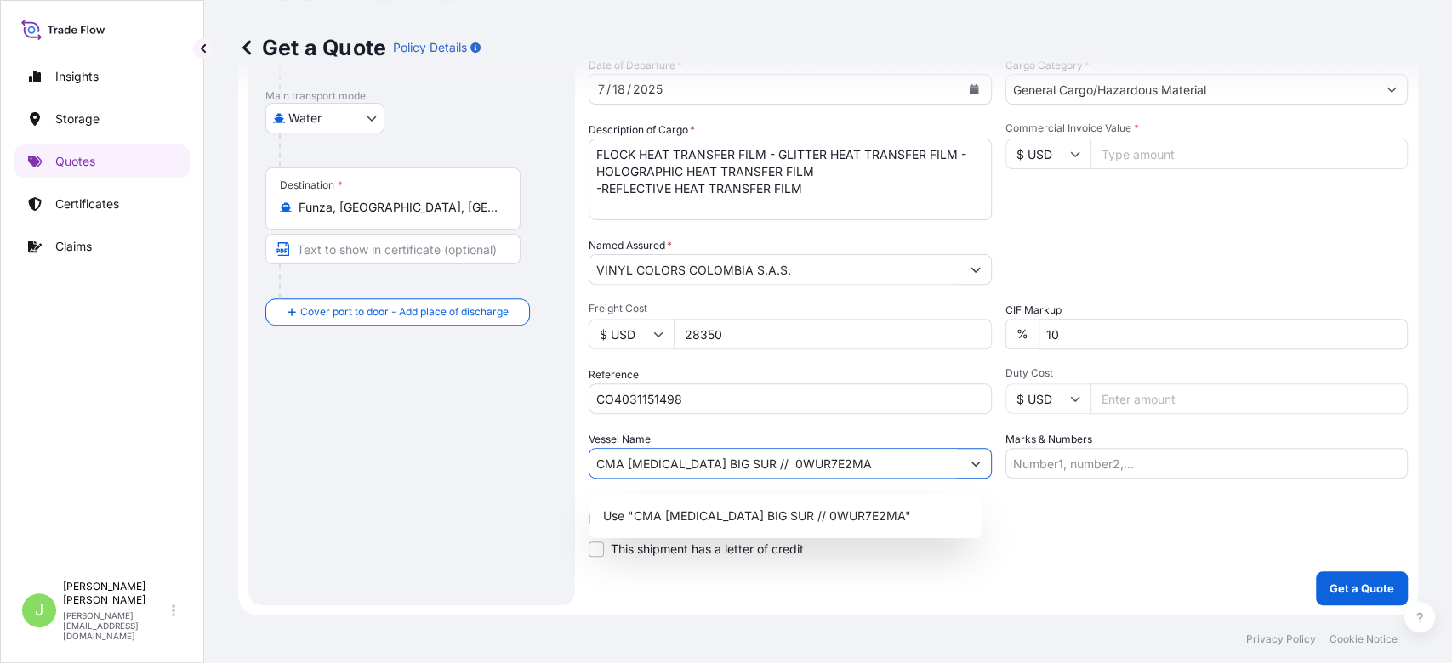
type input "CMA [MEDICAL_DATA] BIG SUR // 0WUR7E2MA"
click at [1129, 168] on input "Commercial Invoice Value *" at bounding box center [1250, 154] width 318 height 31
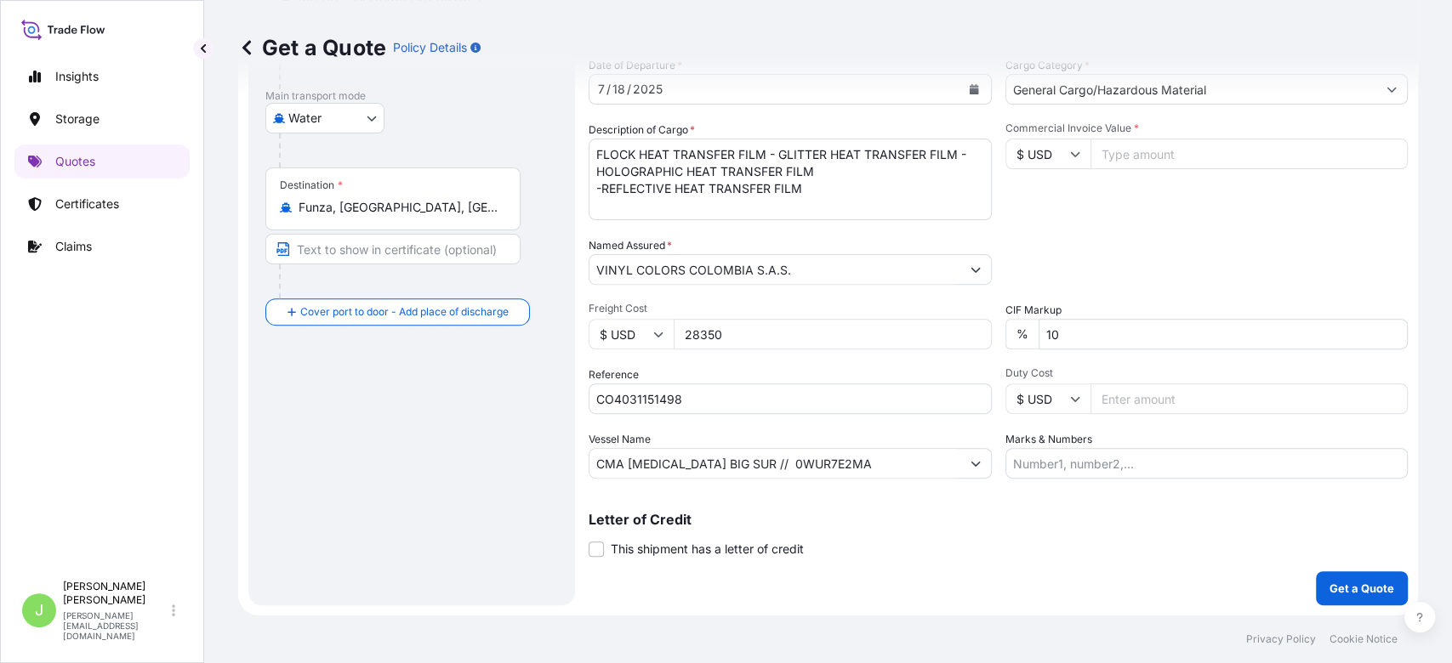
click at [1103, 169] on input "Commercial Invoice Value *" at bounding box center [1250, 154] width 318 height 31
type input "30830.1"
click at [1035, 476] on input "Marks & Numbers" at bounding box center [1206, 463] width 403 height 31
paste input "KR1001007359"
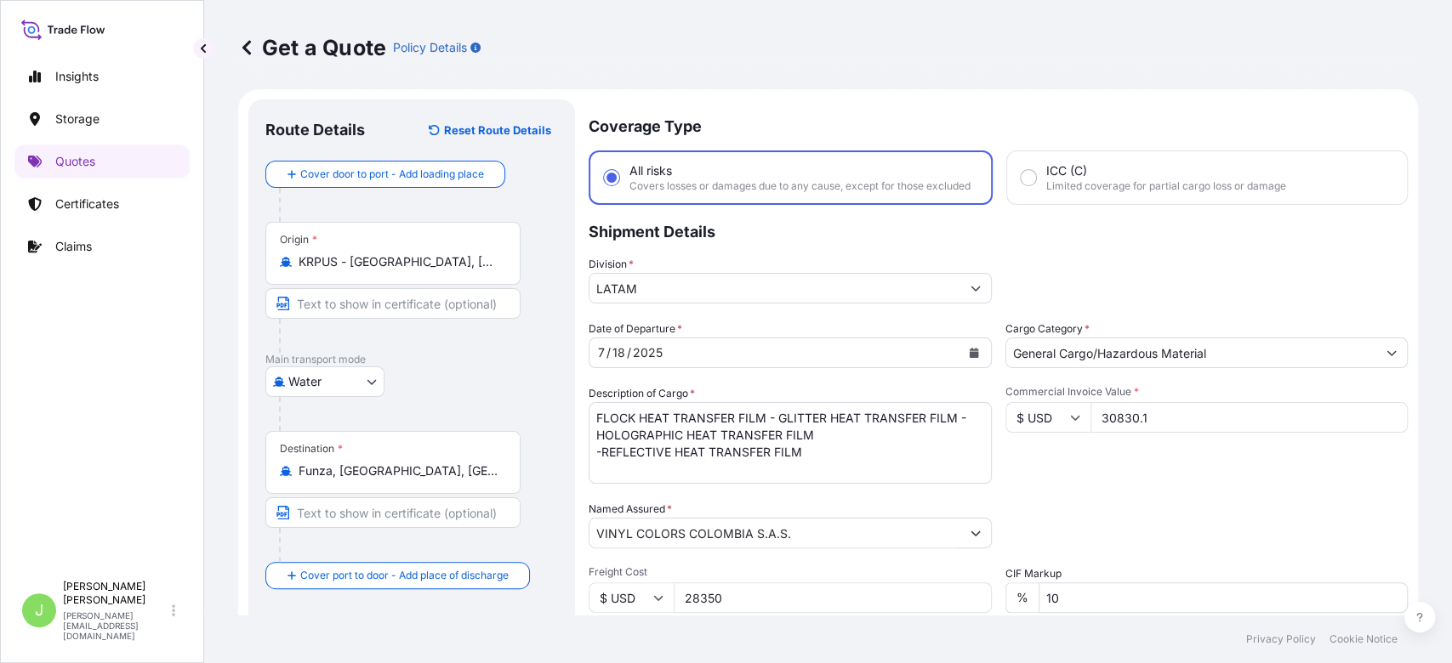
scroll to position [282, 0]
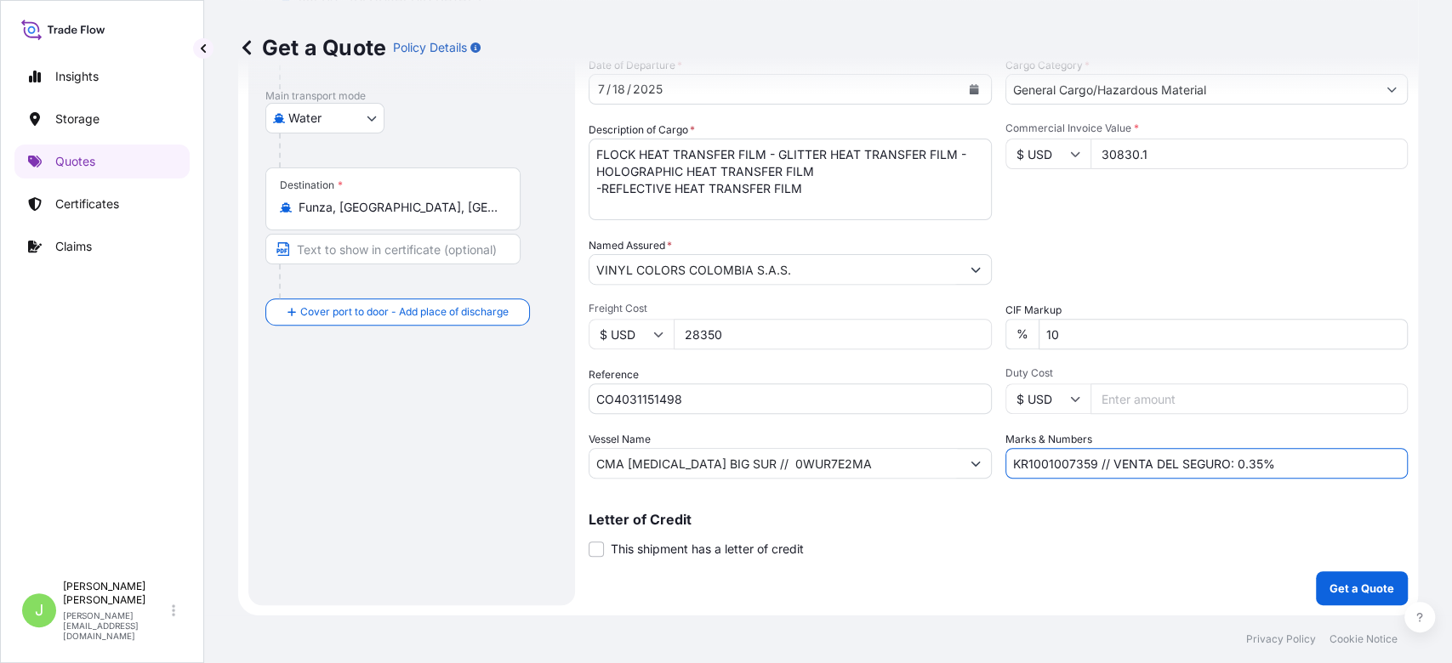
type input "KR1001007359 // VENTA DEL SEGURO: 0.35%"
click at [1352, 581] on p "Get a Quote" at bounding box center [1362, 588] width 65 height 17
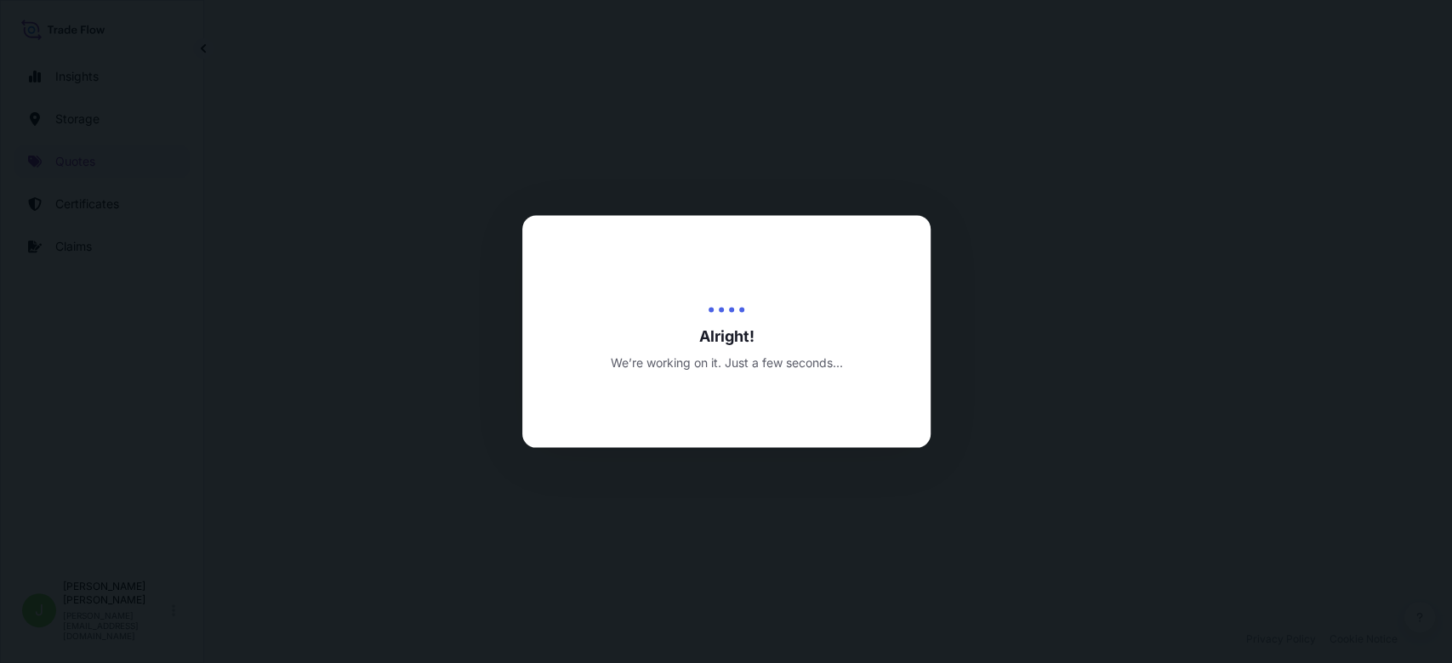
select select "Water"
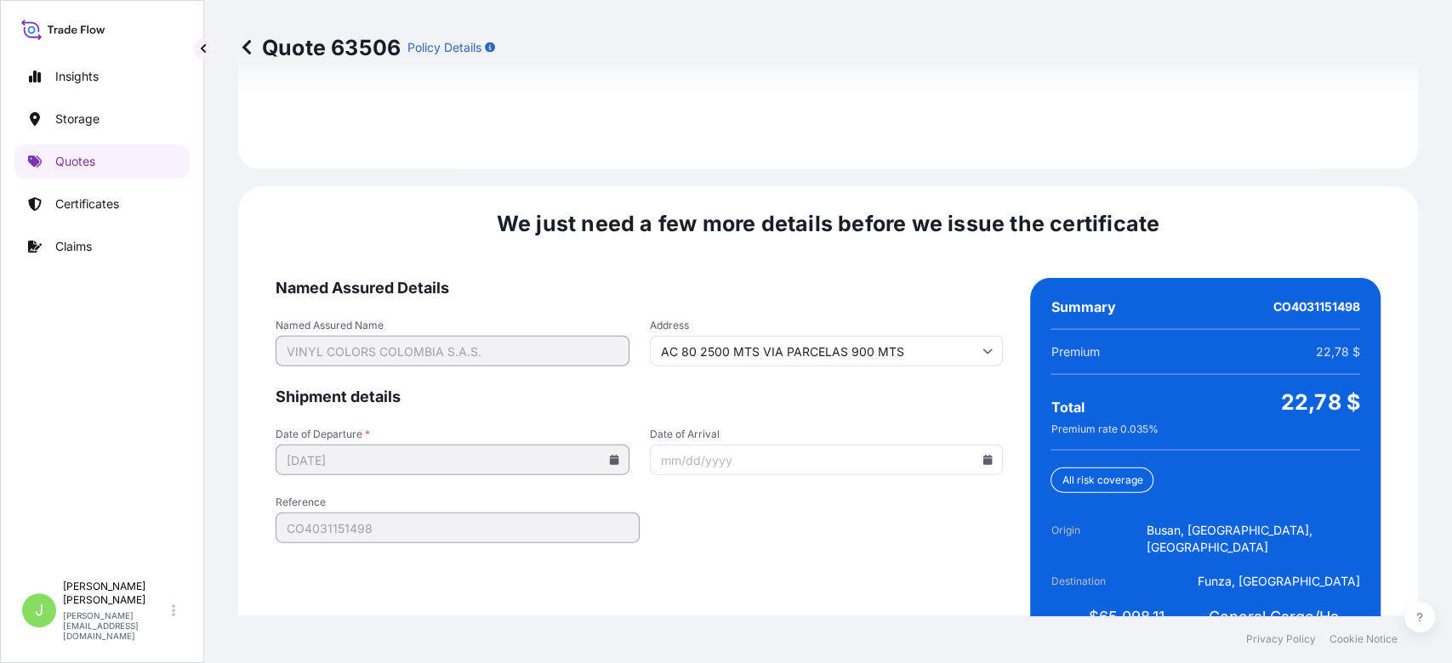
scroll to position [2585, 0]
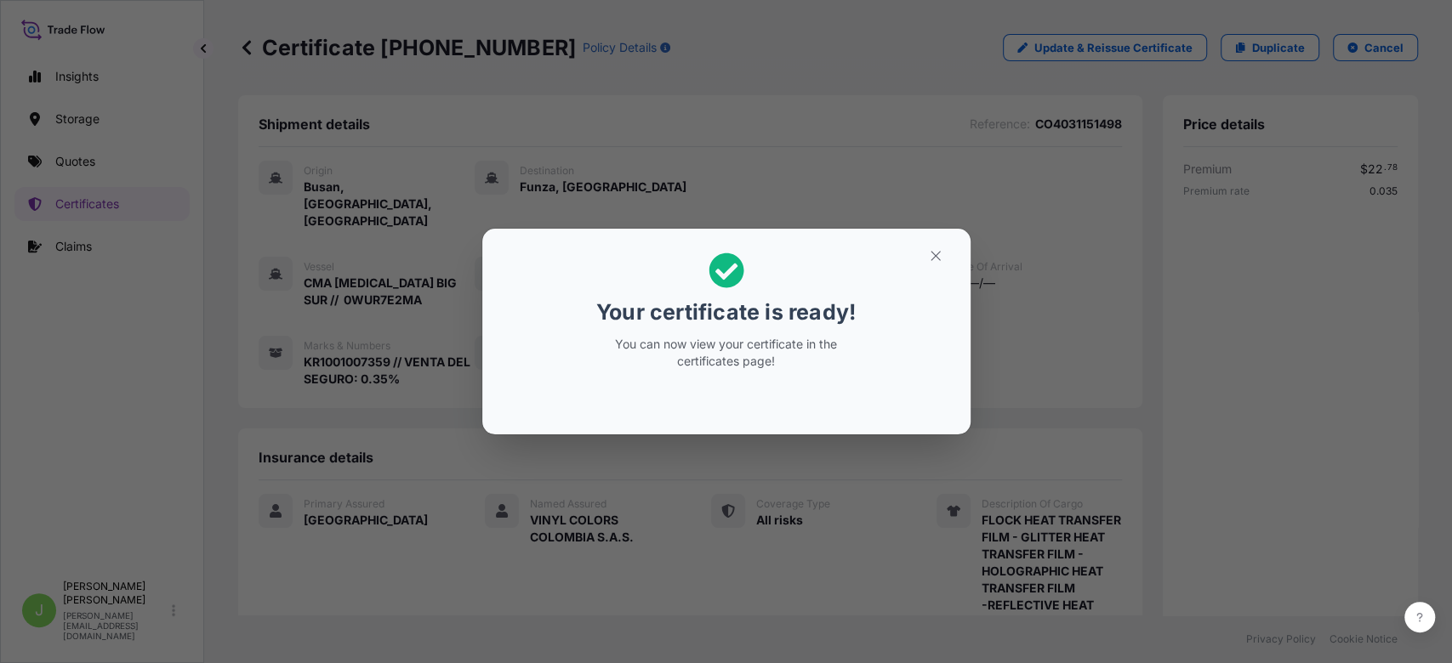
click at [897, 126] on div "Your certificate is ready! You can now view your certificate in the certificate…" at bounding box center [726, 331] width 1452 height 663
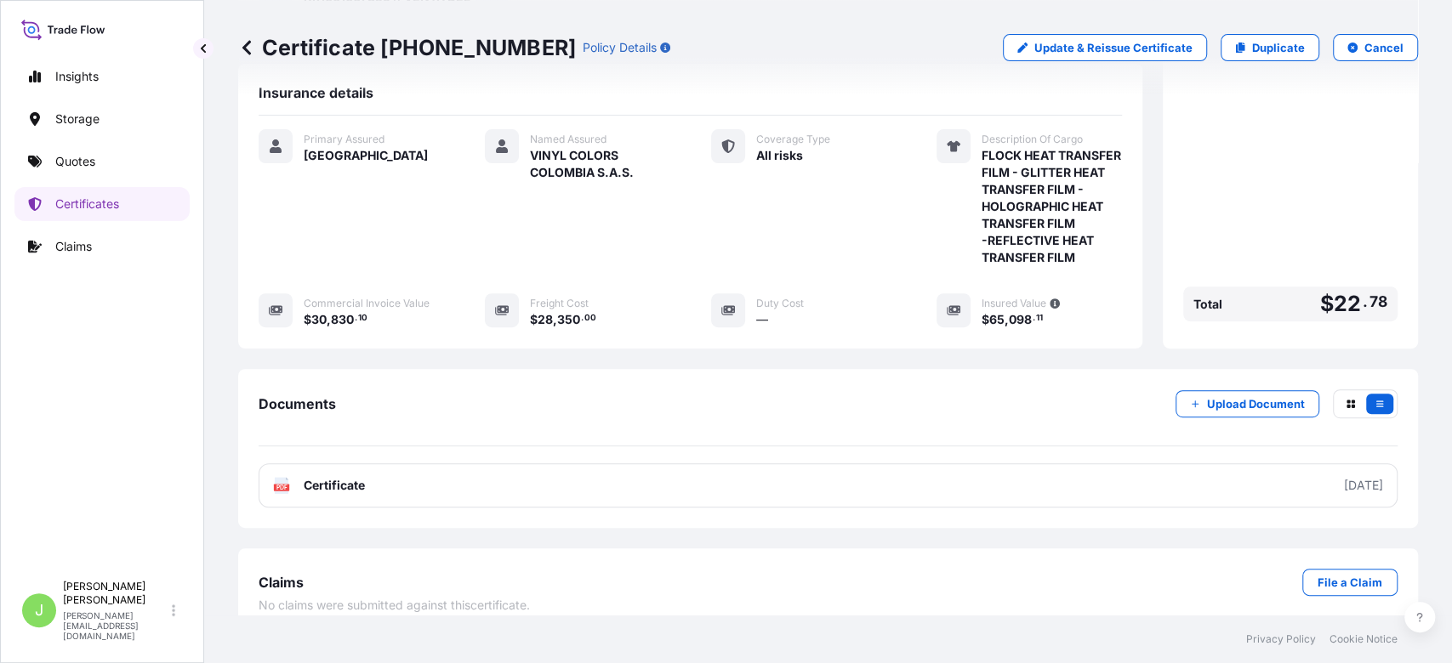
scroll to position [365, 0]
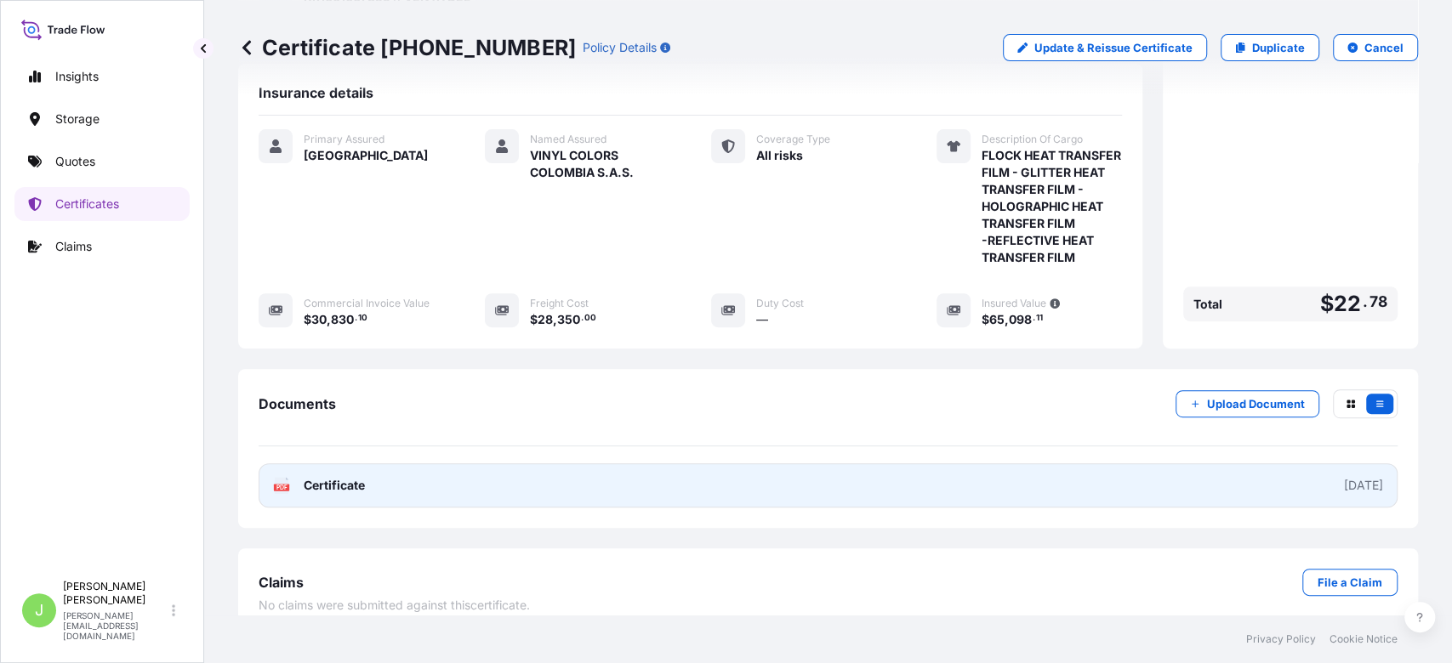
click at [369, 464] on link "PDF Certificate [DATE]" at bounding box center [828, 486] width 1139 height 44
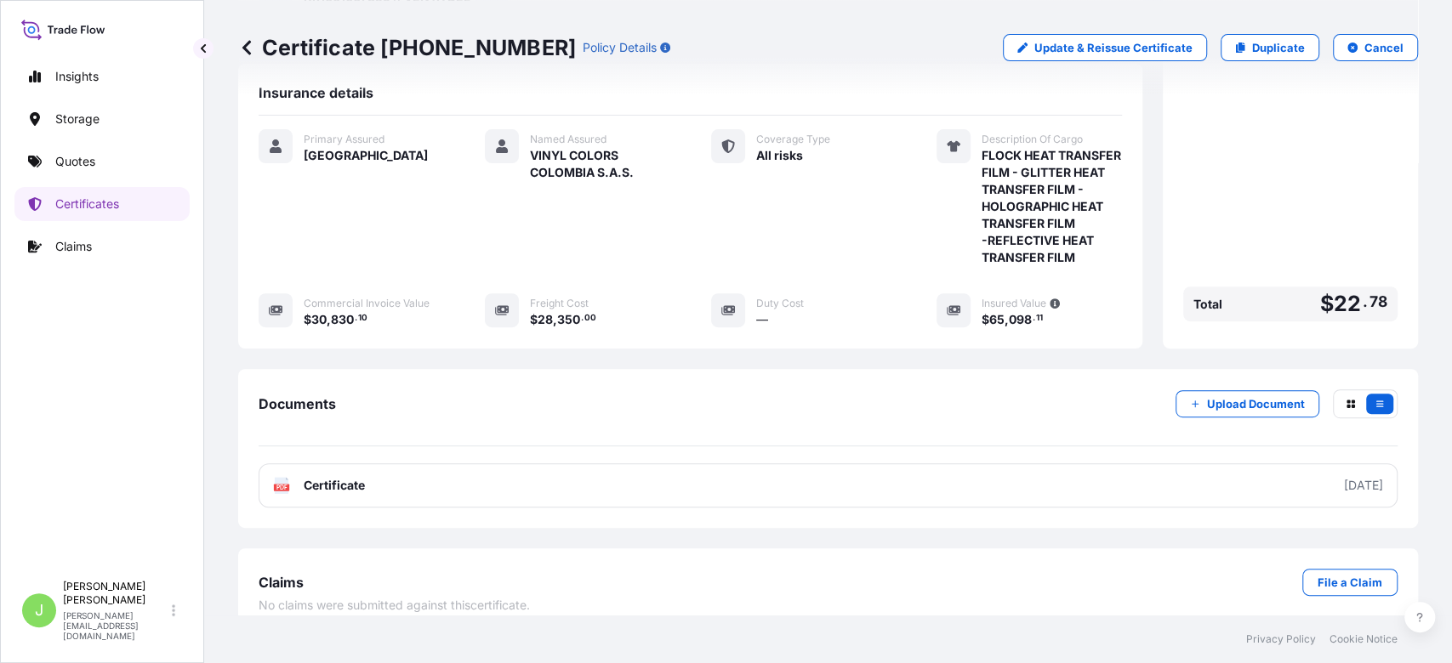
click at [414, 37] on p "Certificate [PHONE_NUMBER]" at bounding box center [407, 47] width 338 height 27
copy p "Certificate [PHONE_NUMBER]"
click at [122, 164] on link "Quotes" at bounding box center [101, 162] width 175 height 34
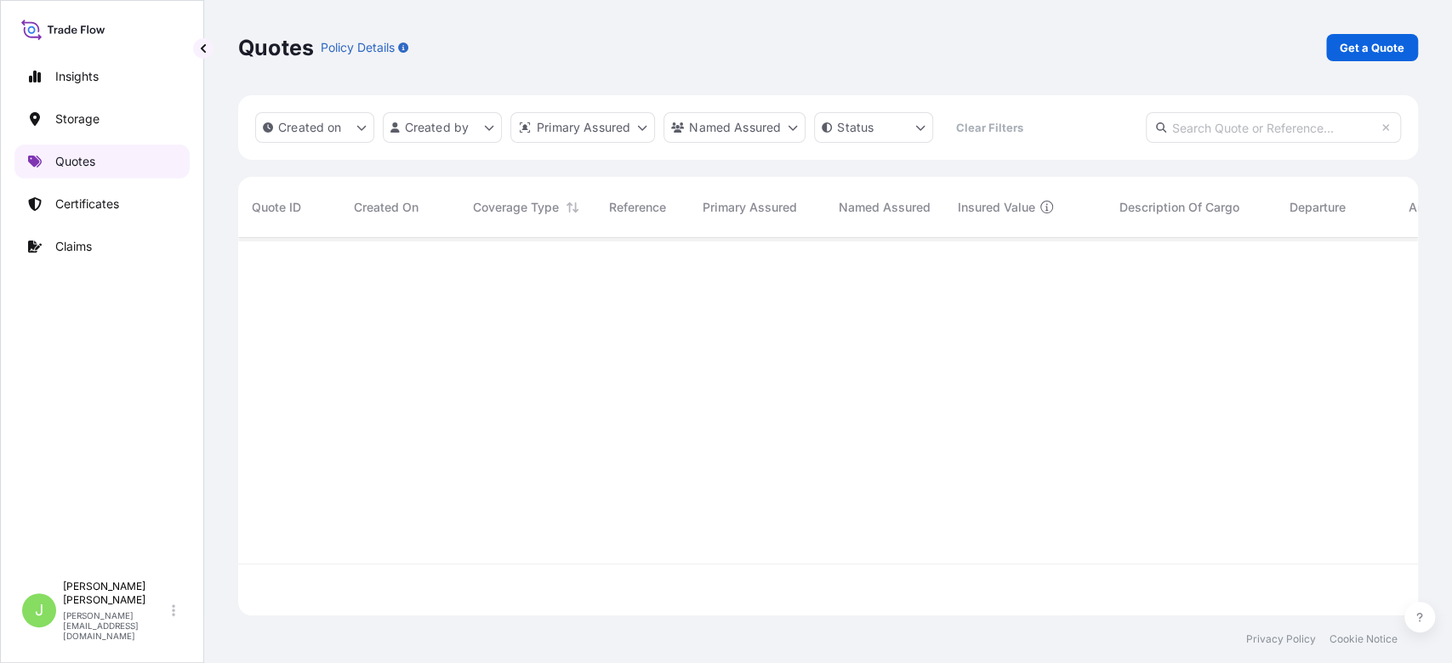
scroll to position [369, 1162]
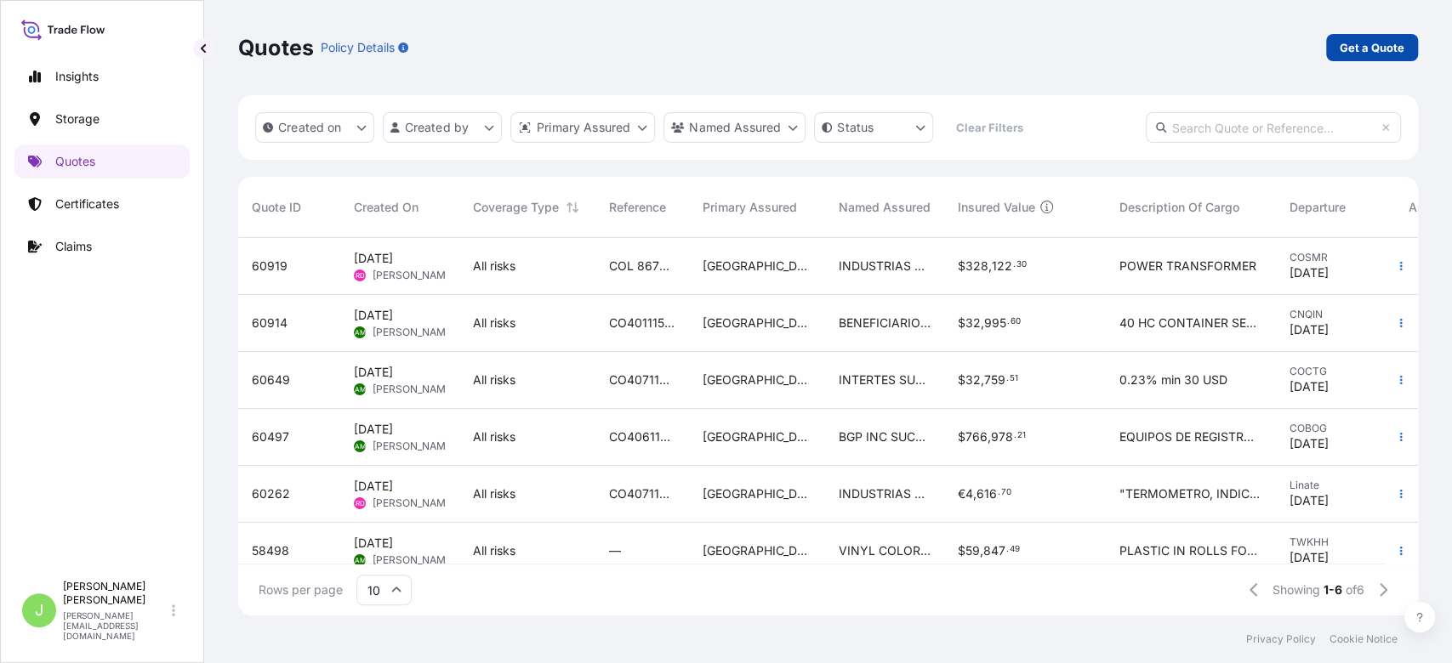
click at [1371, 45] on p "Get a Quote" at bounding box center [1372, 47] width 65 height 17
select select "Water"
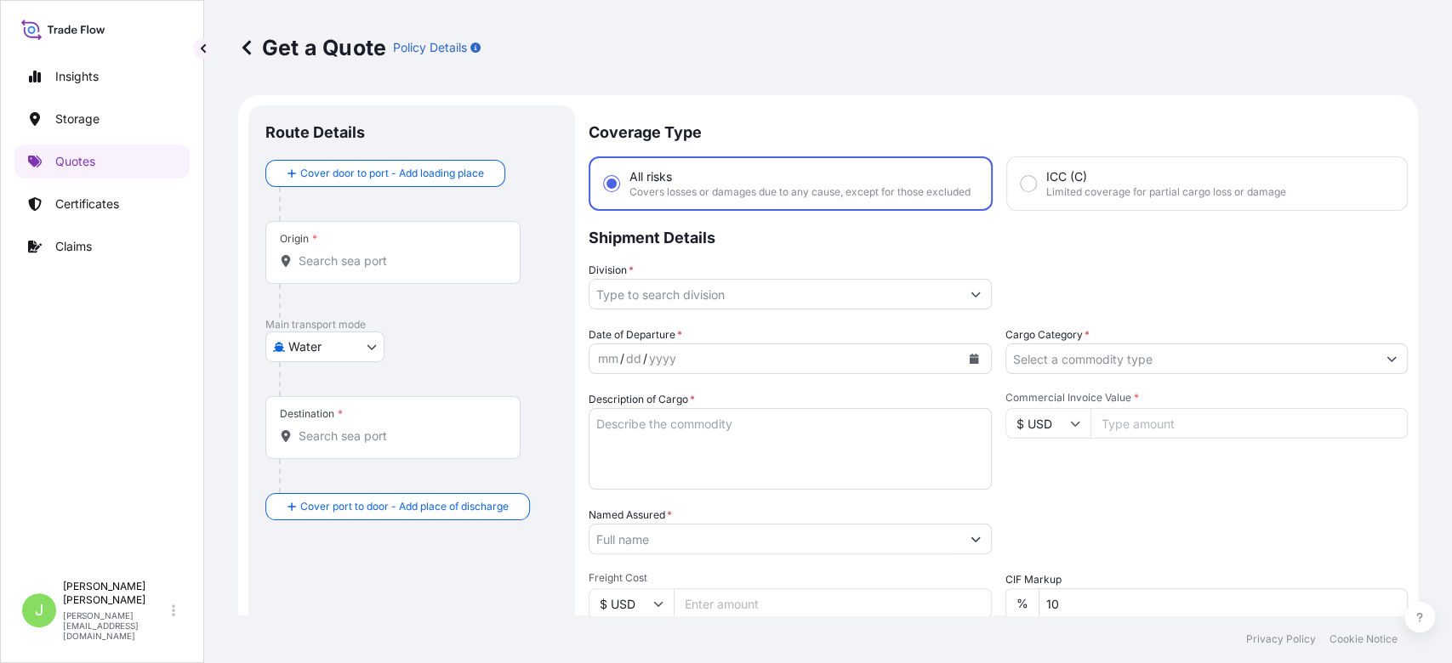
scroll to position [27, 0]
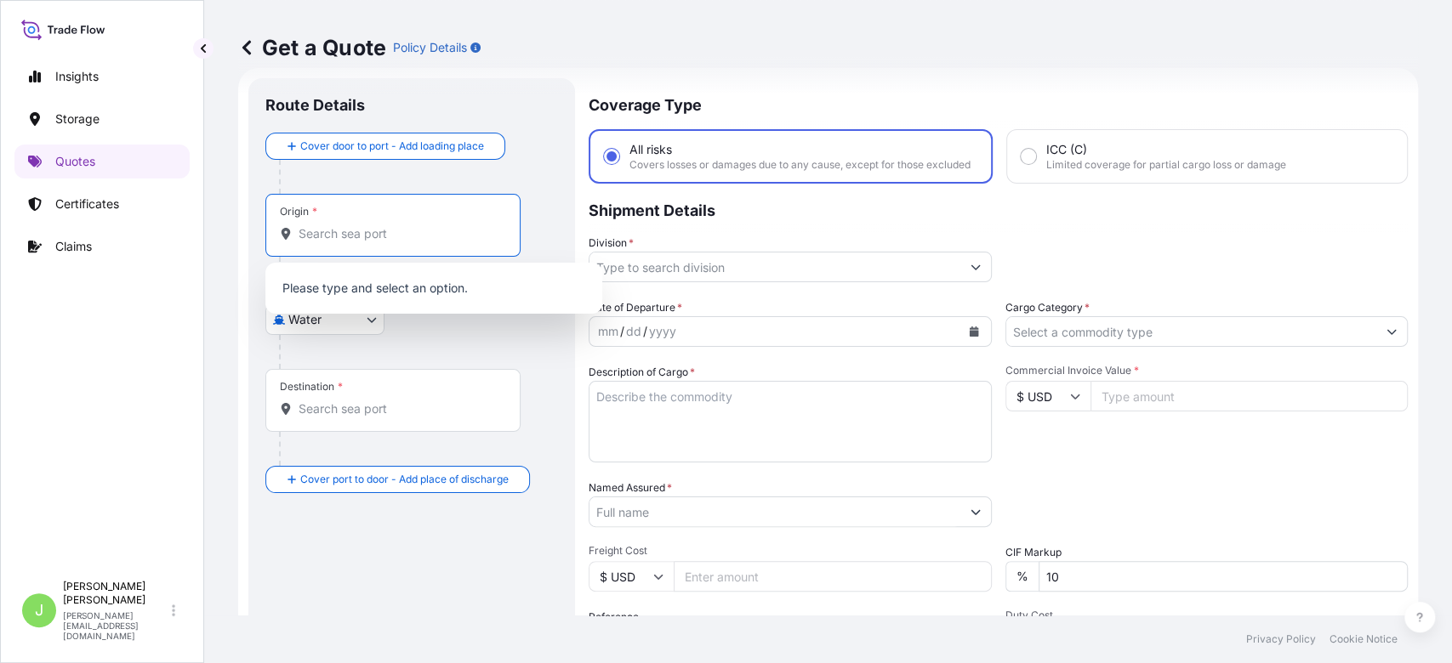
click at [354, 235] on input "Origin *" at bounding box center [399, 233] width 201 height 17
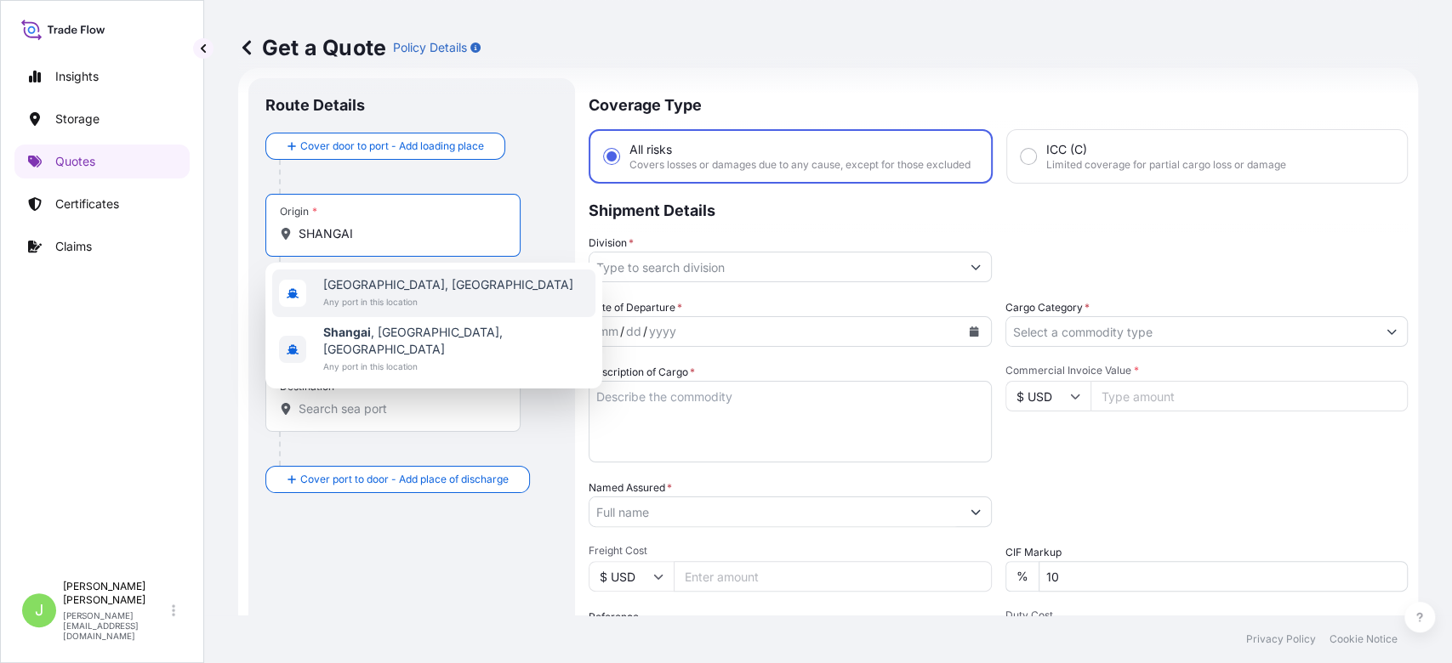
click at [367, 299] on span "Any port in this location" at bounding box center [448, 301] width 250 height 17
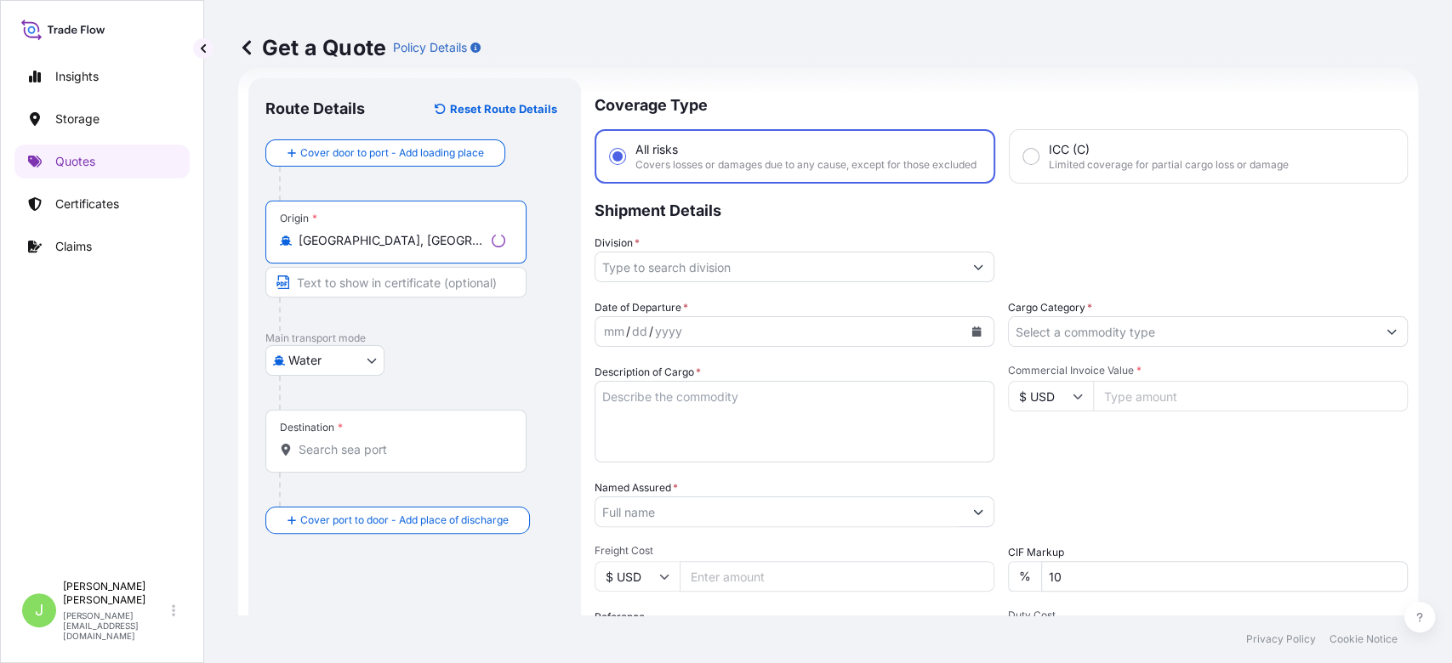
type input "[GEOGRAPHIC_DATA], [GEOGRAPHIC_DATA]"
click at [345, 439] on div "Destination *" at bounding box center [395, 441] width 261 height 63
click at [345, 441] on input "Destination *" at bounding box center [402, 449] width 207 height 17
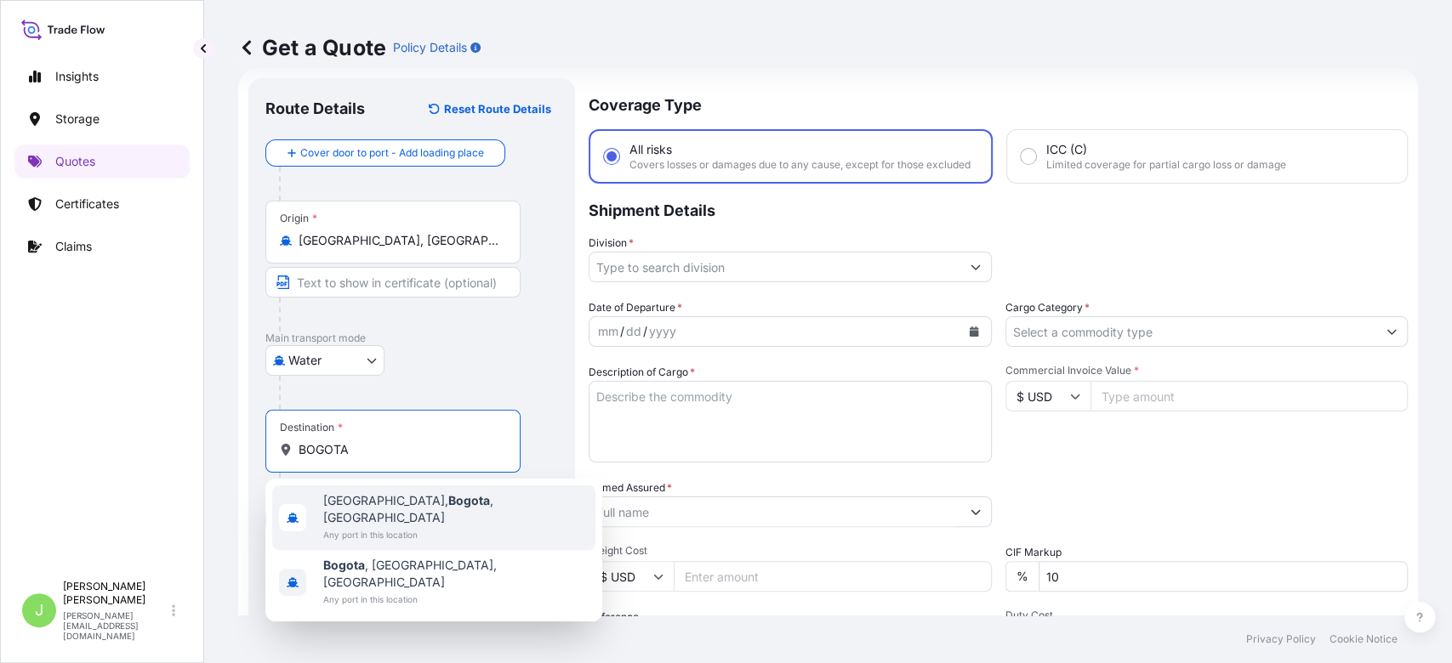
click at [393, 508] on span "[GEOGRAPHIC_DATA], [GEOGRAPHIC_DATA] , [GEOGRAPHIC_DATA]" at bounding box center [455, 510] width 265 height 34
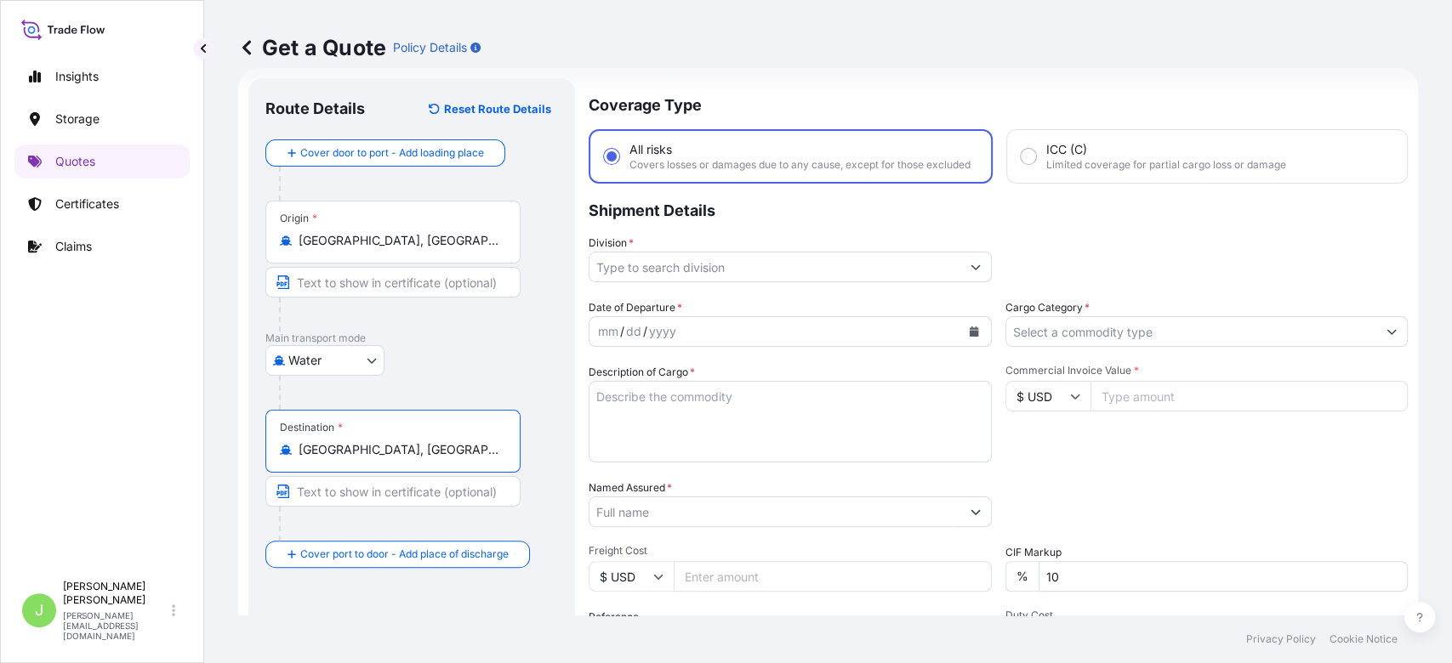
type input "[GEOGRAPHIC_DATA], [GEOGRAPHIC_DATA], [GEOGRAPHIC_DATA]"
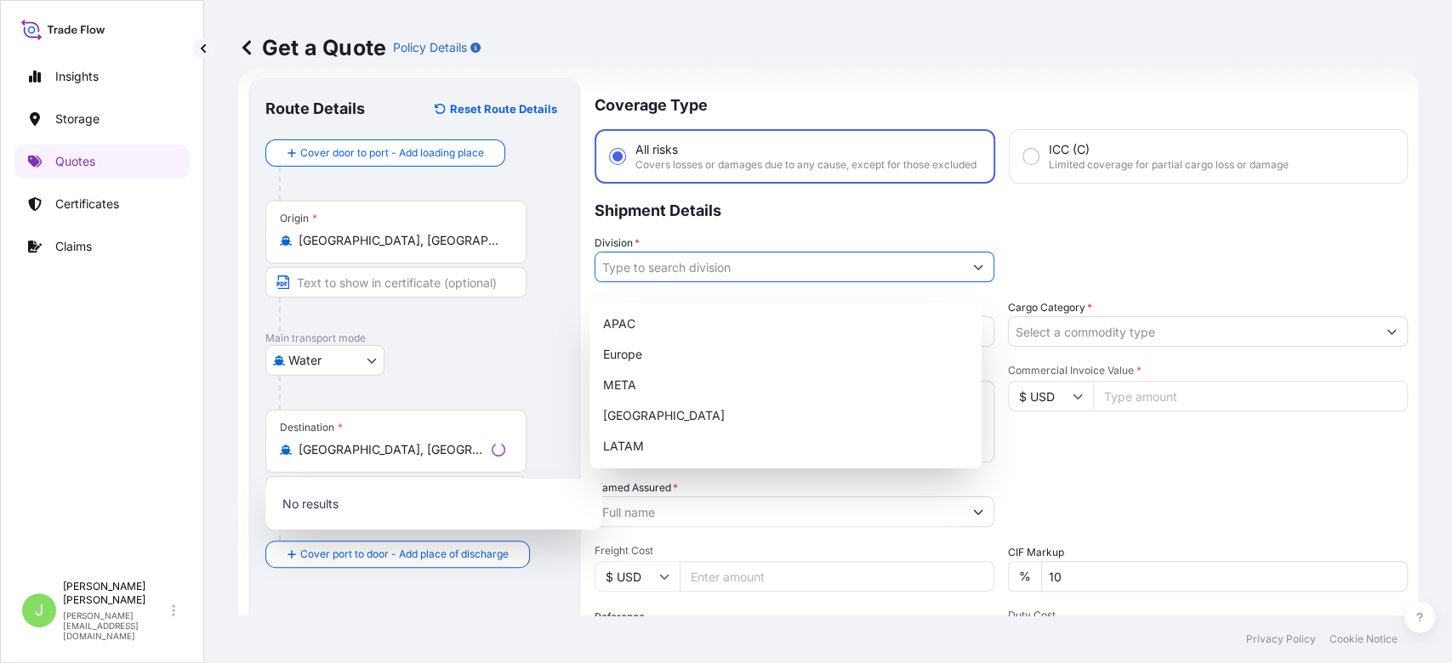
click at [653, 267] on input "Division *" at bounding box center [778, 267] width 367 height 31
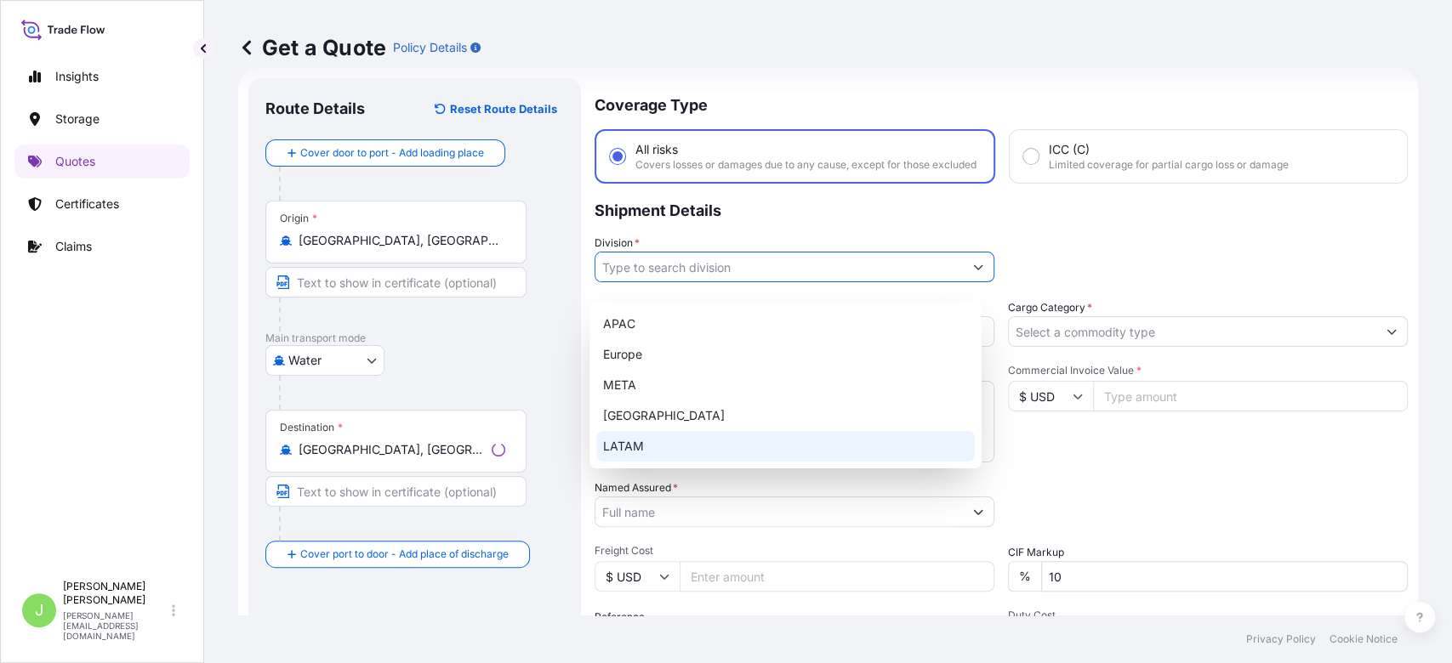
click at [636, 441] on div "LATAM" at bounding box center [785, 446] width 379 height 31
type input "LATAM"
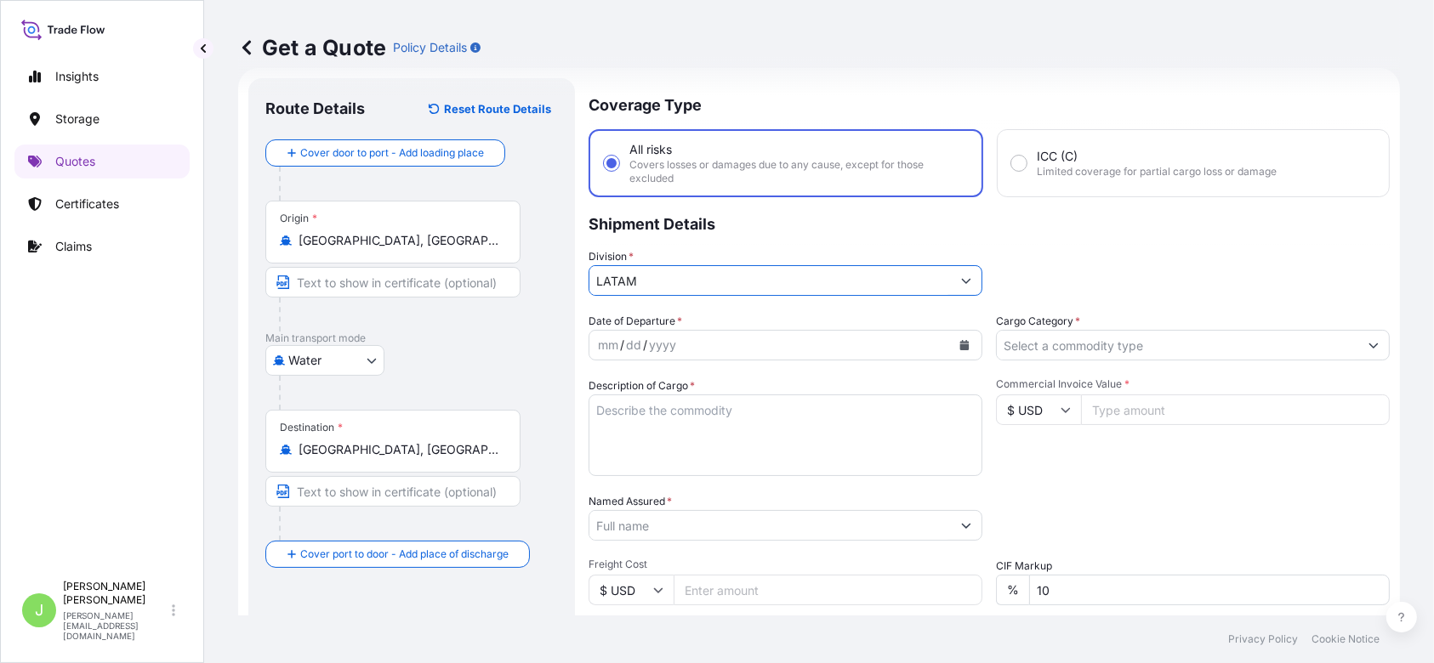
click at [1068, 356] on input "Cargo Category *" at bounding box center [1178, 345] width 362 height 31
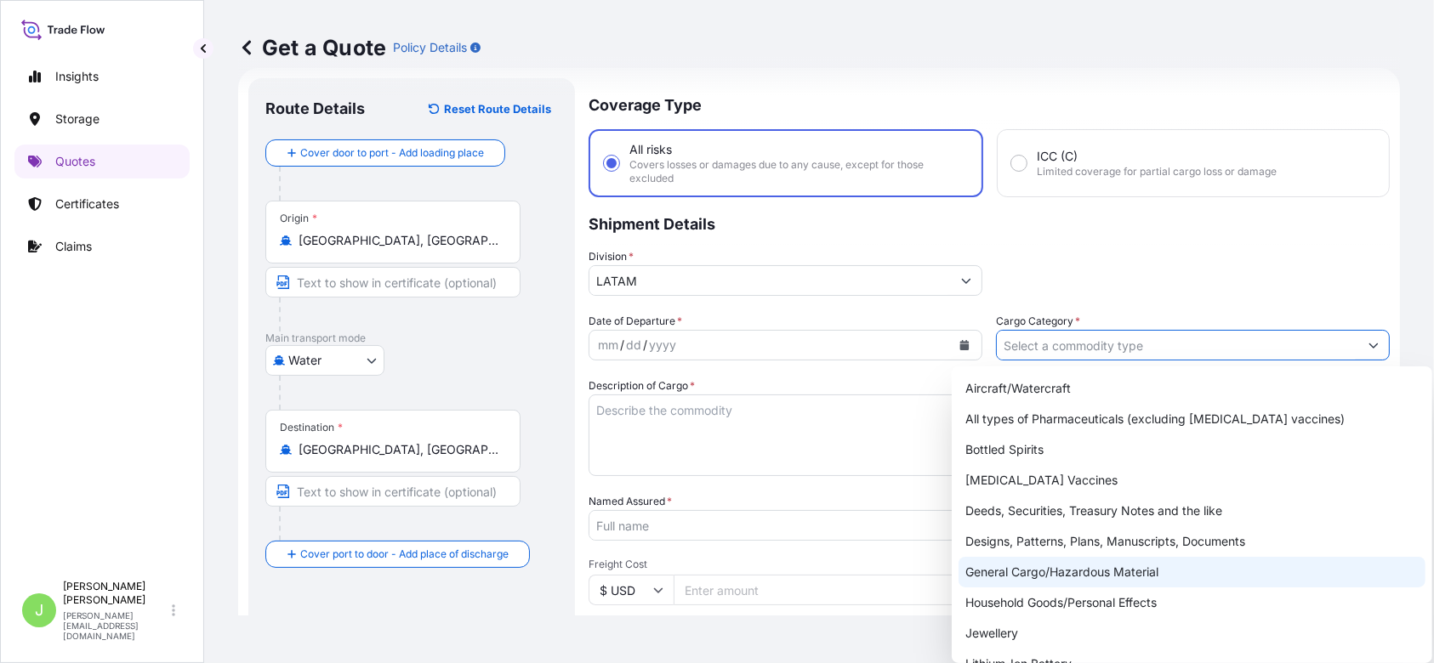
click at [994, 568] on div "General Cargo/Hazardous Material" at bounding box center [1192, 572] width 467 height 31
type input "General Cargo/Hazardous Material"
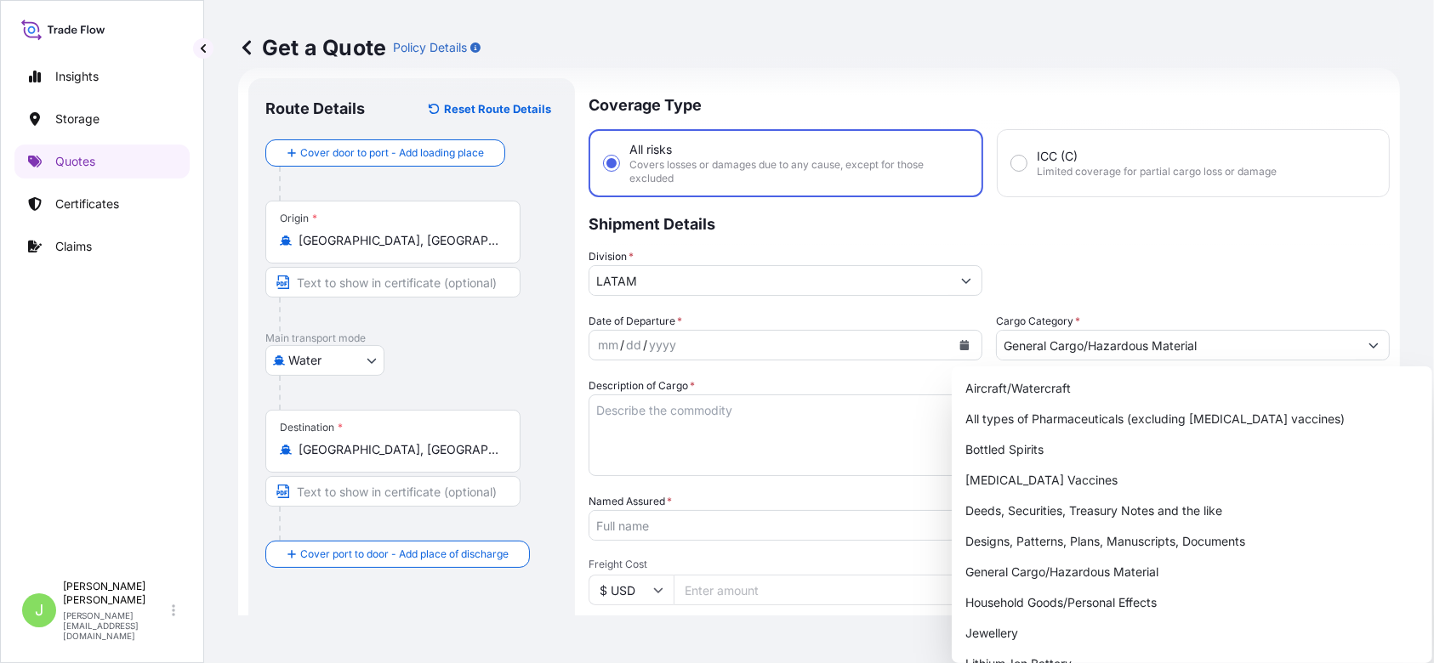
click at [1096, 256] on div "Division * LATAM" at bounding box center [989, 272] width 801 height 48
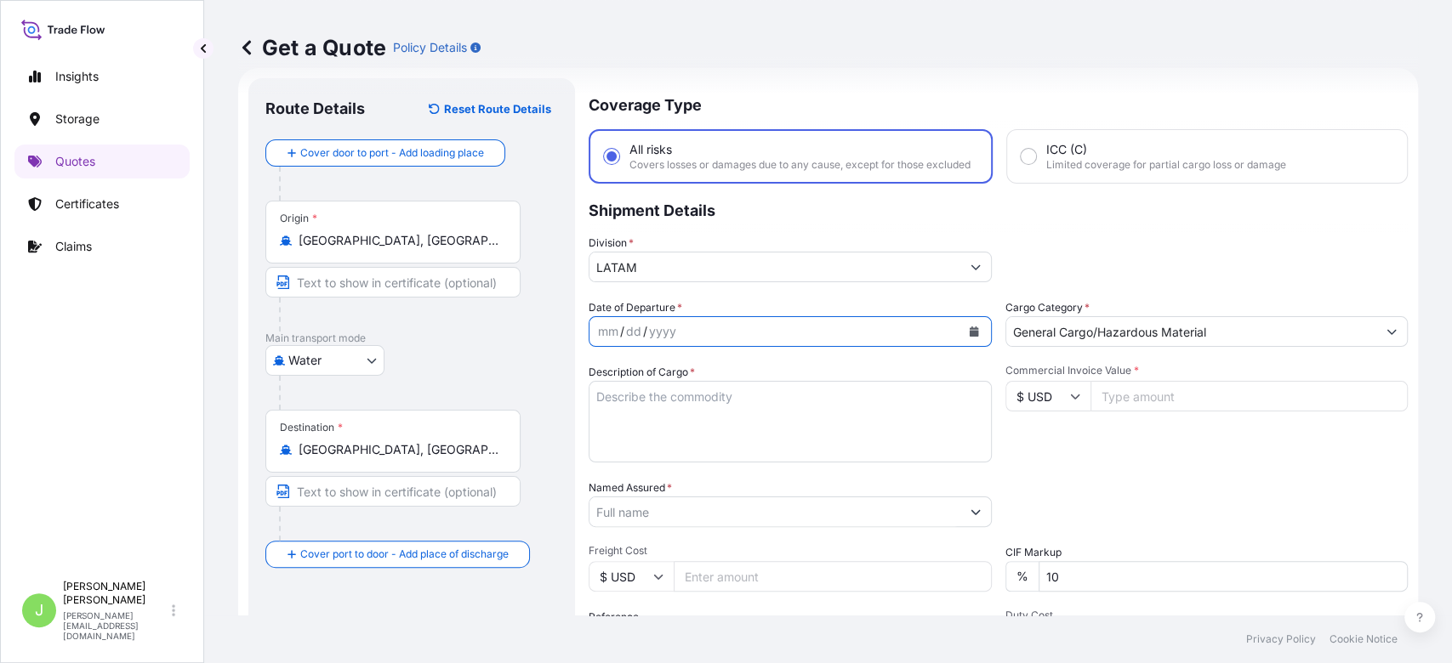
click at [969, 337] on icon "Calendar" at bounding box center [973, 332] width 9 height 10
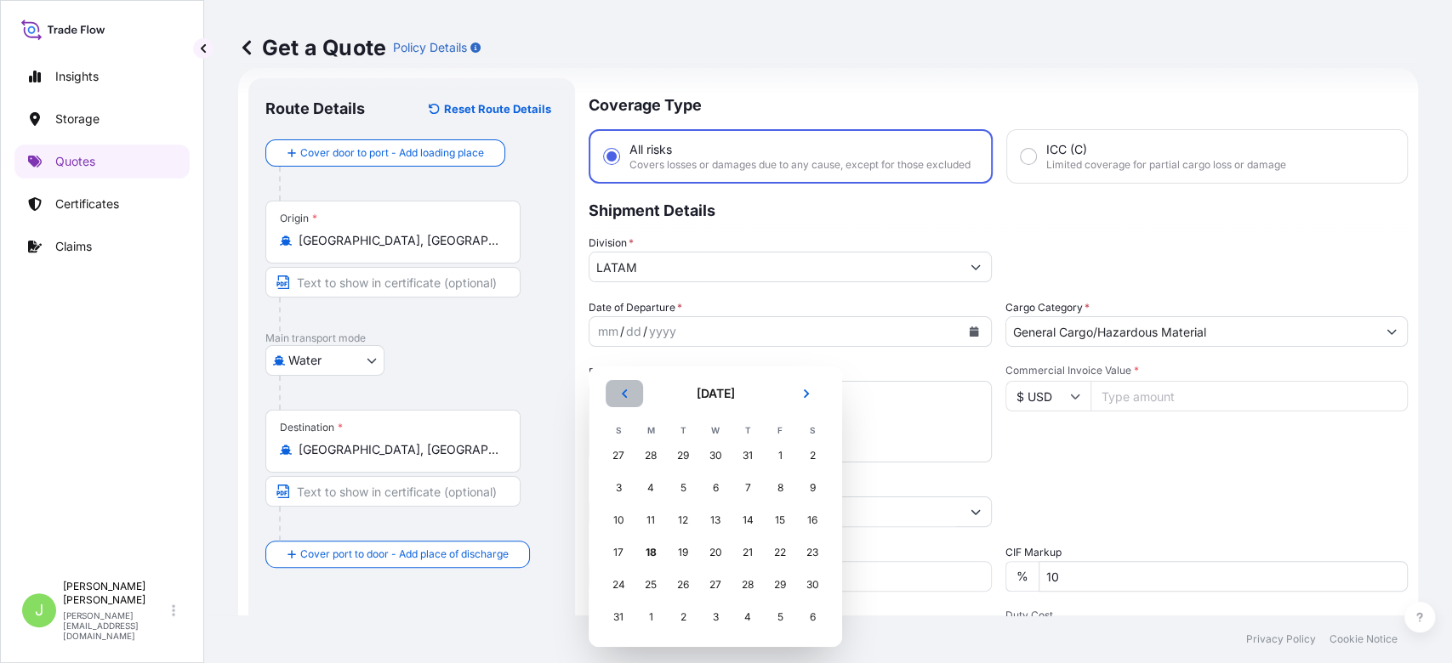
click at [635, 388] on button "Previous" at bounding box center [624, 393] width 37 height 27
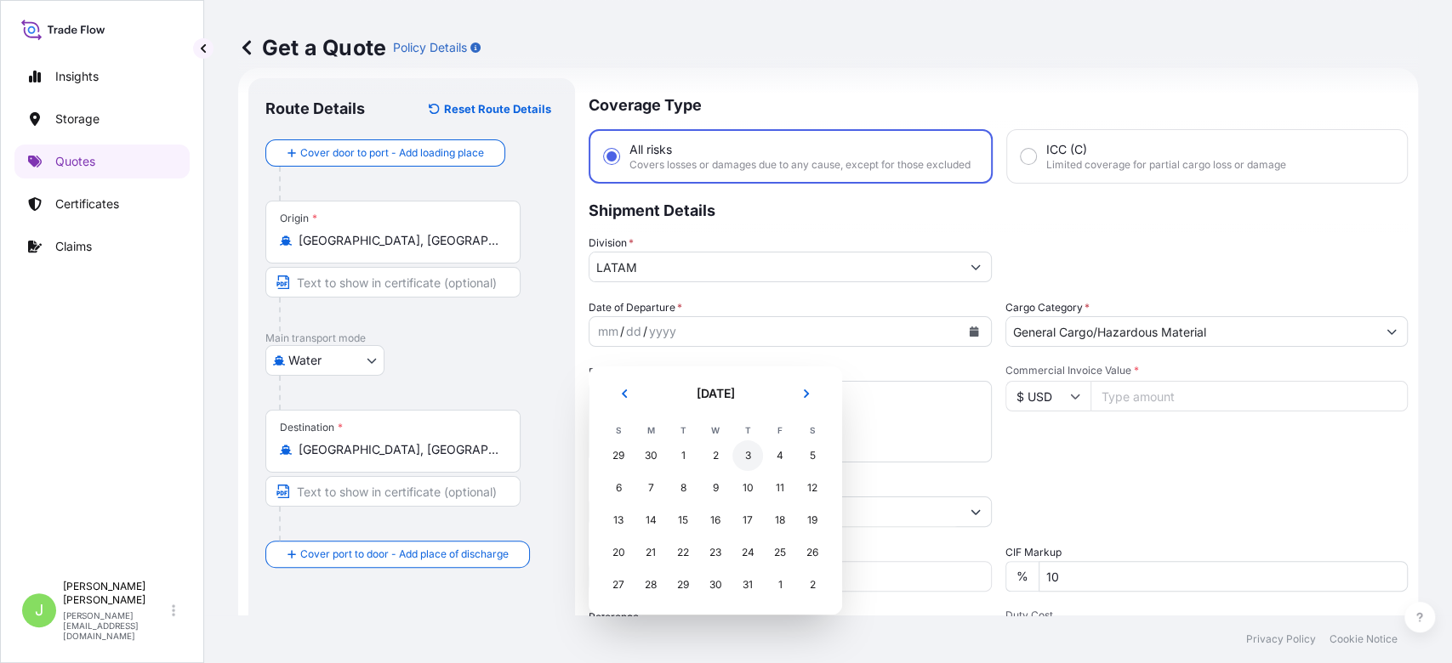
click at [754, 461] on div "3" at bounding box center [747, 456] width 31 height 31
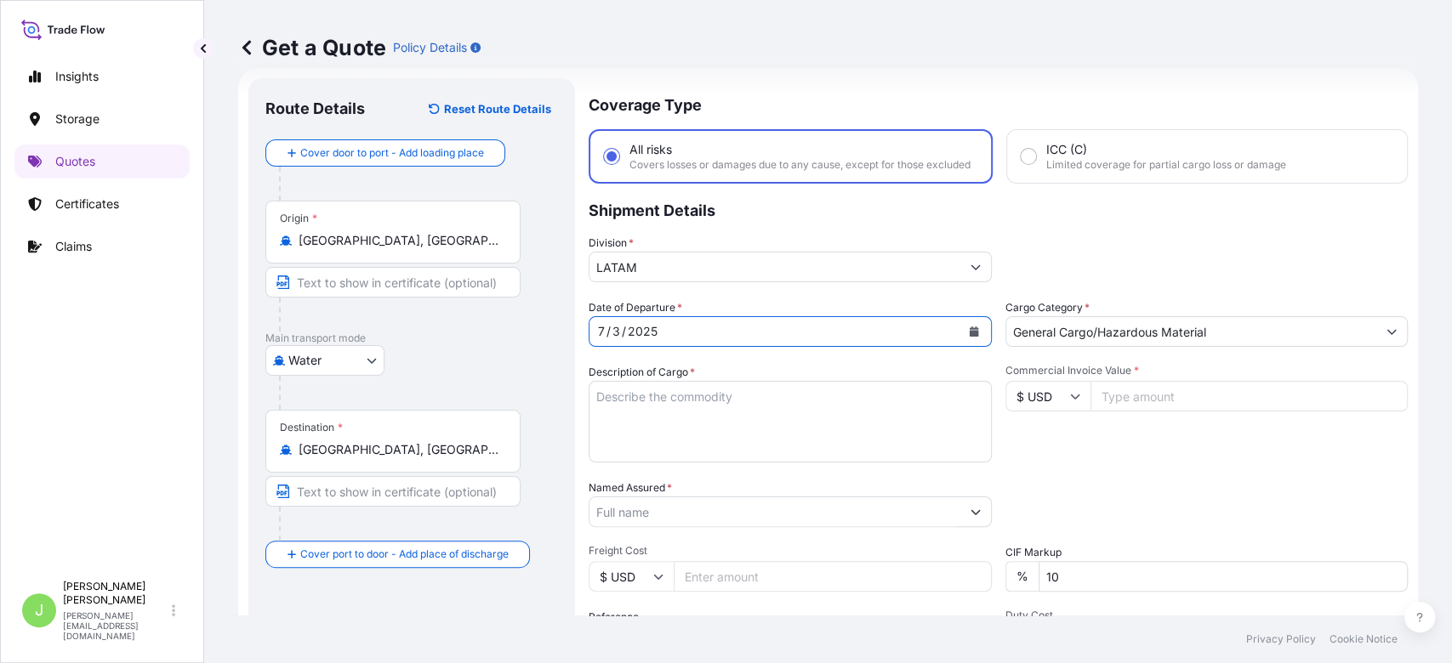
click at [641, 411] on textarea "Description of Cargo *" at bounding box center [790, 422] width 403 height 82
paste textarea "PLASTIC IN ROLLS FOR DIGITAL PRINTING"
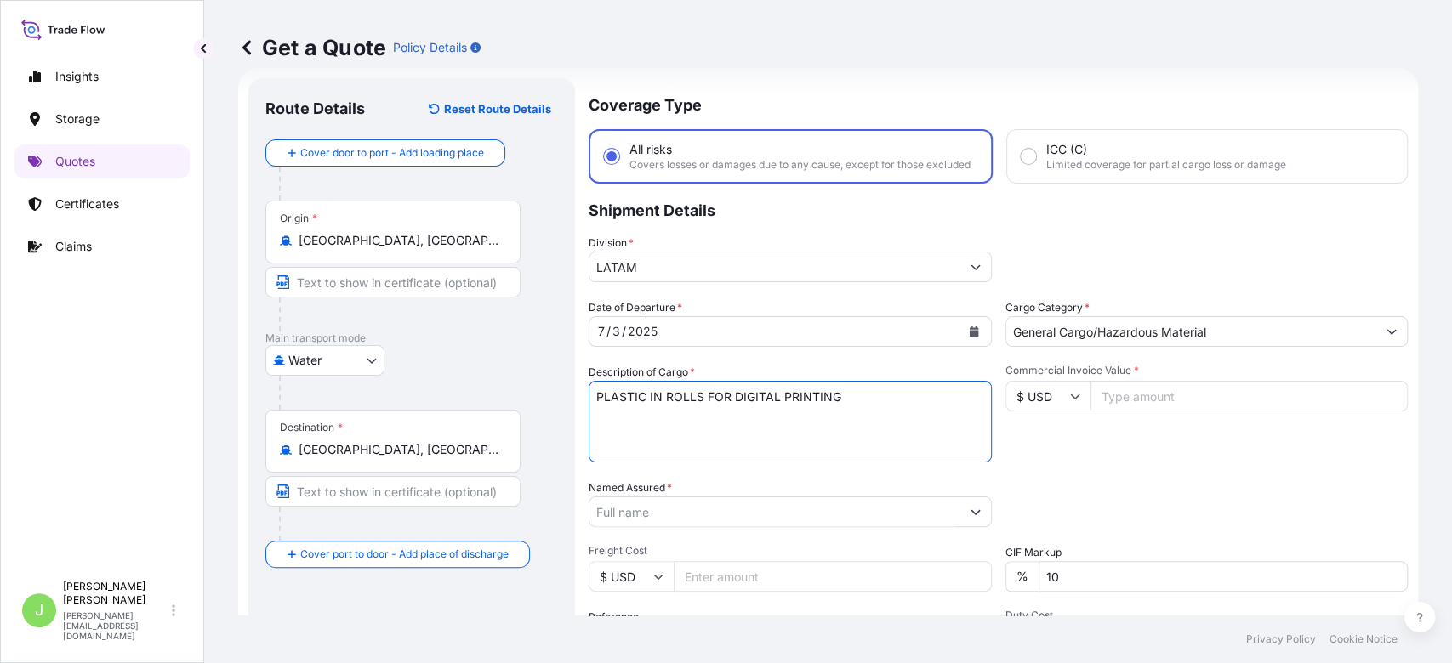
type textarea "PLASTIC IN ROLLS FOR DIGITAL PRINTING"
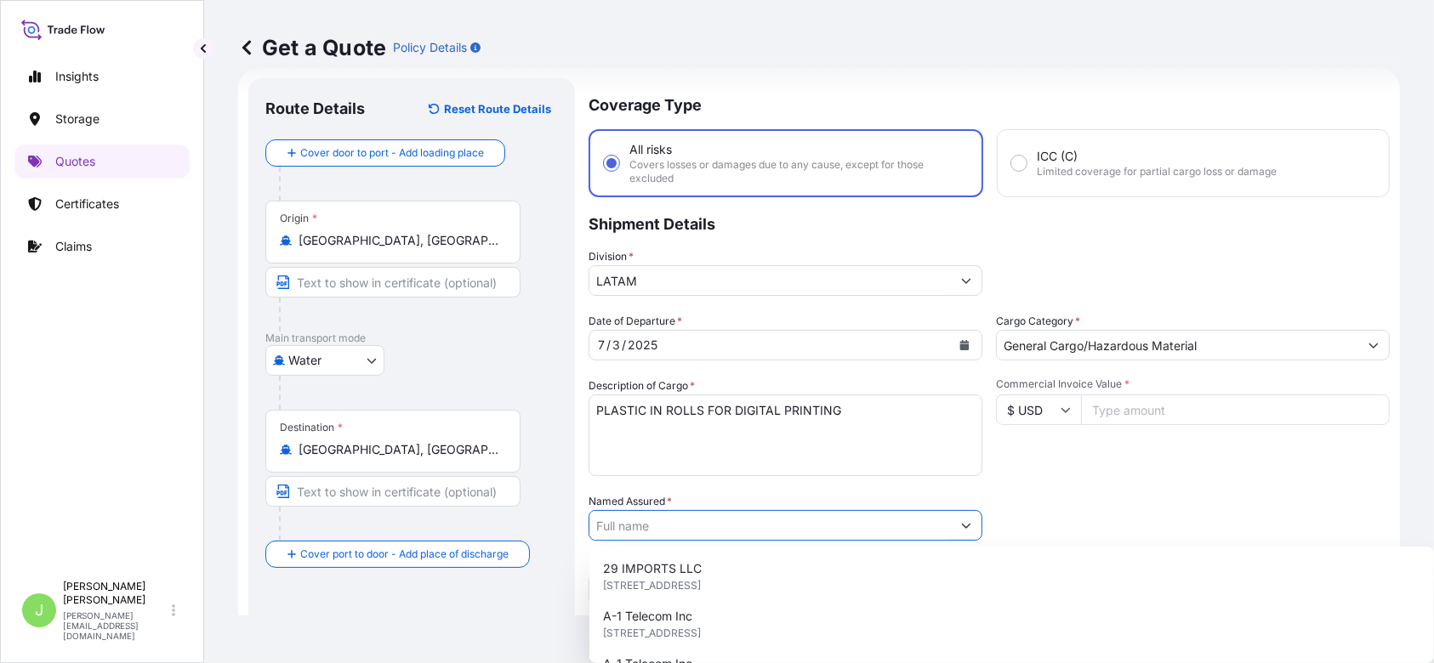
click at [652, 528] on input "Named Assured *" at bounding box center [770, 525] width 362 height 31
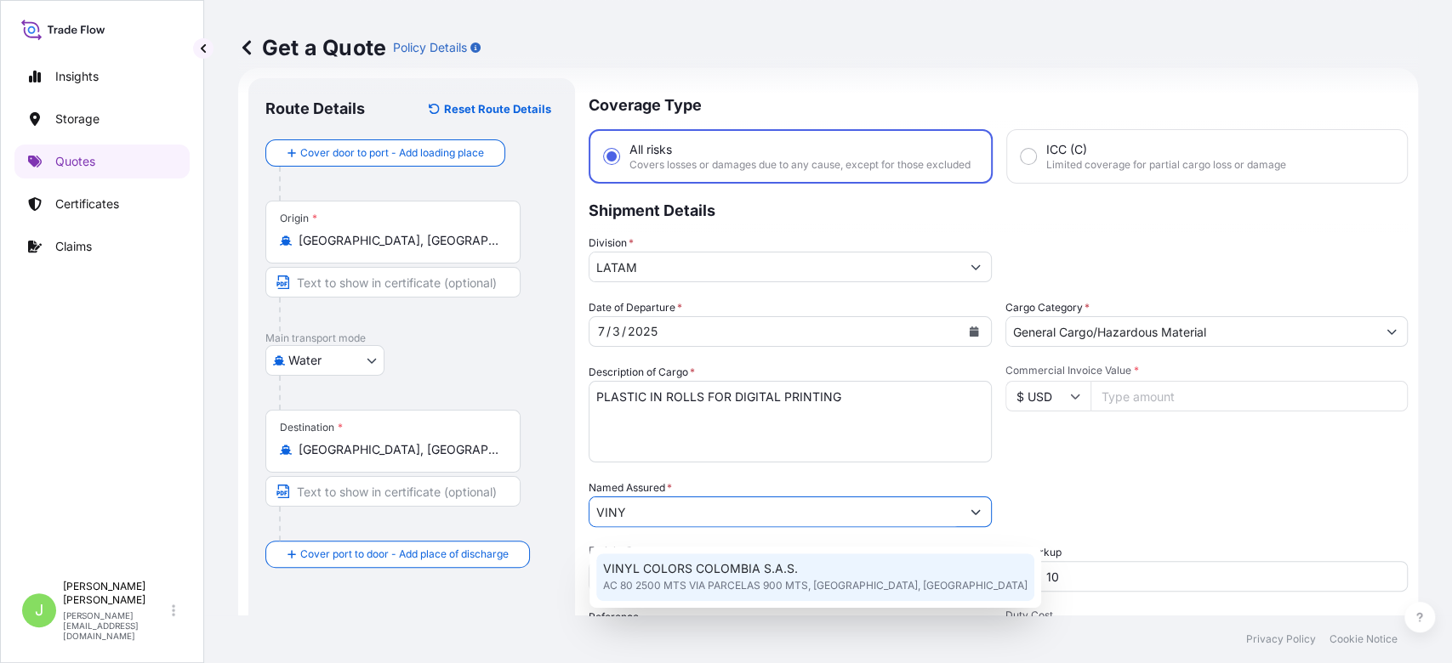
click at [670, 567] on span "VINYL COLORS COLOMBIA S.A.S." at bounding box center [700, 569] width 195 height 17
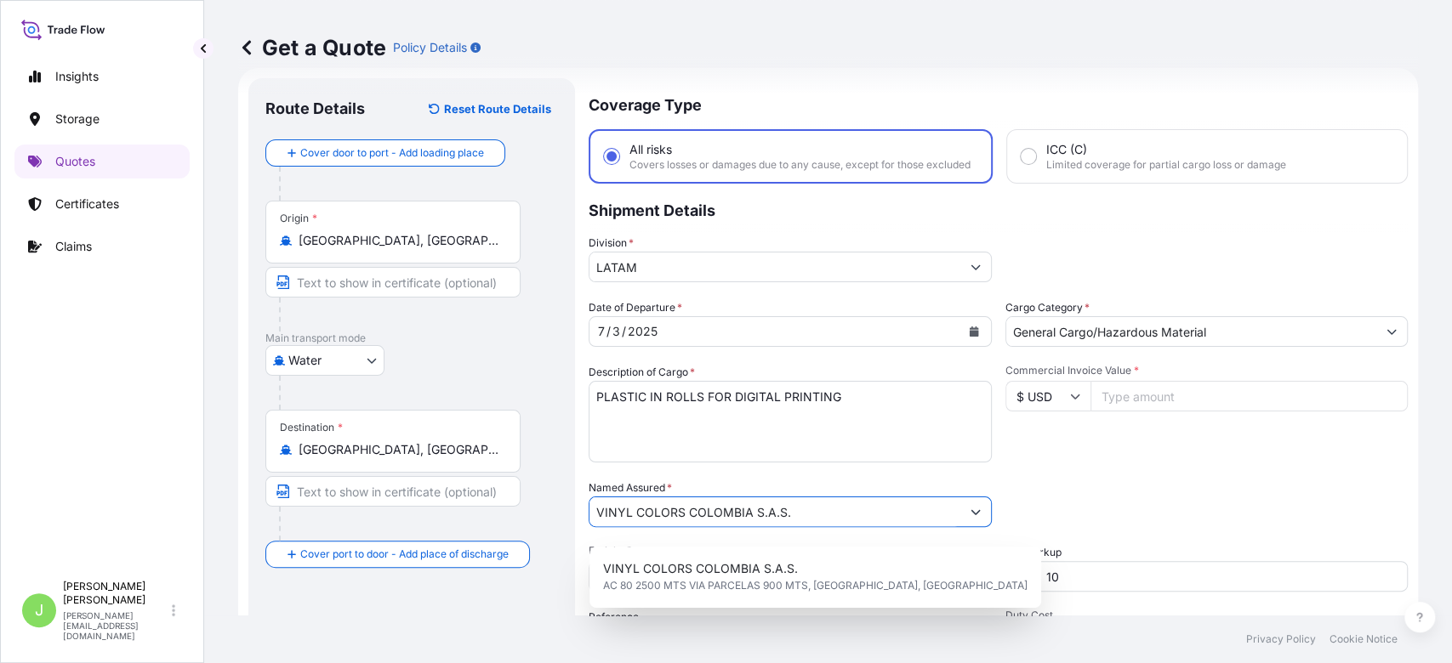
click at [647, 513] on input "VINYL COLORS COLOMBIA S.A.S." at bounding box center [774, 512] width 371 height 31
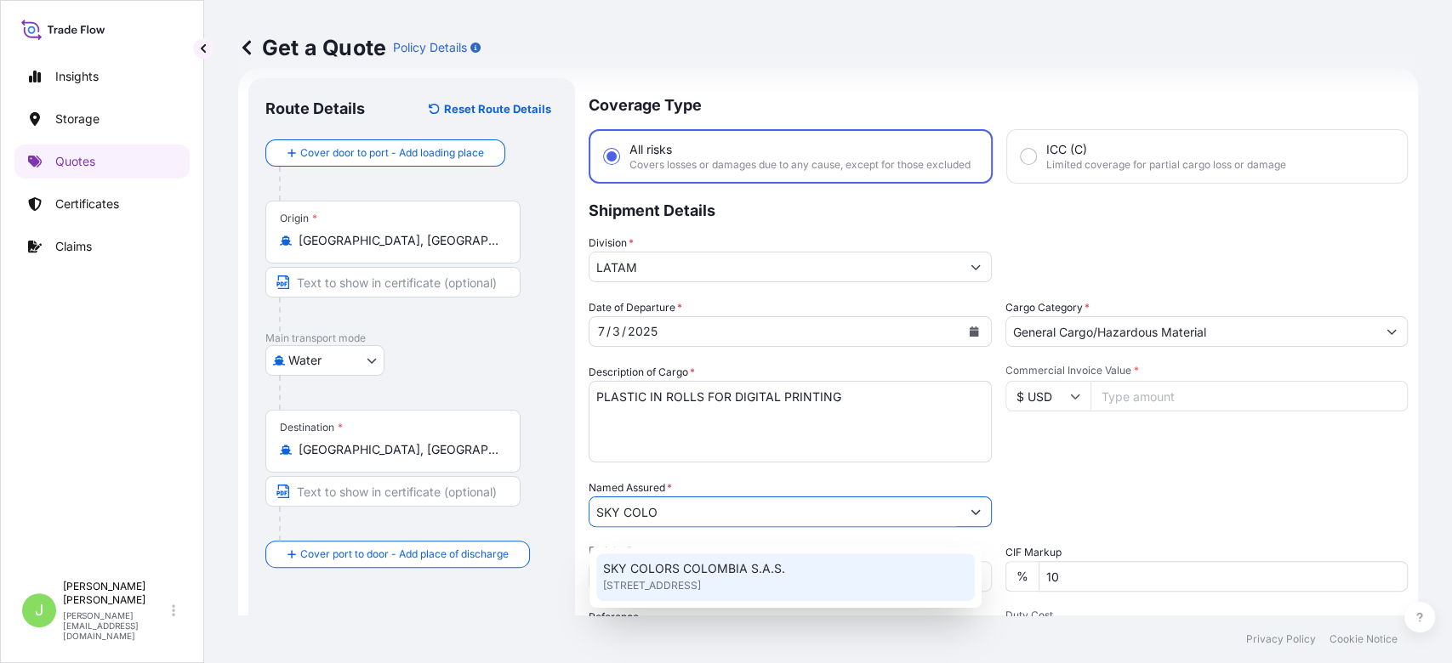
click at [667, 582] on span "[STREET_ADDRESS]" at bounding box center [652, 586] width 98 height 17
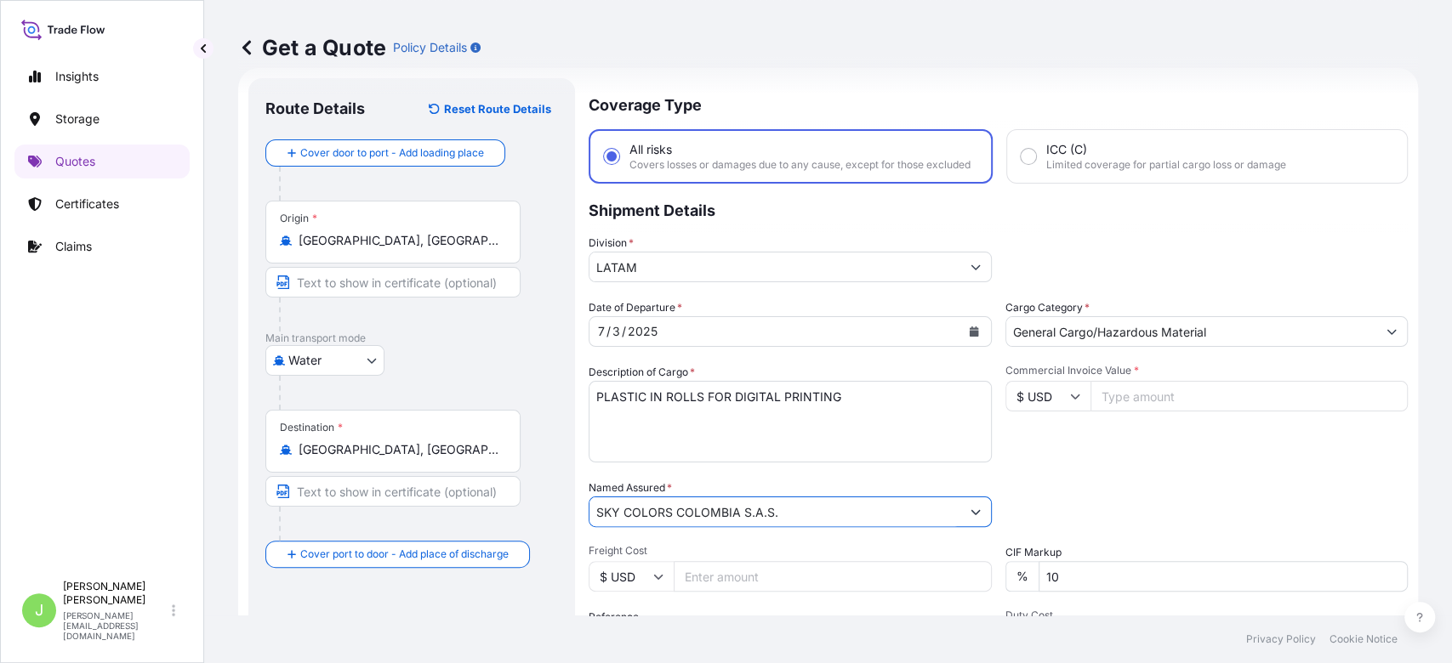
type input "SKY COLORS COLOMBIA S.A.S."
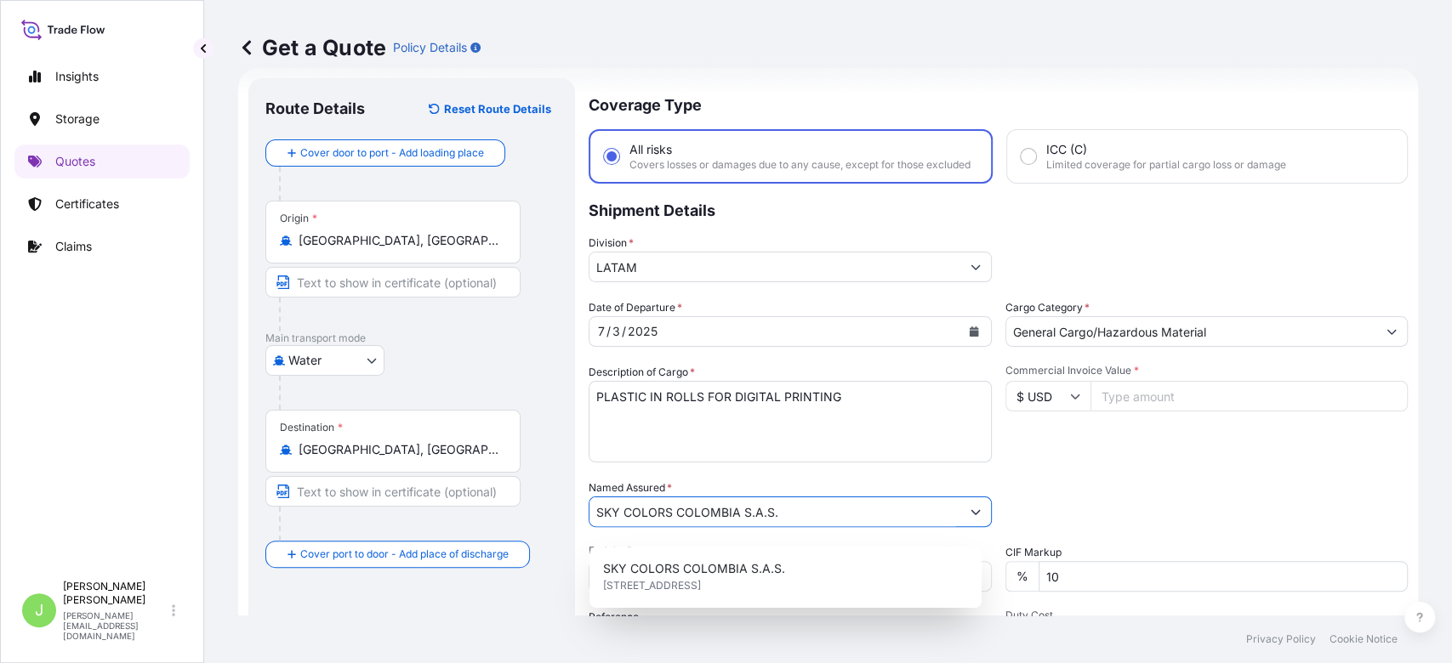
click at [1026, 525] on div "Packing Category Type to search a container mode Please select a primary mode o…" at bounding box center [1206, 504] width 403 height 48
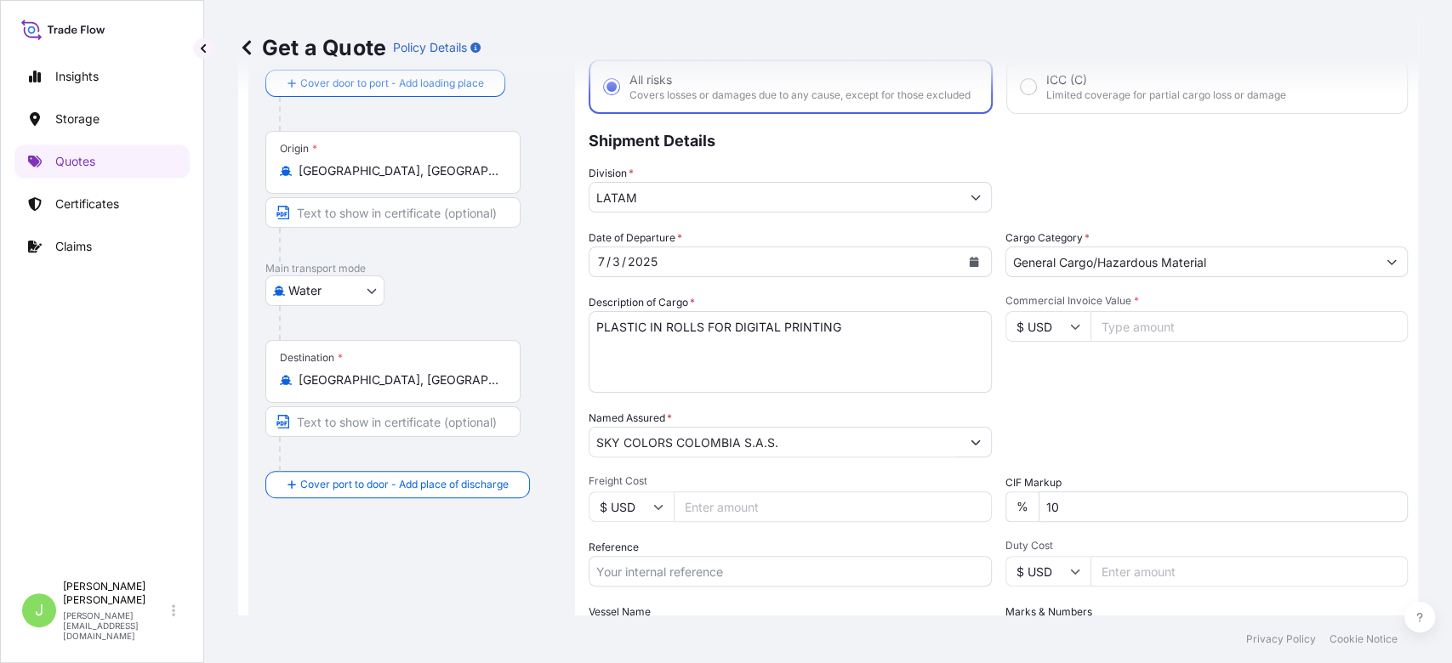
scroll to position [97, 0]
click at [783, 522] on input "Freight Cost" at bounding box center [833, 507] width 318 height 31
type input "2700"
click at [661, 587] on input "Reference" at bounding box center [790, 571] width 403 height 31
paste input "CO4031150328"
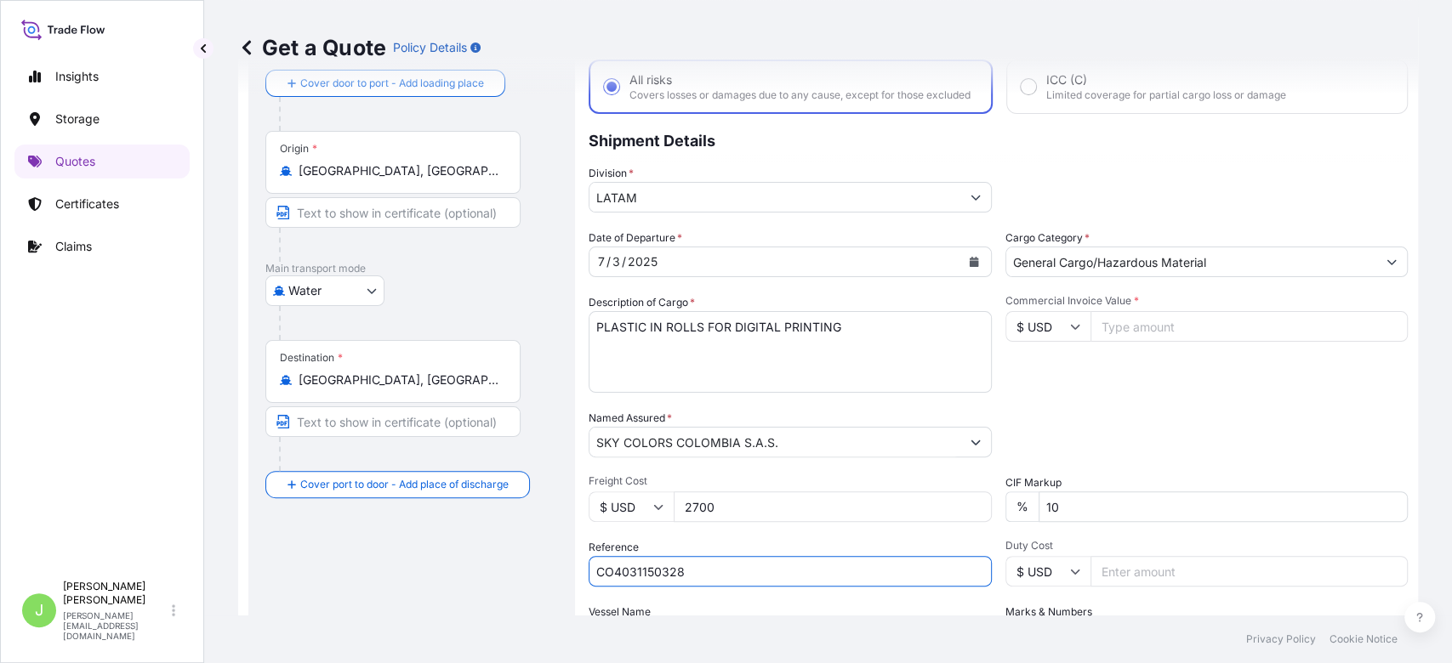
type input "CO4031150328"
click at [1259, 364] on div "Commercial Invoice Value * $ USD" at bounding box center [1206, 343] width 403 height 99
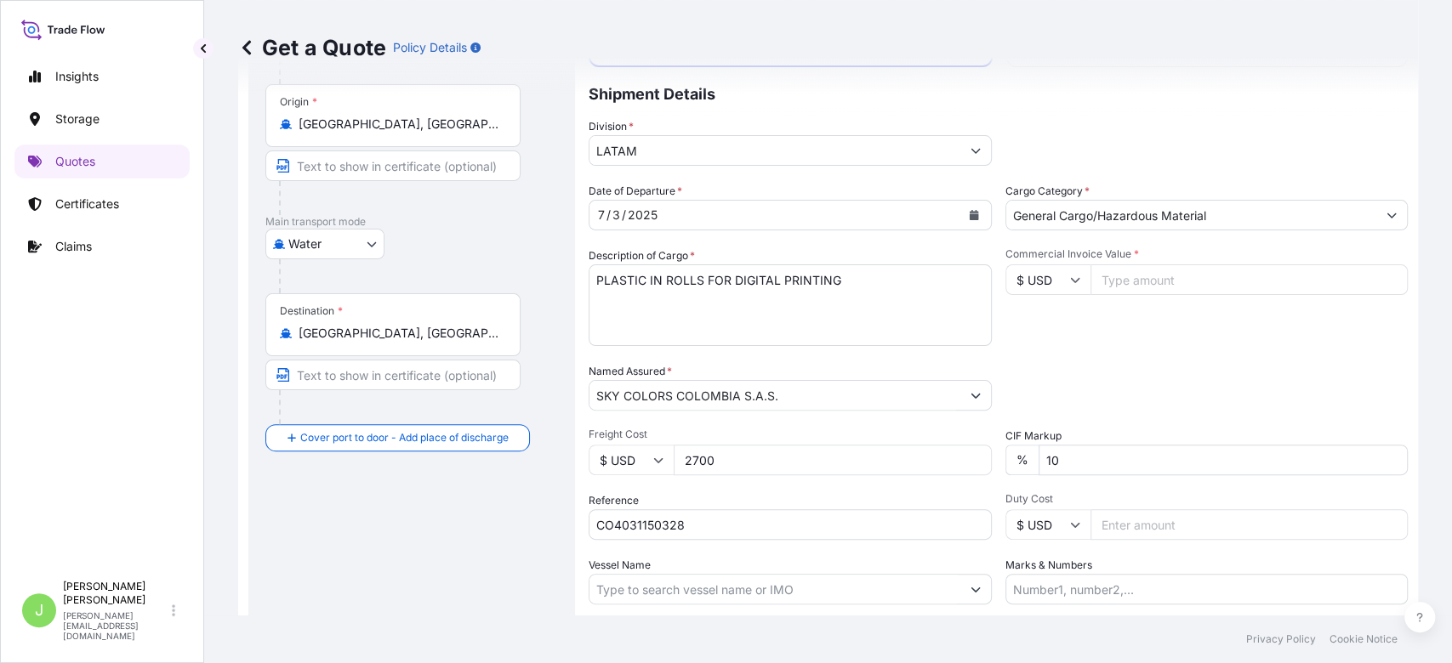
scroll to position [142, 0]
click at [1097, 294] on input "Commercial Invoice Value *" at bounding box center [1250, 281] width 318 height 31
type input "40585.37"
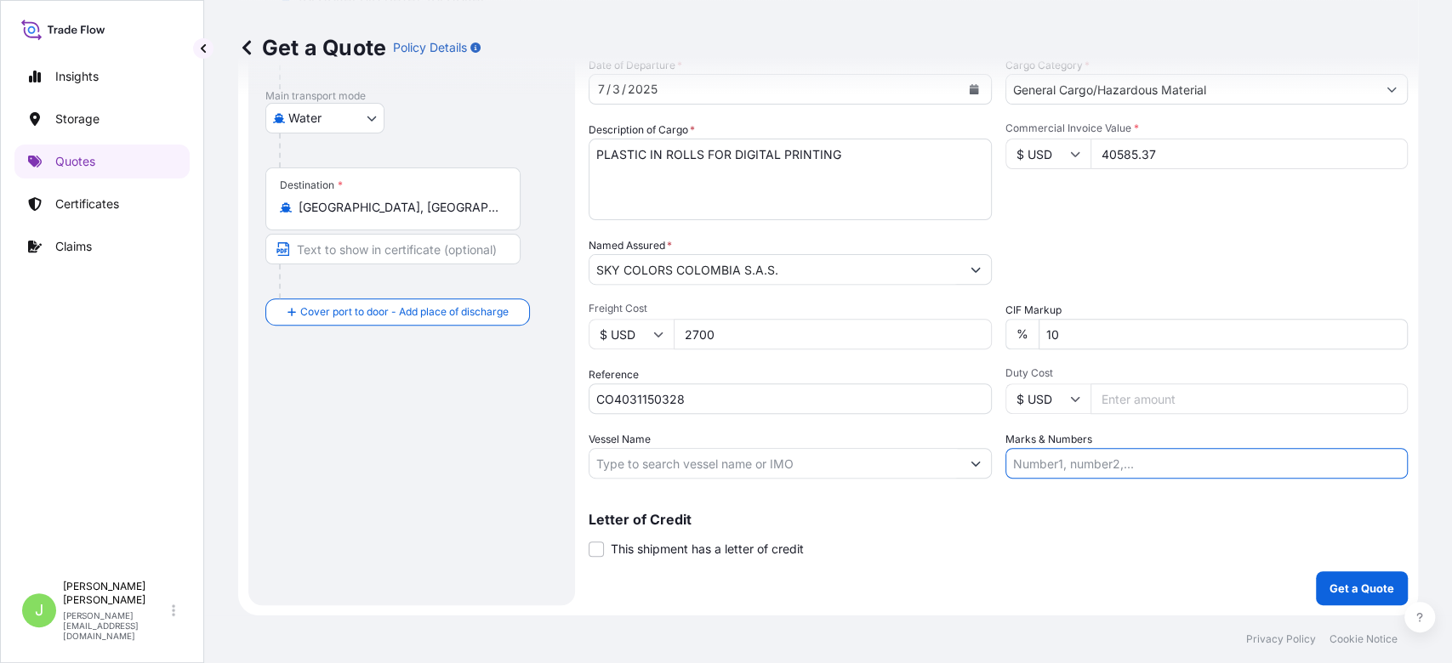
click at [1028, 474] on input "Marks & Numbers" at bounding box center [1206, 463] width 403 height 31
paste input "CSHSE0427505"
type input "CSHSE0427505 // VENTA DEL SEGURO : 0.35%"
click at [1316, 572] on button "Get a Quote" at bounding box center [1362, 589] width 92 height 34
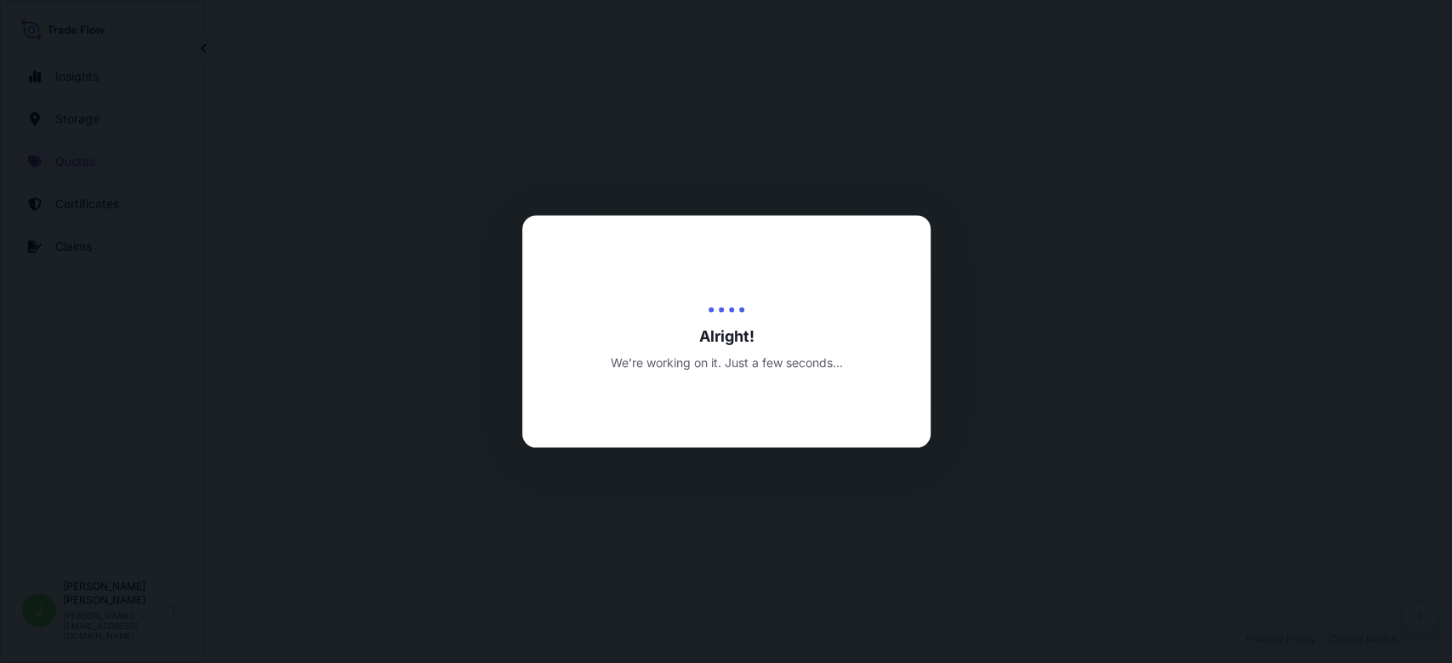
select select "Water"
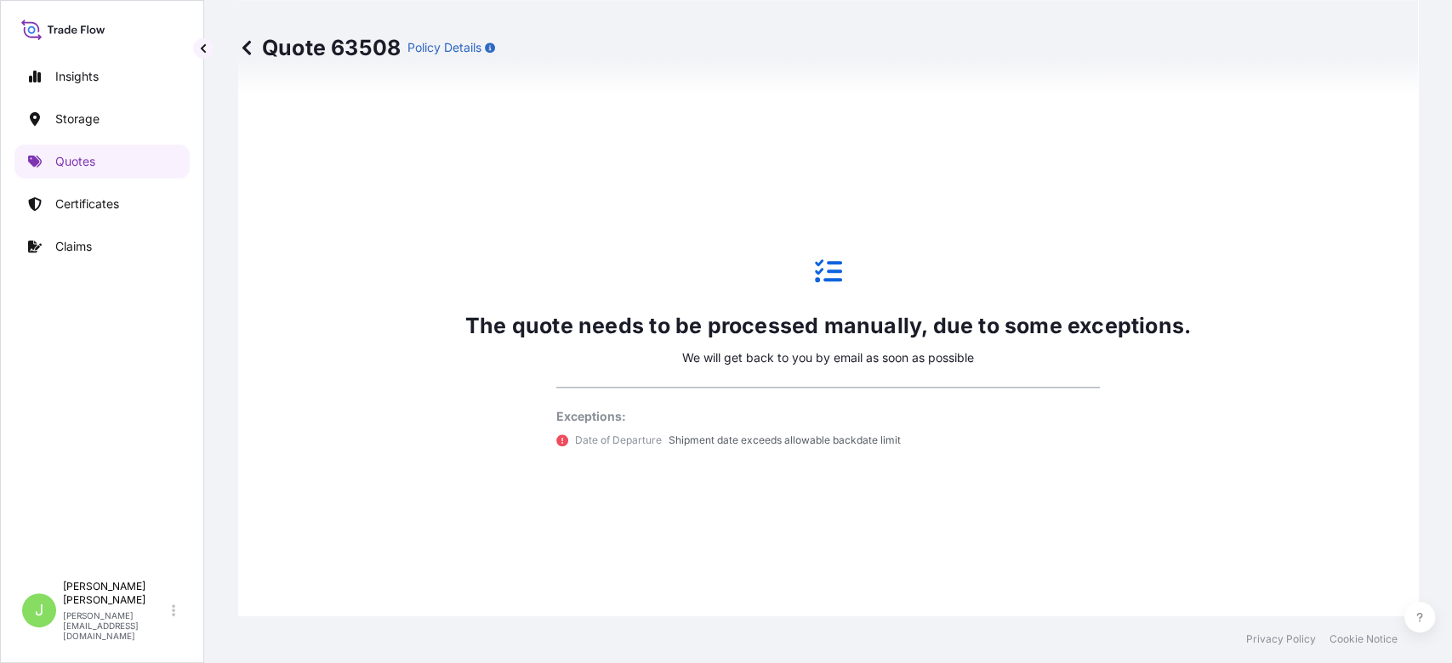
scroll to position [1102, 0]
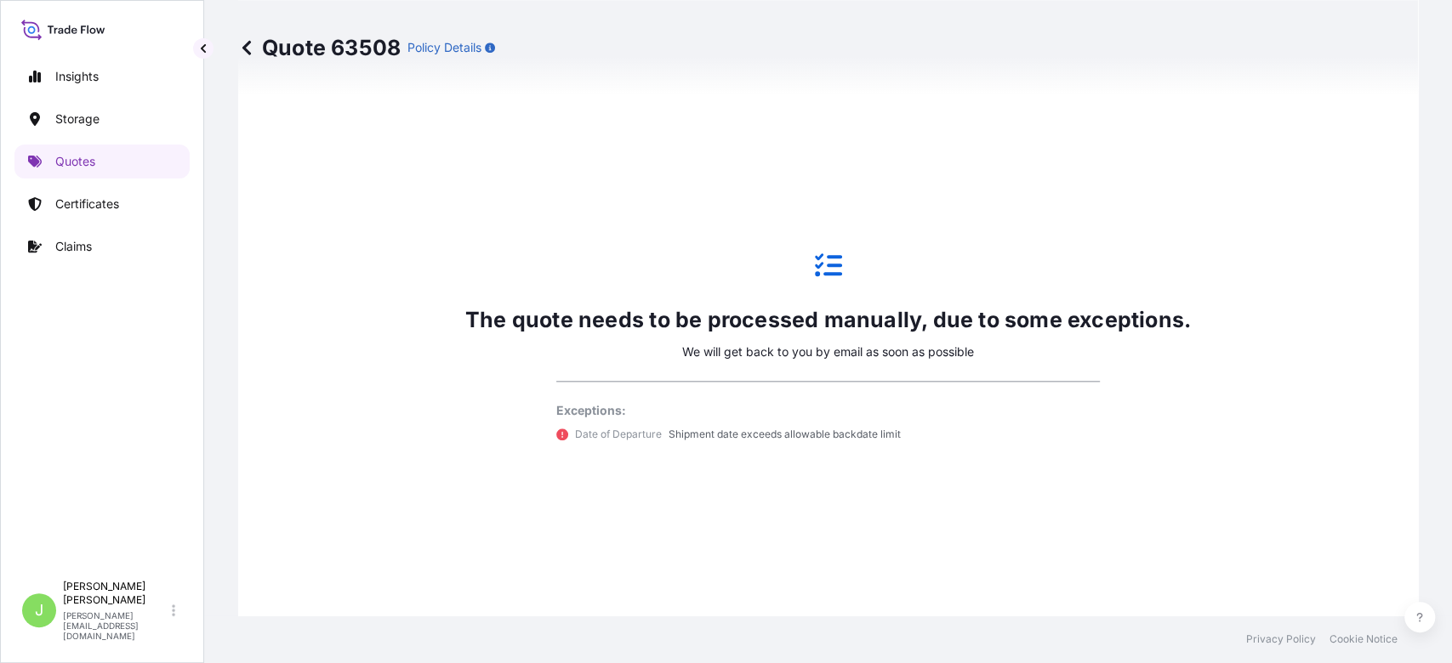
click at [1165, 588] on div "The quote needs to be processed manually, due to some exceptions. We will get b…" at bounding box center [828, 347] width 1132 height 1045
